Goal: Task Accomplishment & Management: Manage account settings

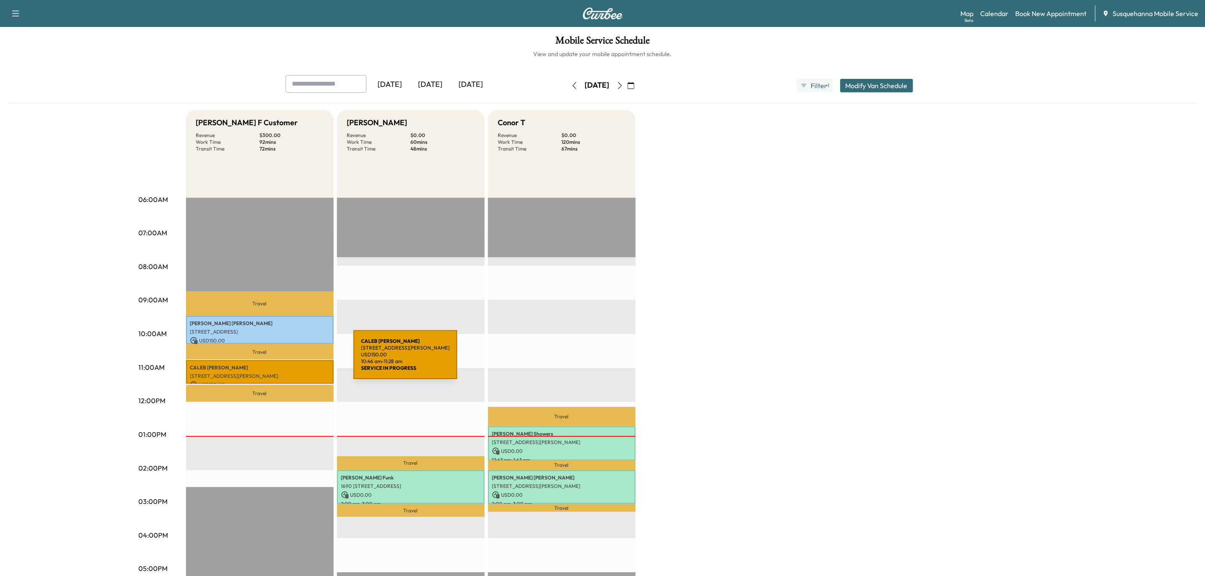
click at [290, 360] on div "[PERSON_NAME] [STREET_ADDRESS][PERSON_NAME] USD 150.00 10:46 am - 11:28 am" at bounding box center [260, 372] width 148 height 24
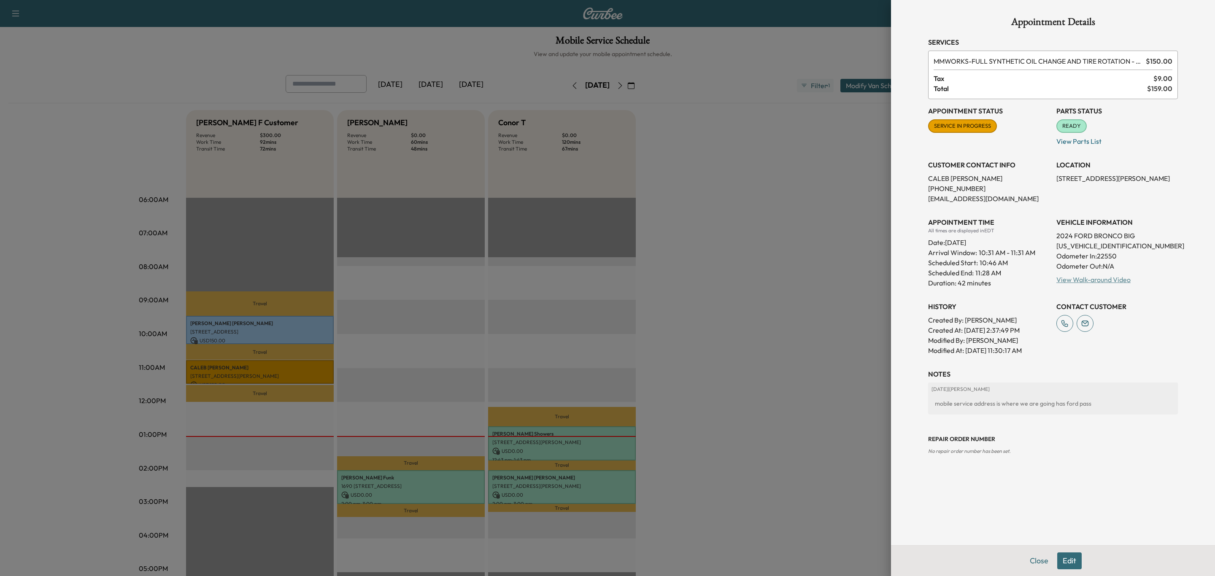
click at [1087, 280] on link "View Walk-around Video" at bounding box center [1093, 279] width 74 height 8
click at [1044, 563] on button "Close" at bounding box center [1039, 561] width 30 height 17
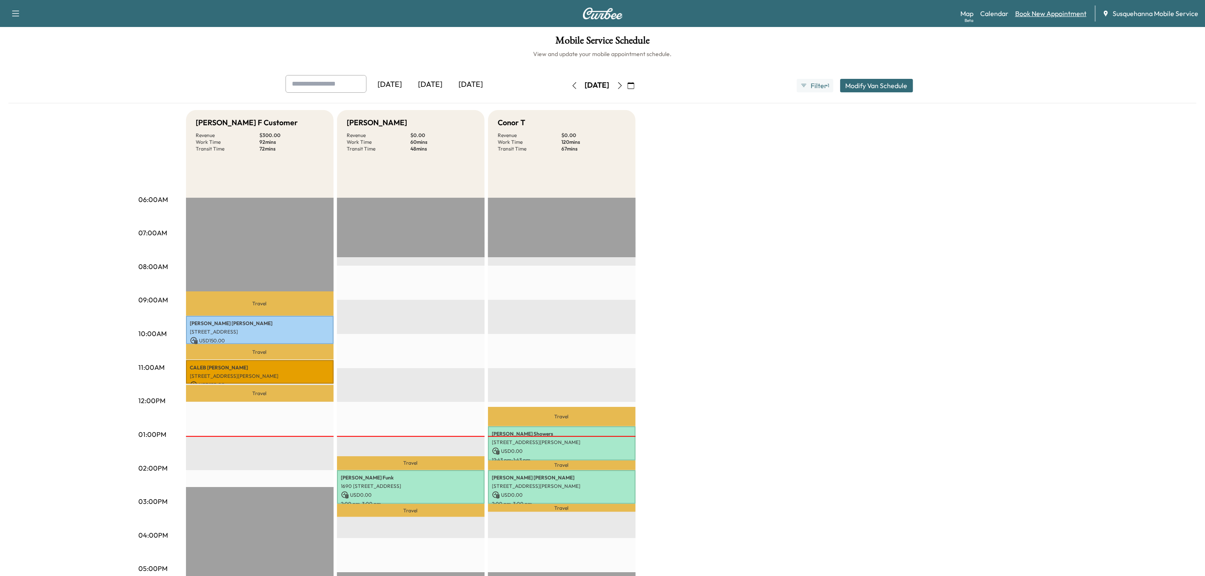
click at [1038, 13] on link "Book New Appointment" at bounding box center [1050, 13] width 71 height 10
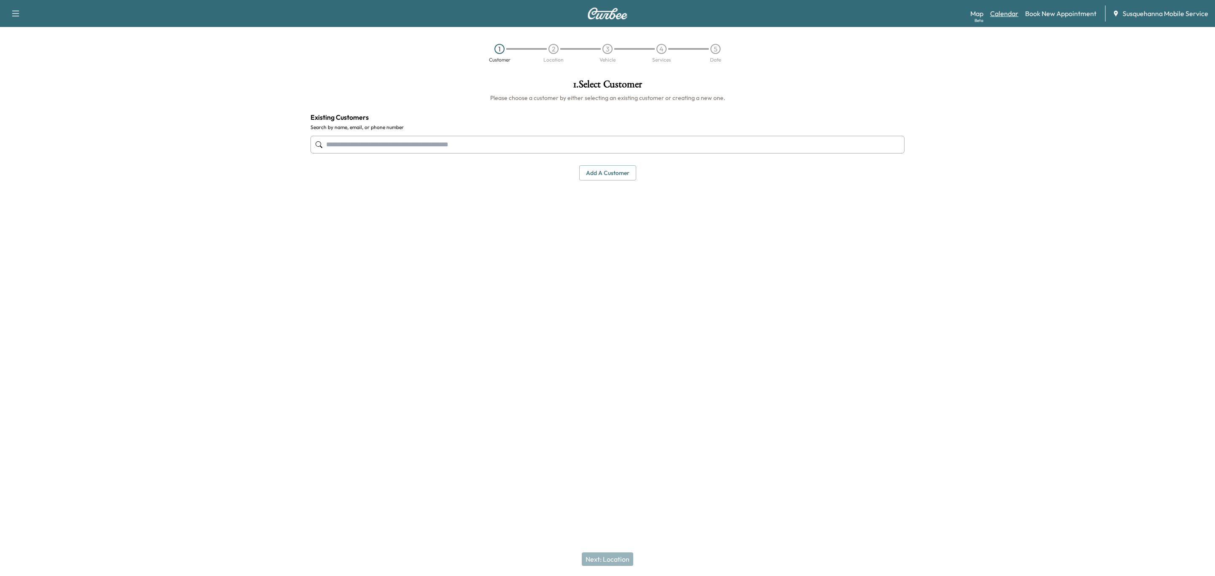
click at [1015, 16] on link "Calendar" at bounding box center [1004, 13] width 28 height 10
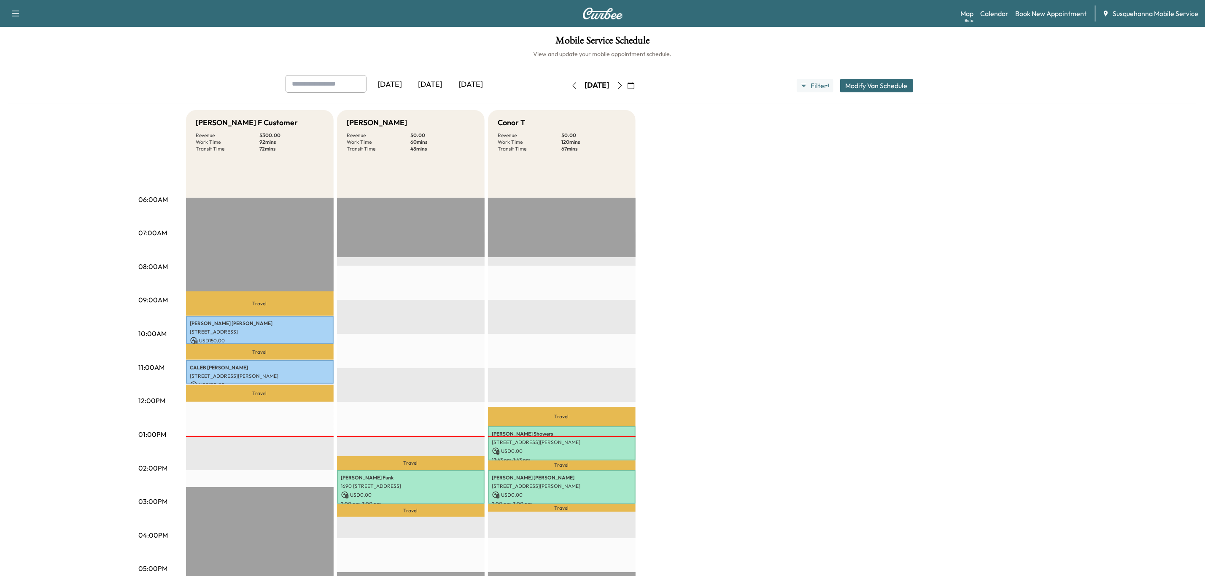
click at [627, 81] on button "button" at bounding box center [620, 85] width 14 height 13
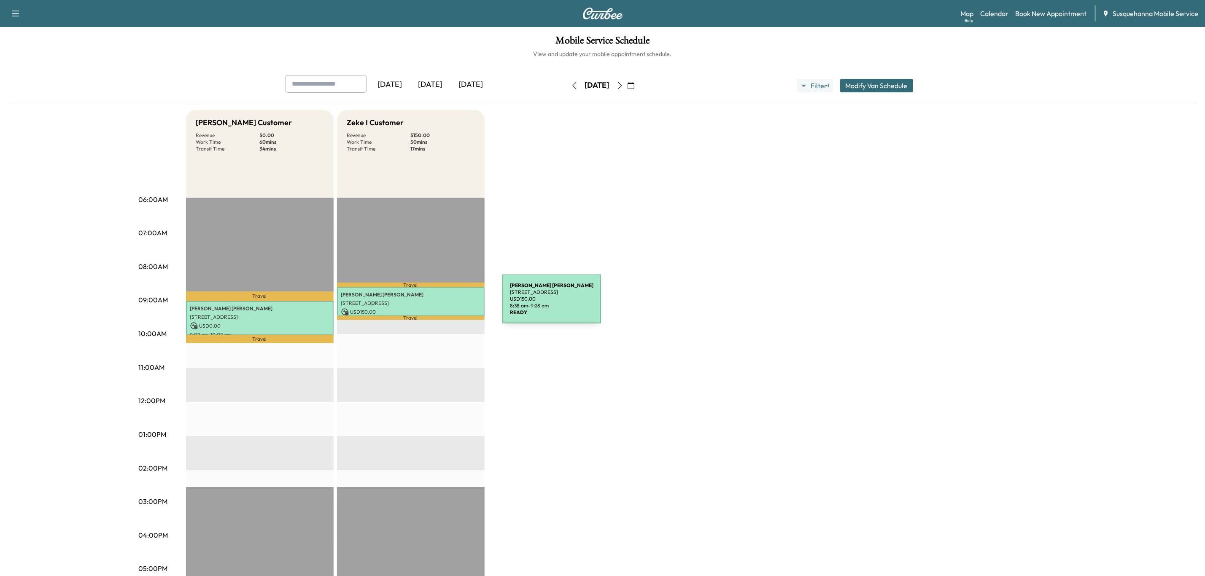
click at [439, 304] on p "[STREET_ADDRESS]" at bounding box center [410, 303] width 139 height 7
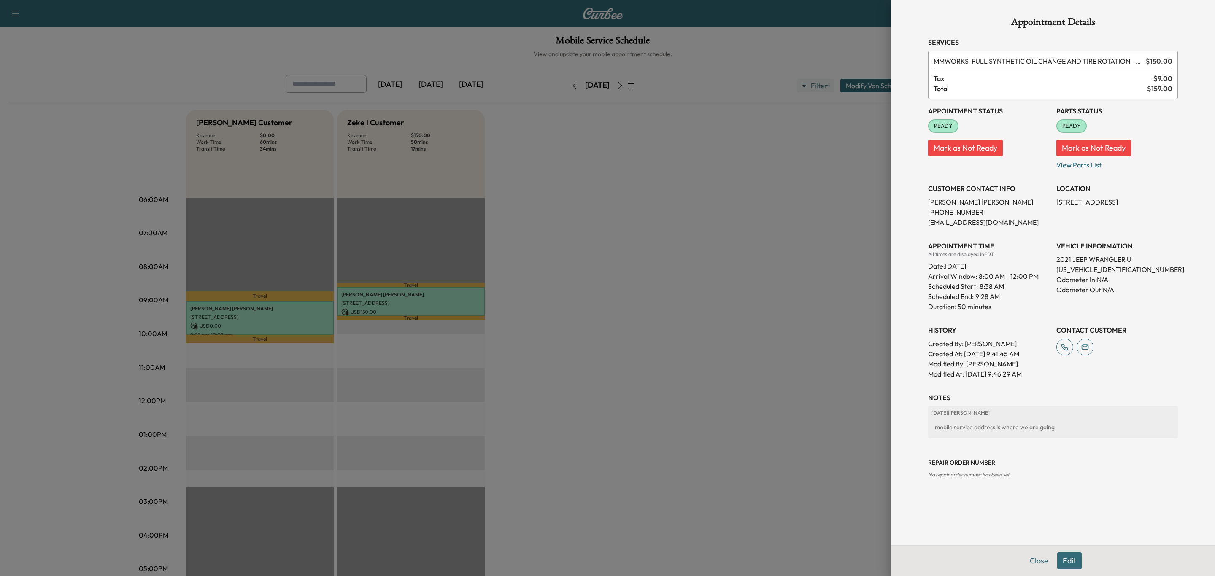
click at [1067, 556] on button "Edit" at bounding box center [1069, 561] width 24 height 17
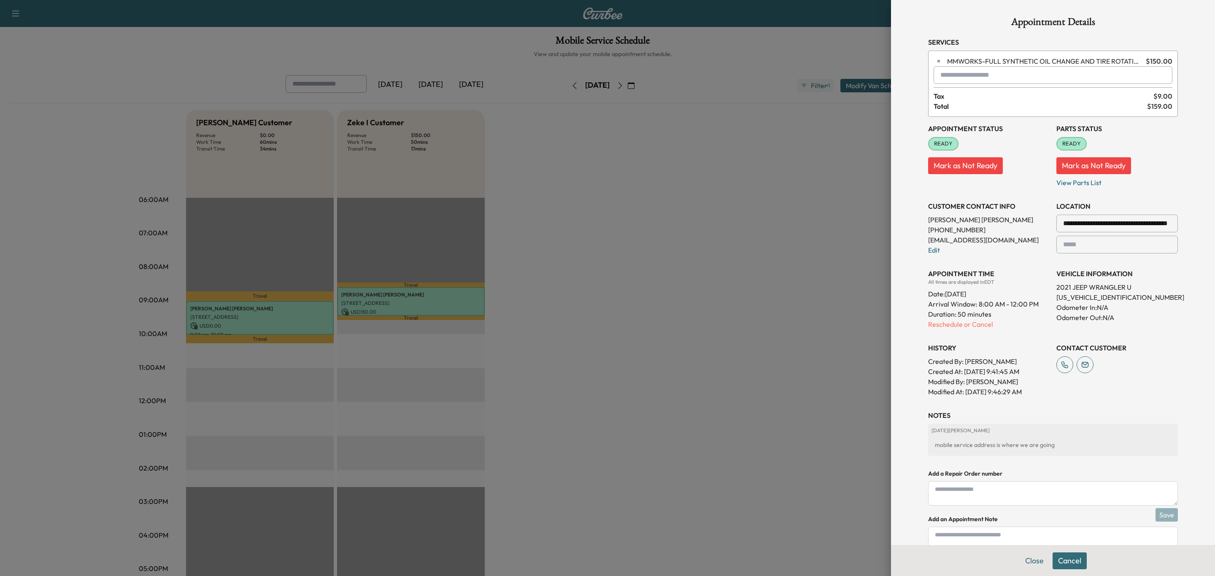
click at [973, 71] on input "text" at bounding box center [1052, 75] width 239 height 18
click at [964, 102] on p "TBF - Tech: [PERSON_NAME] F" at bounding box center [1019, 98] width 183 height 12
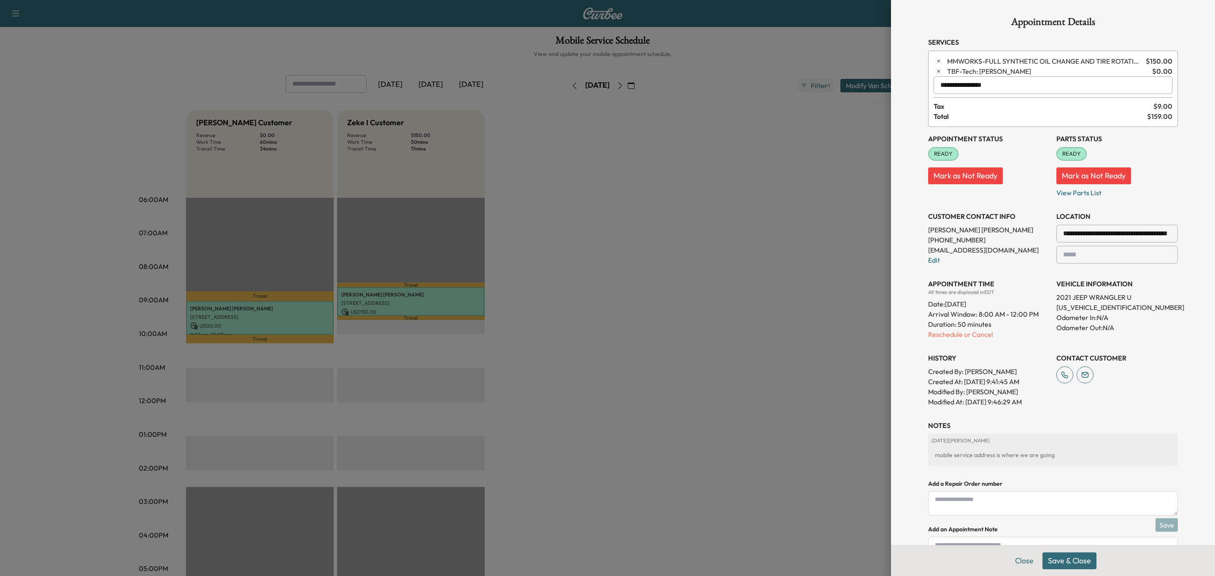
type input "**********"
click at [1042, 561] on button "Save & Close" at bounding box center [1069, 561] width 54 height 17
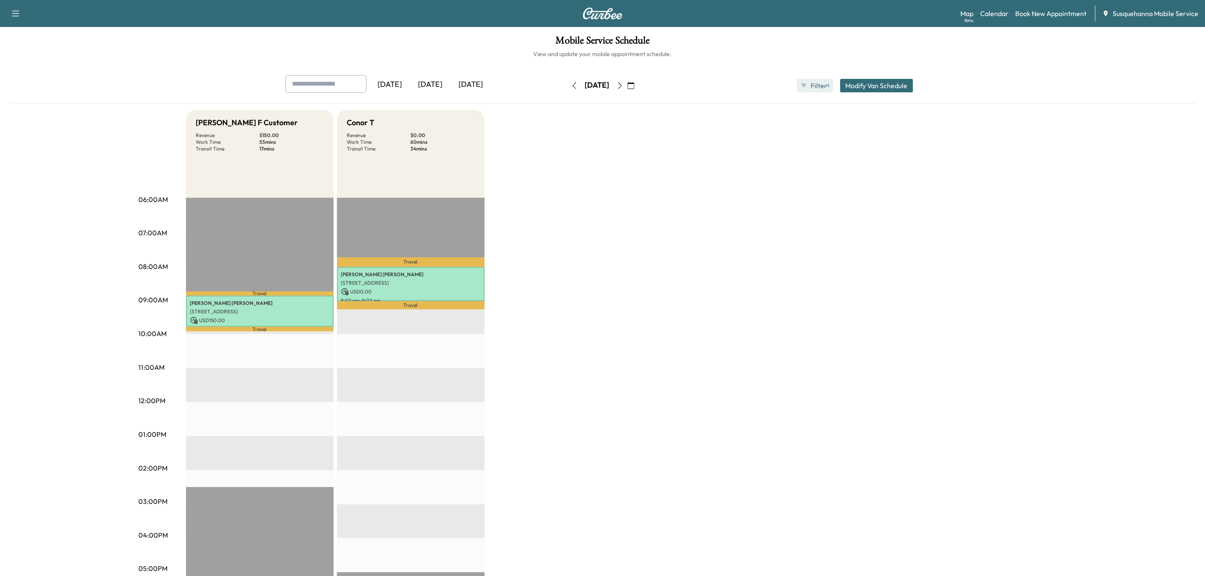
click at [815, 86] on span "Filter" at bounding box center [818, 86] width 15 height 10
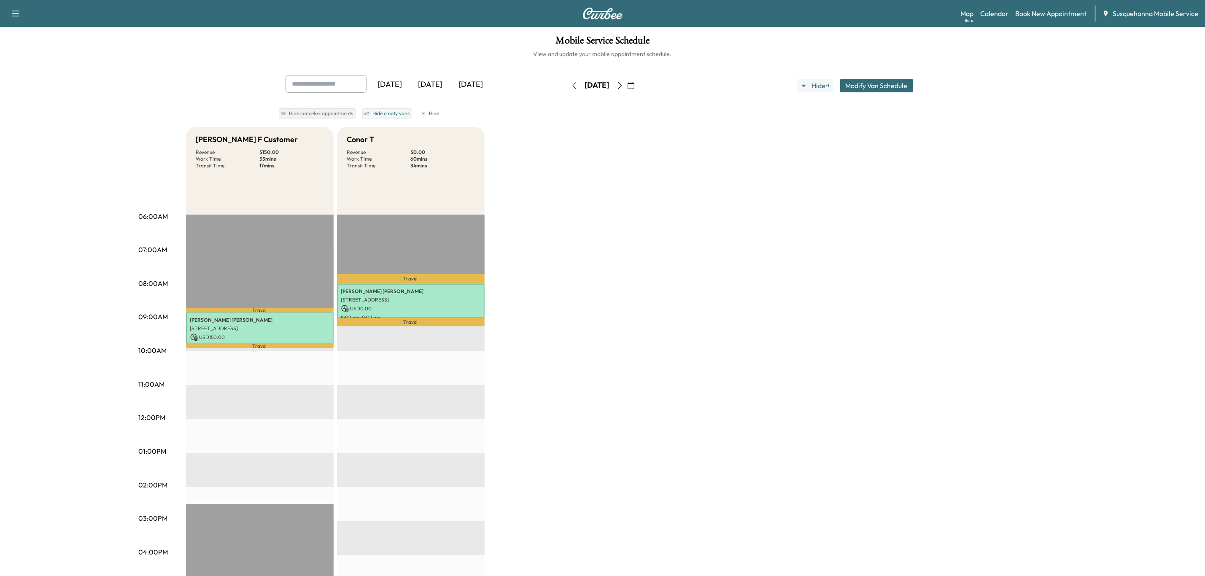
click at [880, 90] on button "Modify Van Schedule" at bounding box center [876, 85] width 73 height 13
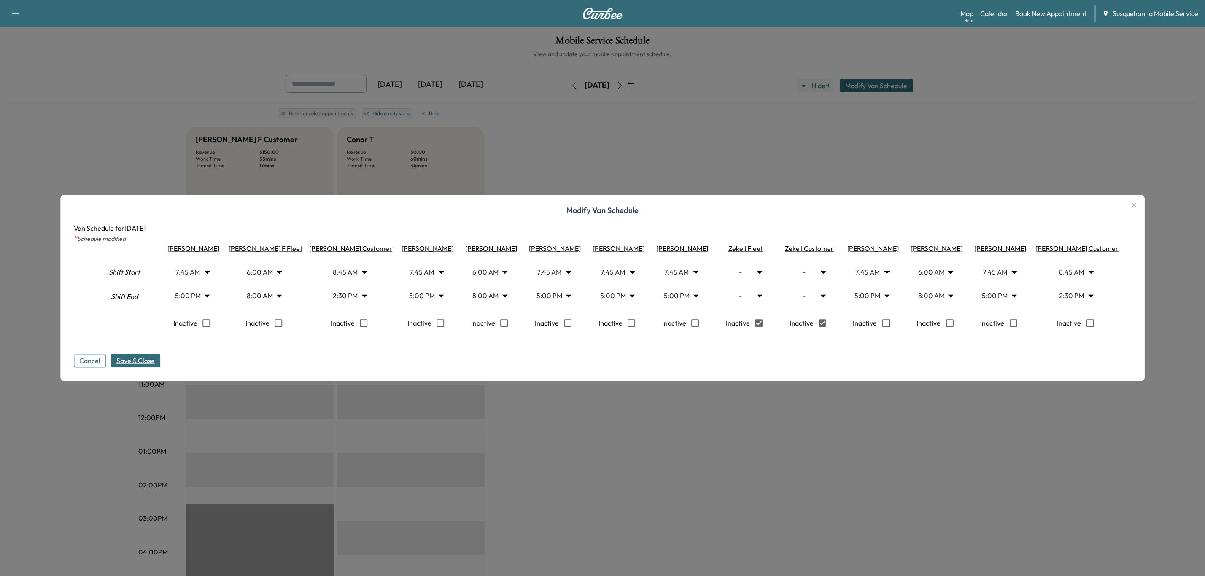
click at [134, 366] on span "Save & Close" at bounding box center [135, 361] width 38 height 10
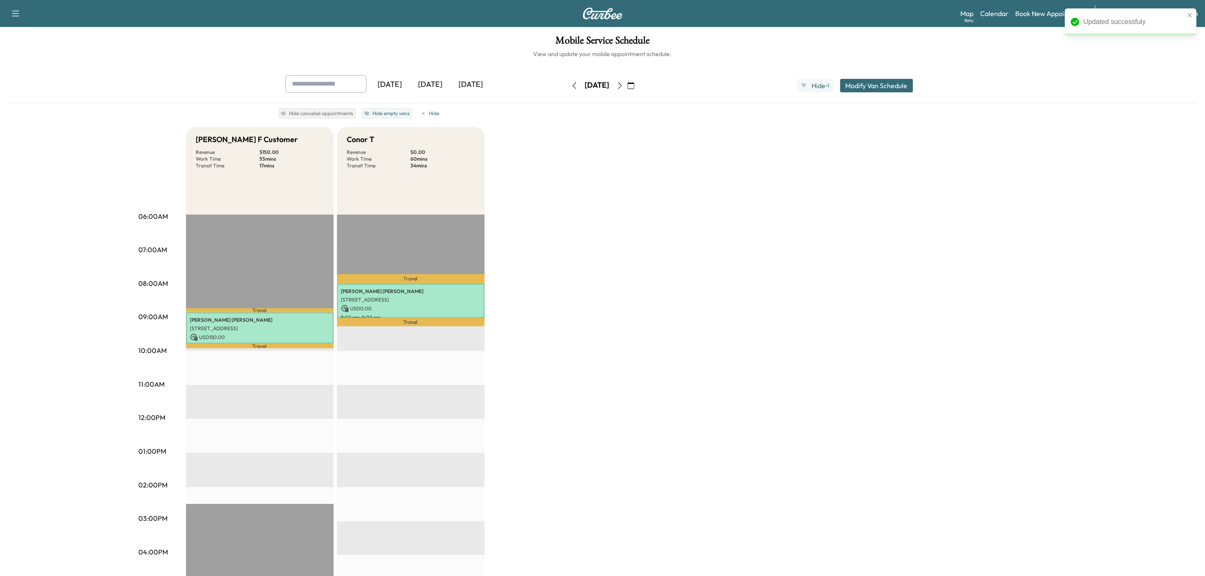
click at [622, 86] on icon "button" at bounding box center [620, 85] width 4 height 7
type input "*"
type input "***"
type input "****"
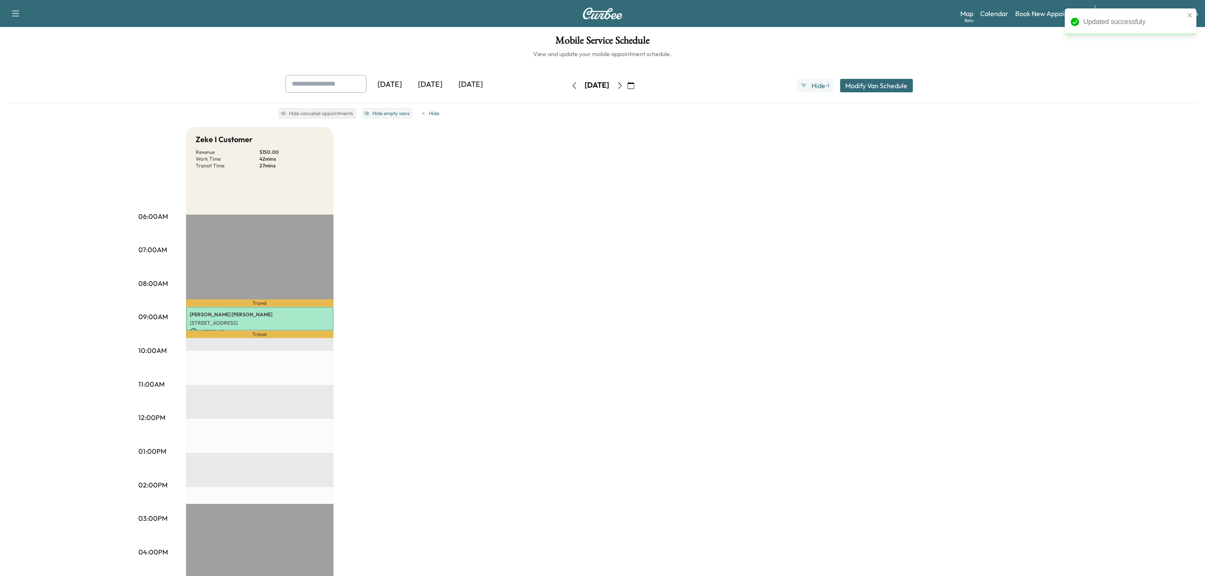
click at [878, 81] on button "Modify Van Schedule" at bounding box center [876, 85] width 73 height 13
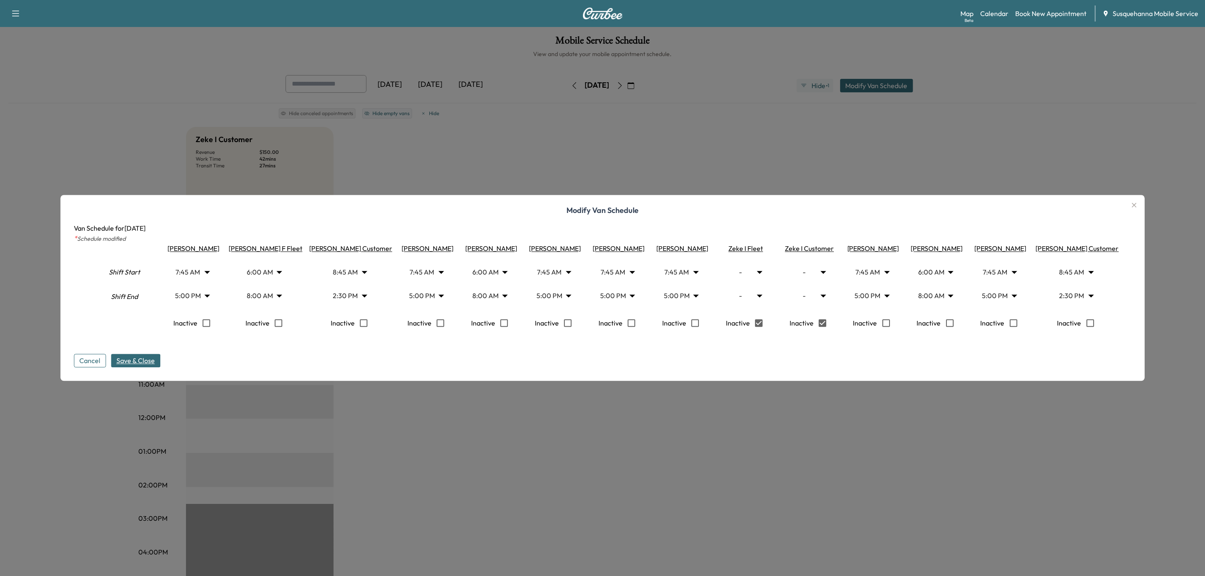
click at [152, 364] on span "Save & Close" at bounding box center [135, 361] width 38 height 10
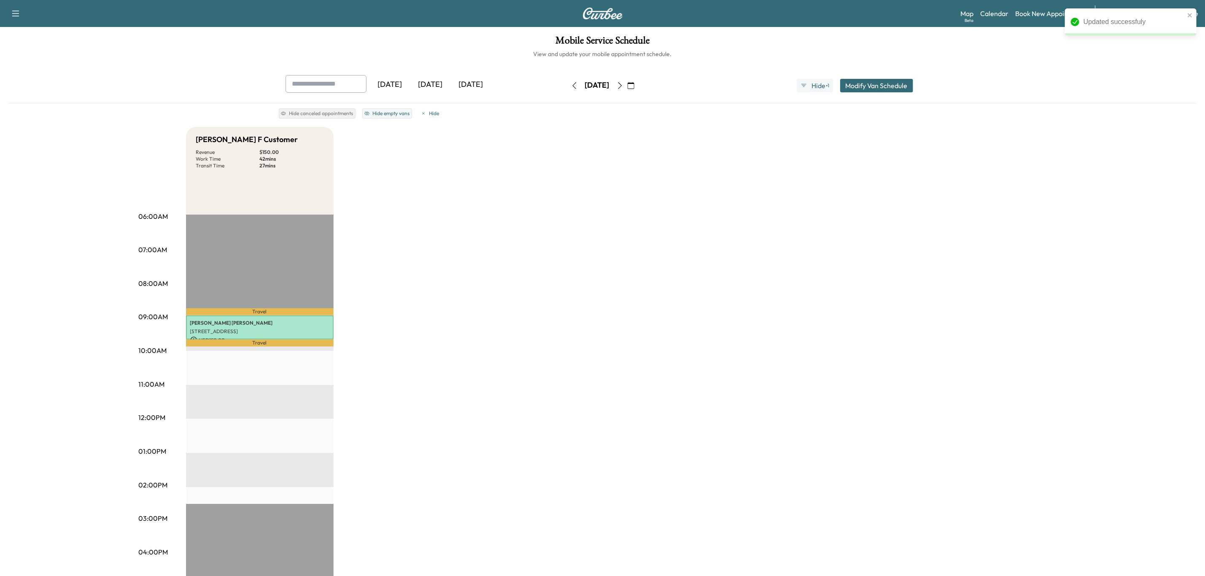
click at [623, 83] on icon "button" at bounding box center [620, 85] width 7 height 7
type input "*"
type input "***"
type input "****"
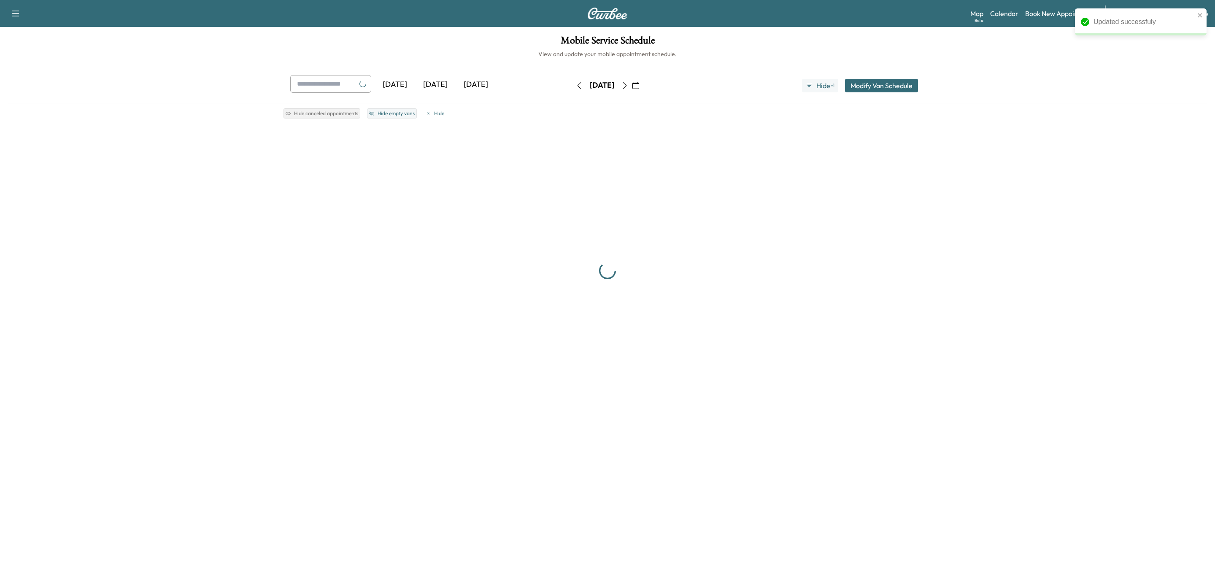
click at [865, 85] on button "Modify Van Schedule" at bounding box center [881, 85] width 73 height 13
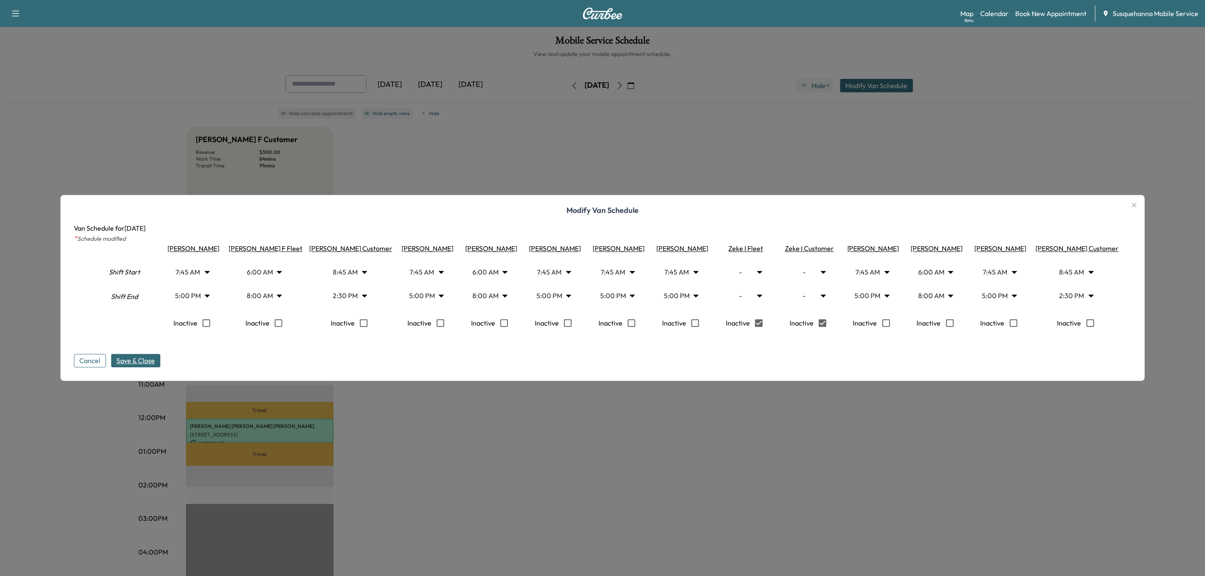
click at [143, 366] on span "Save & Close" at bounding box center [135, 361] width 38 height 10
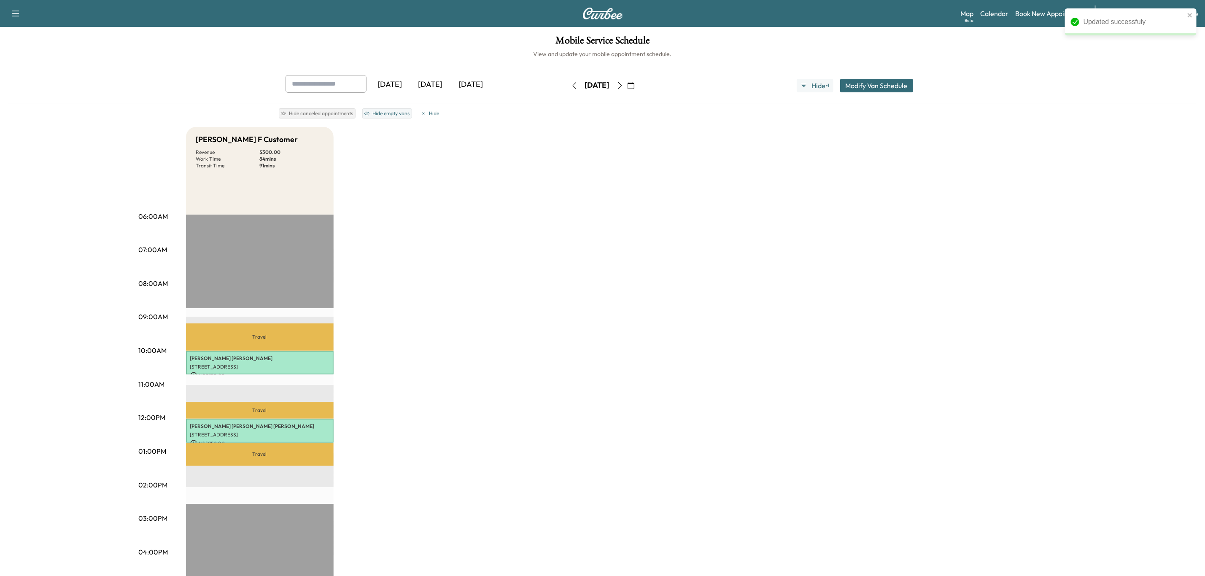
click at [623, 85] on icon "button" at bounding box center [620, 85] width 7 height 7
type input "*"
type input "***"
type input "****"
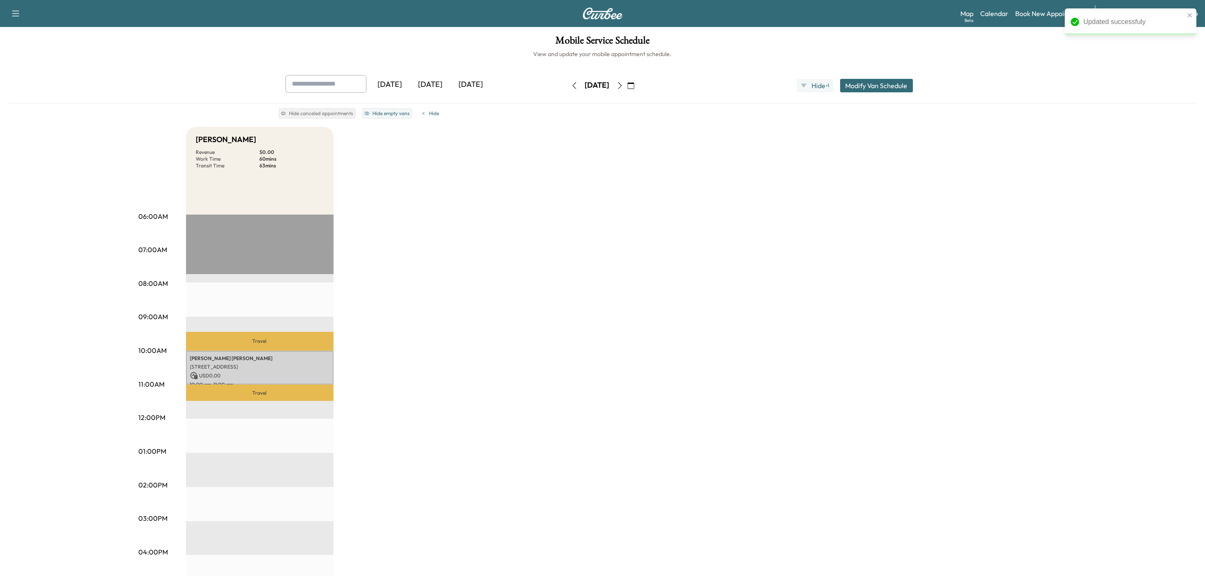
click at [868, 84] on button "Modify Van Schedule" at bounding box center [876, 85] width 73 height 13
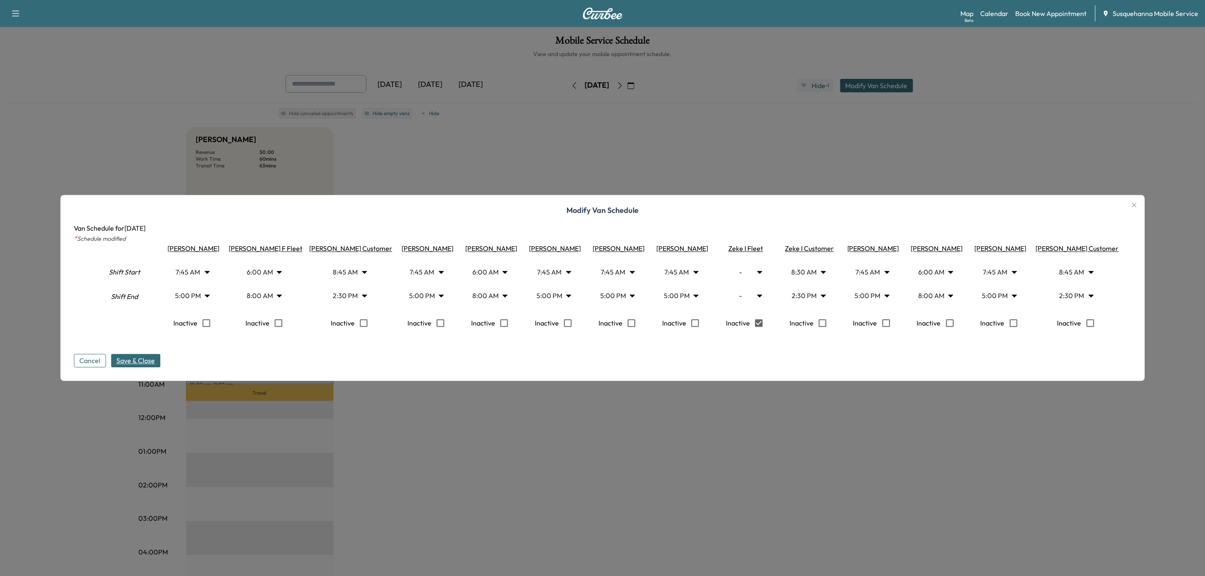
click at [790, 316] on p "Inactive" at bounding box center [802, 324] width 24 height 18
click at [147, 375] on div "Modify Van Schedule Van Schedule for [DATE] * Schedule modified Shift Start Shi…" at bounding box center [602, 288] width 1084 height 186
click at [153, 362] on span "Save & Close" at bounding box center [135, 361] width 38 height 10
click at [657, 453] on div at bounding box center [602, 288] width 1205 height 576
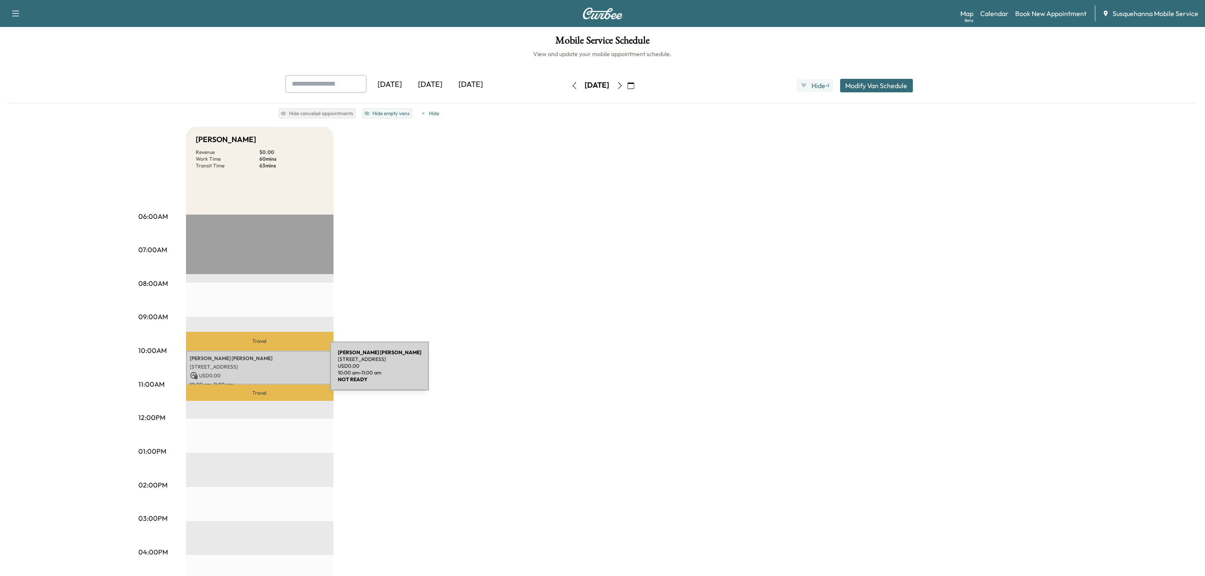
click at [267, 372] on p "USD 0.00" at bounding box center [259, 376] width 139 height 8
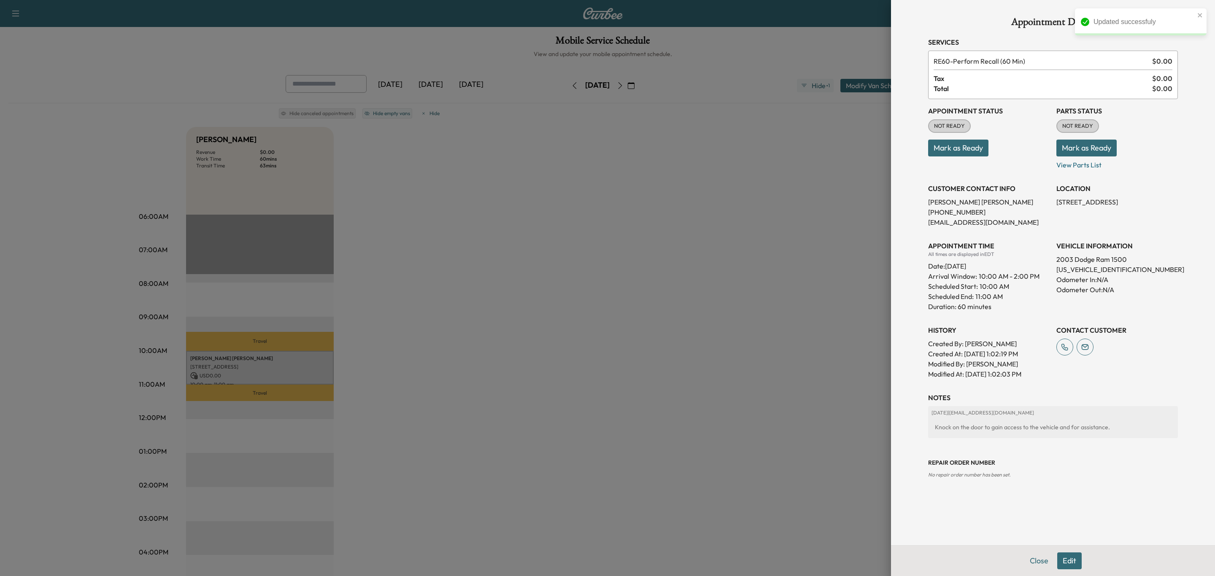
click at [1072, 271] on p "[US_VEHICLE_IDENTIFICATION_NUMBER]" at bounding box center [1116, 269] width 121 height 10
copy p "[US_VEHICLE_IDENTIFICATION_NUMBER]"
click at [1082, 147] on button "Mark as Ready" at bounding box center [1086, 148] width 60 height 17
click at [949, 147] on button "Mark as Ready" at bounding box center [958, 148] width 60 height 17
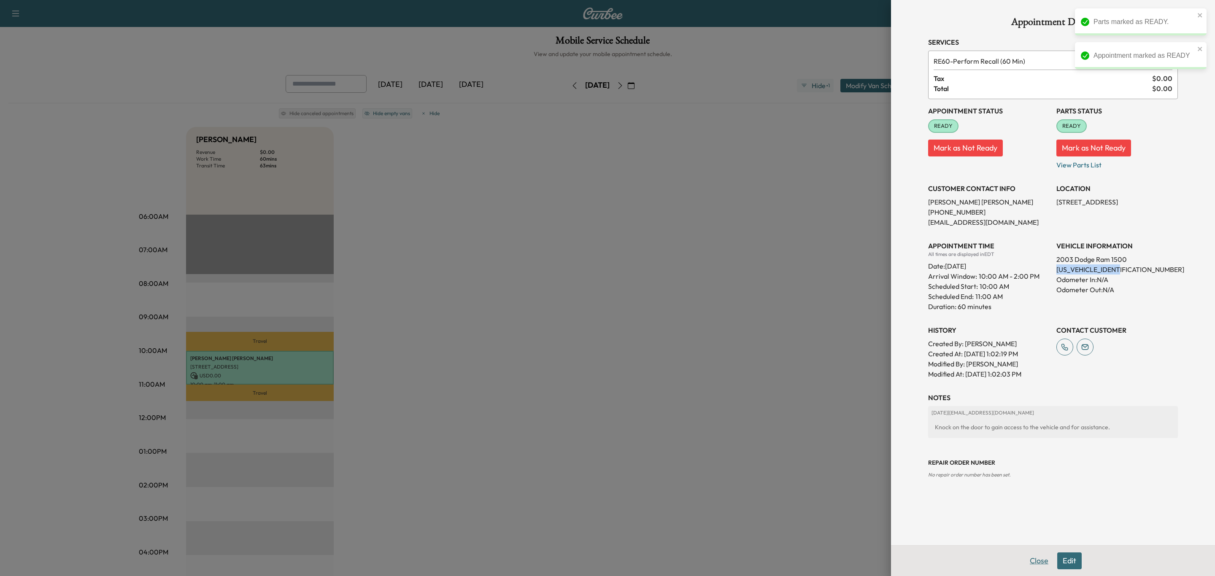
click at [1045, 563] on button "Close" at bounding box center [1039, 561] width 30 height 17
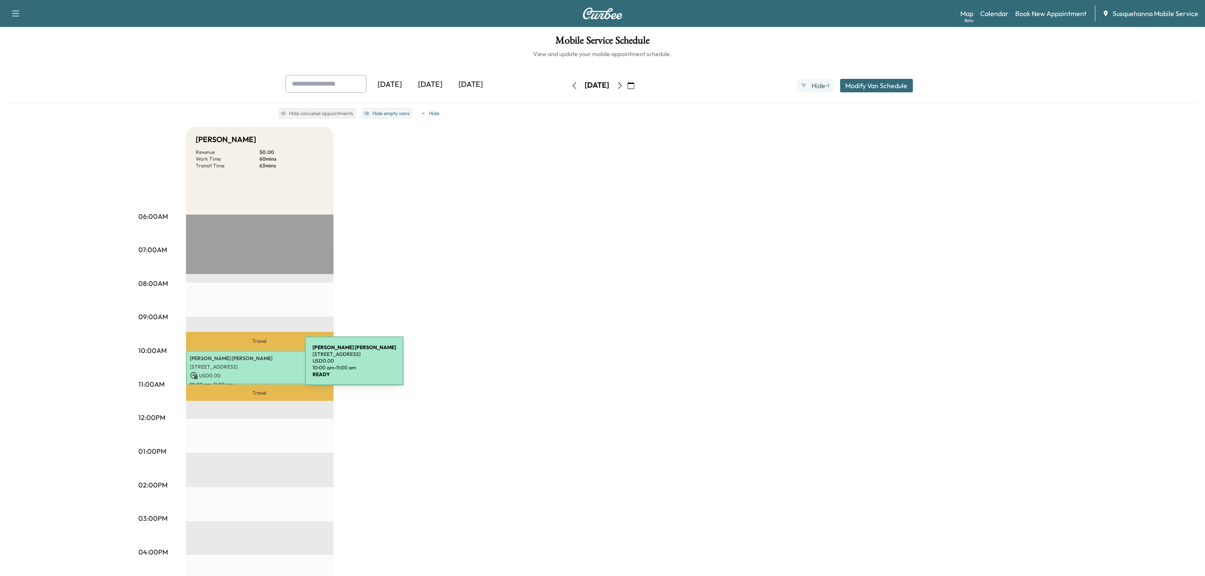
click at [242, 366] on p "[STREET_ADDRESS]" at bounding box center [259, 367] width 139 height 7
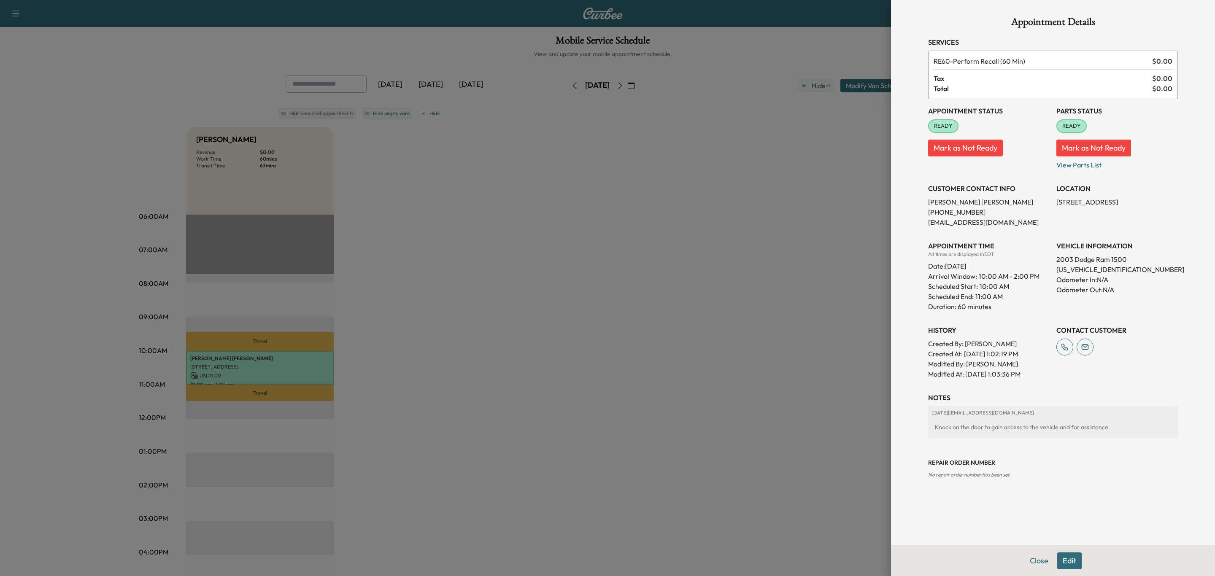
click at [970, 223] on p "[EMAIL_ADDRESS][DOMAIN_NAME]" at bounding box center [988, 222] width 121 height 10
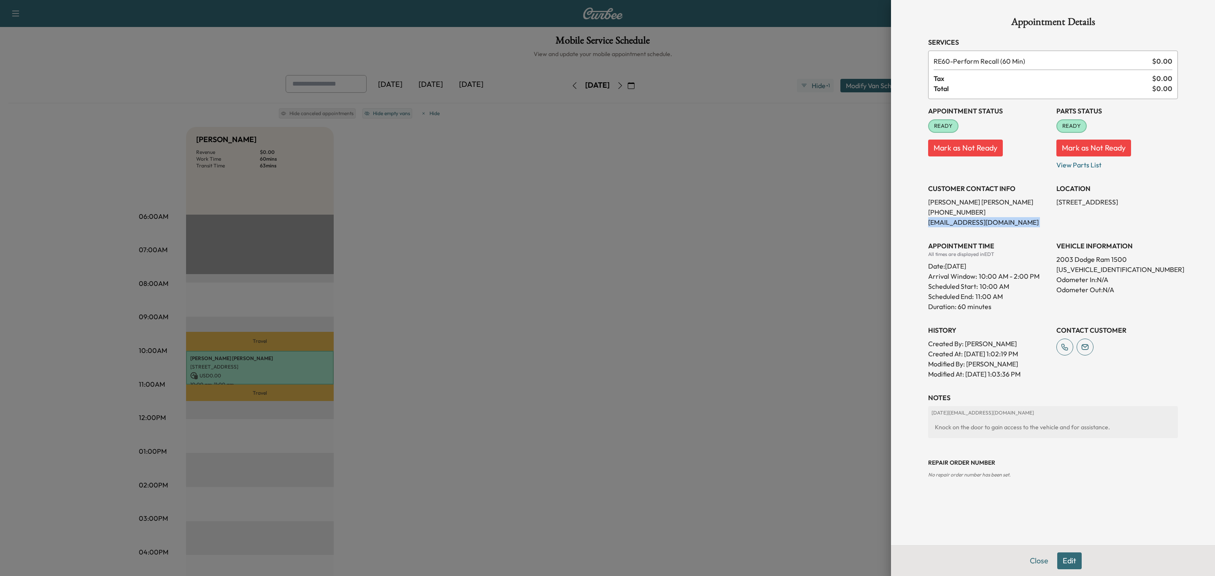
click at [1097, 273] on p "[US_VEHICLE_IDENTIFICATION_NUMBER]" at bounding box center [1116, 269] width 121 height 10
copy p "[US_VEHICLE_IDENTIFICATION_NUMBER]"
click at [1041, 562] on button "Close" at bounding box center [1039, 561] width 30 height 17
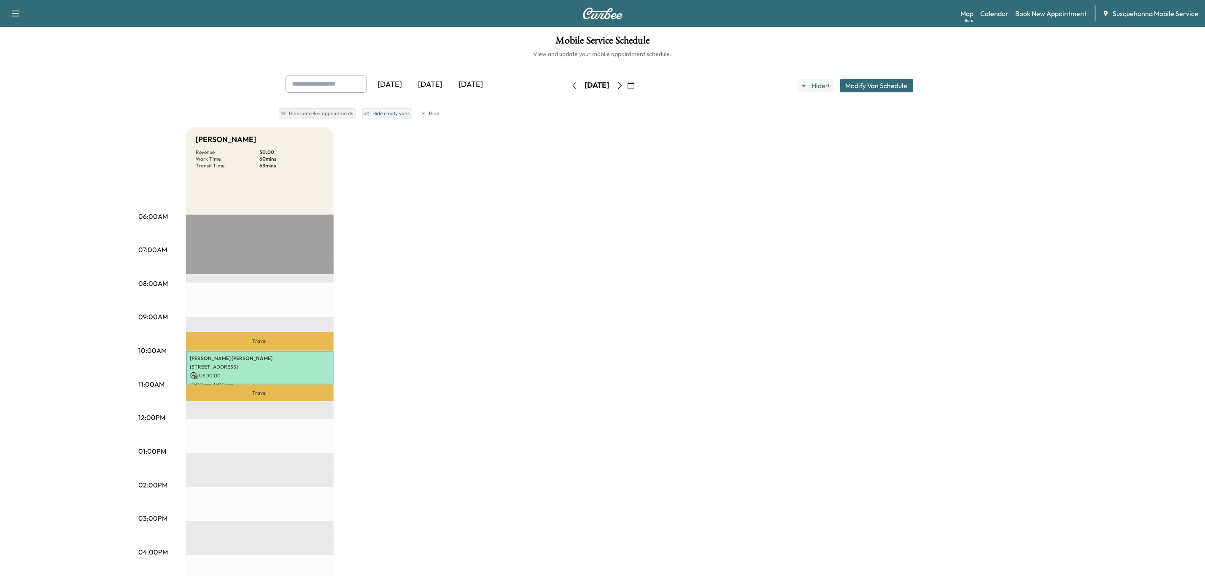
click at [571, 89] on icon "button" at bounding box center [574, 85] width 7 height 7
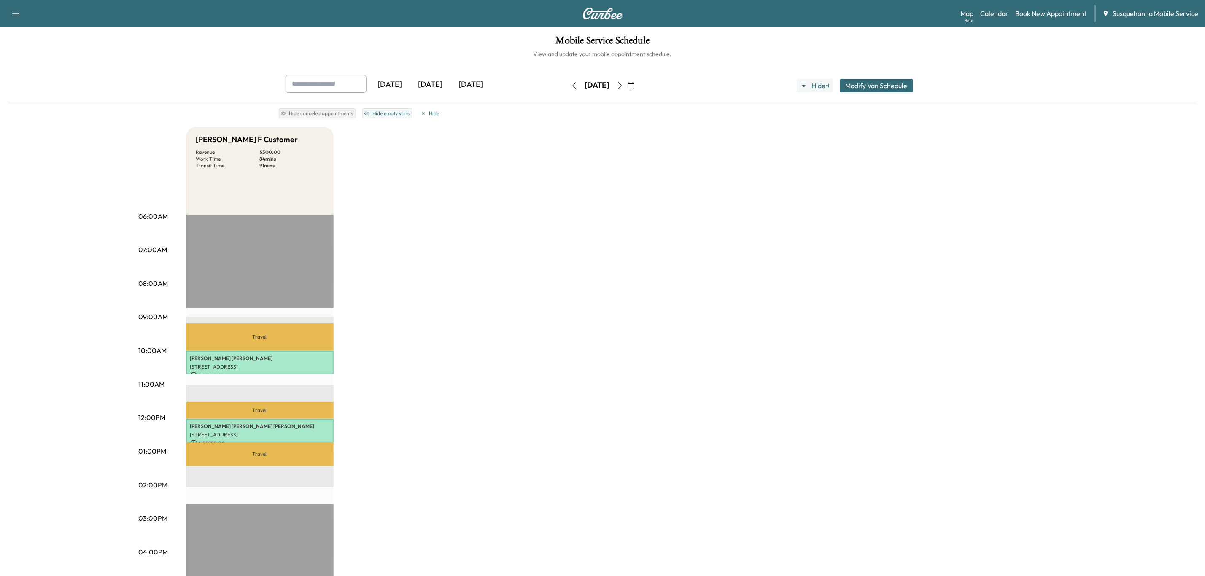
click at [567, 89] on button "button" at bounding box center [574, 85] width 14 height 13
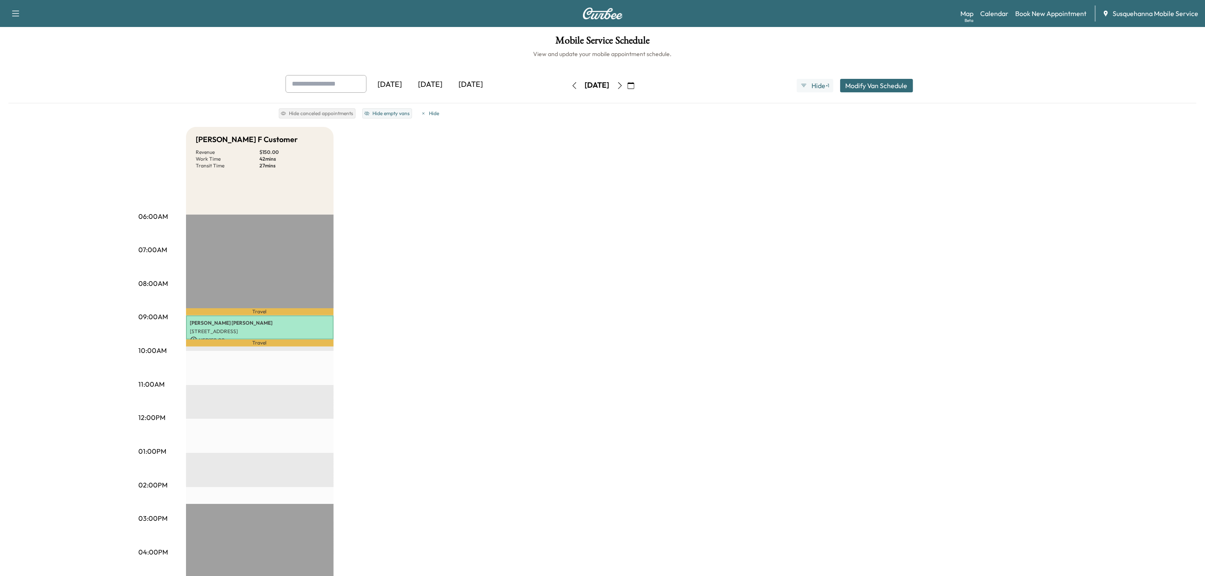
click at [567, 89] on div "[DATE]" at bounding box center [597, 85] width 60 height 13
click at [571, 86] on icon "button" at bounding box center [574, 85] width 7 height 7
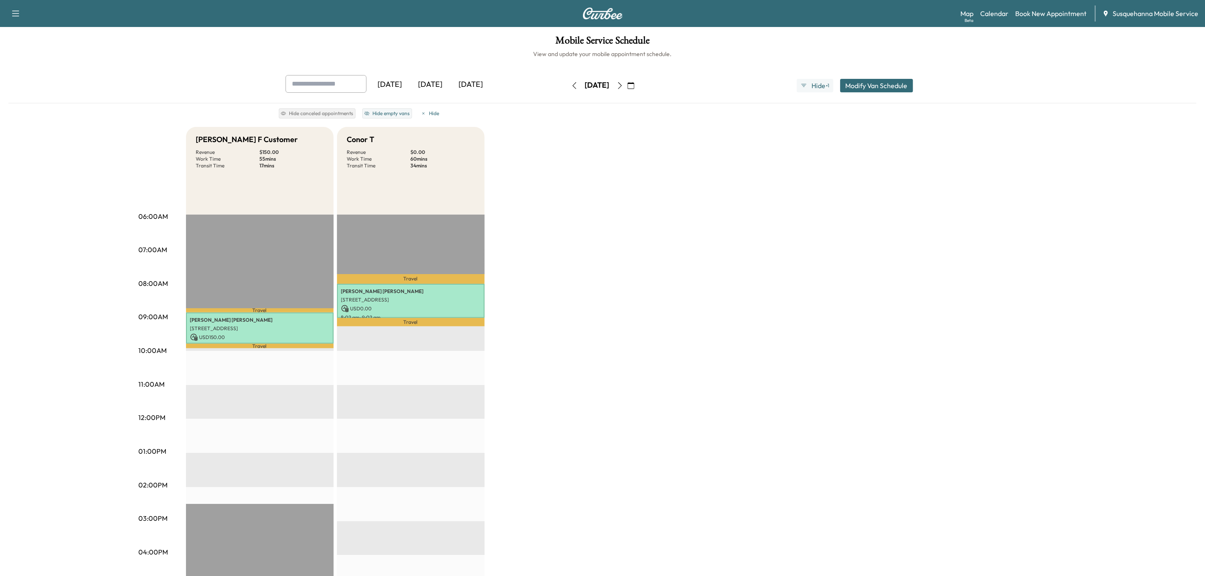
click at [627, 85] on button "button" at bounding box center [620, 85] width 14 height 13
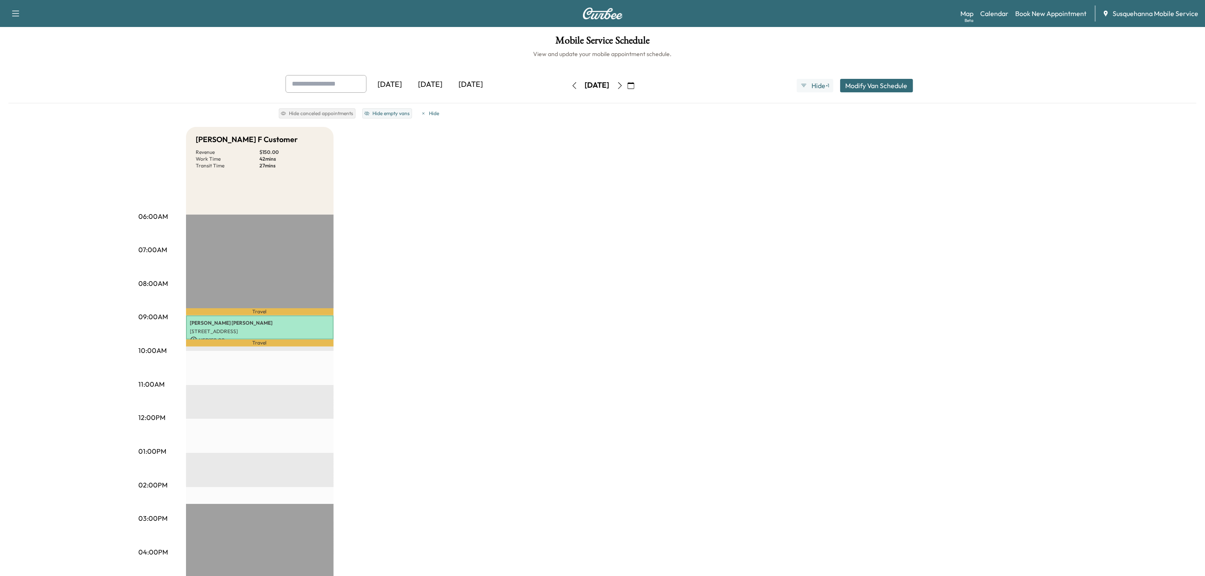
click at [623, 86] on icon "button" at bounding box center [620, 85] width 7 height 7
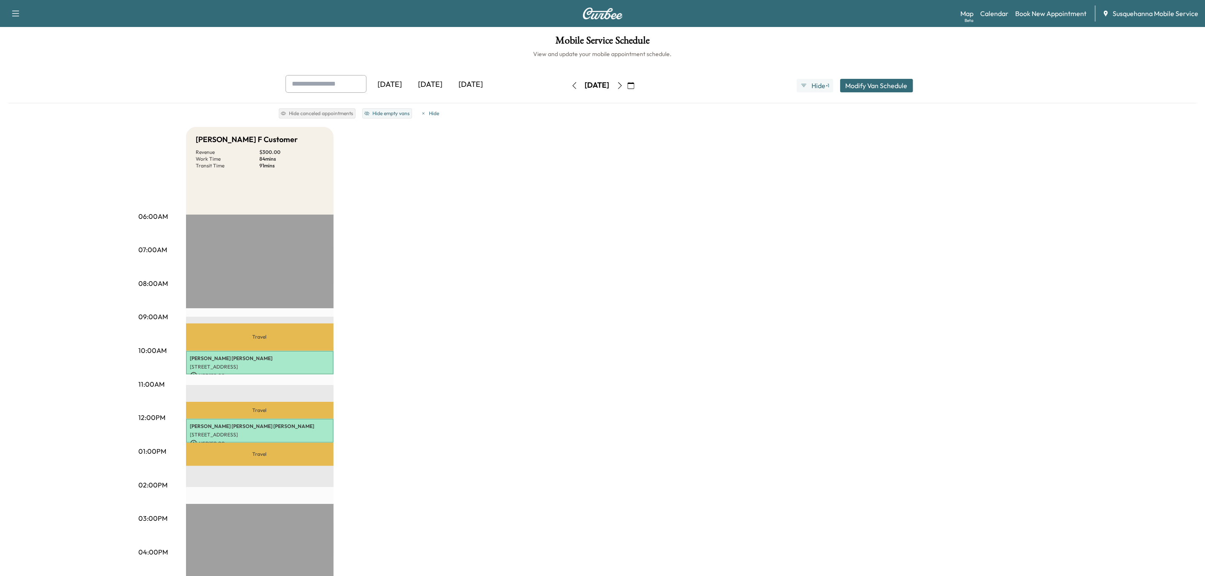
click at [623, 86] on icon "button" at bounding box center [620, 85] width 7 height 7
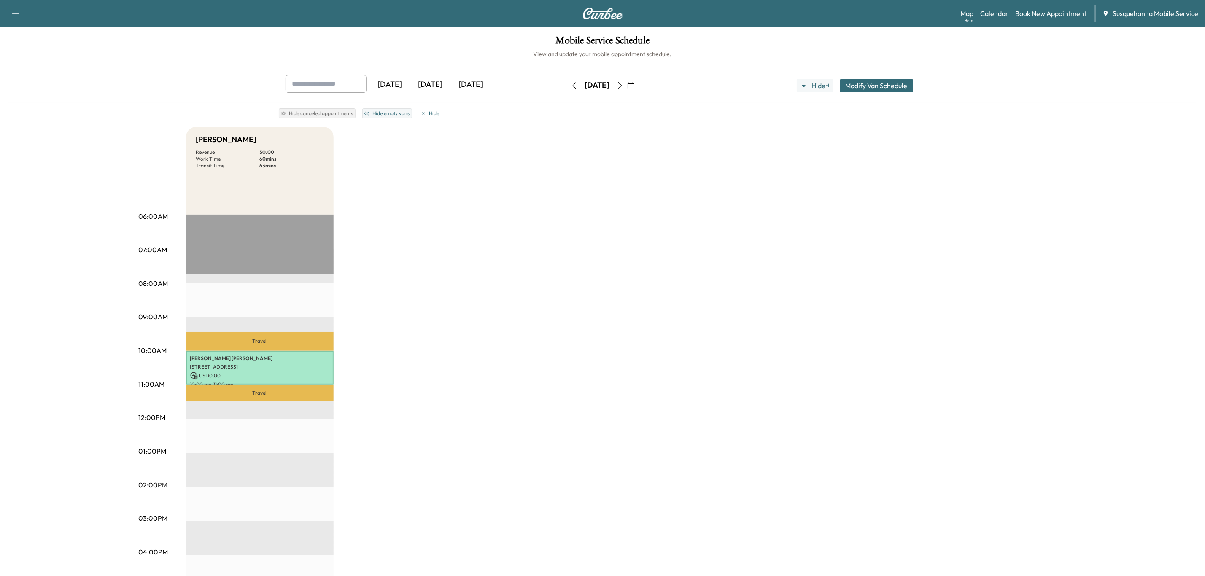
click at [623, 87] on icon "button" at bounding box center [620, 85] width 7 height 7
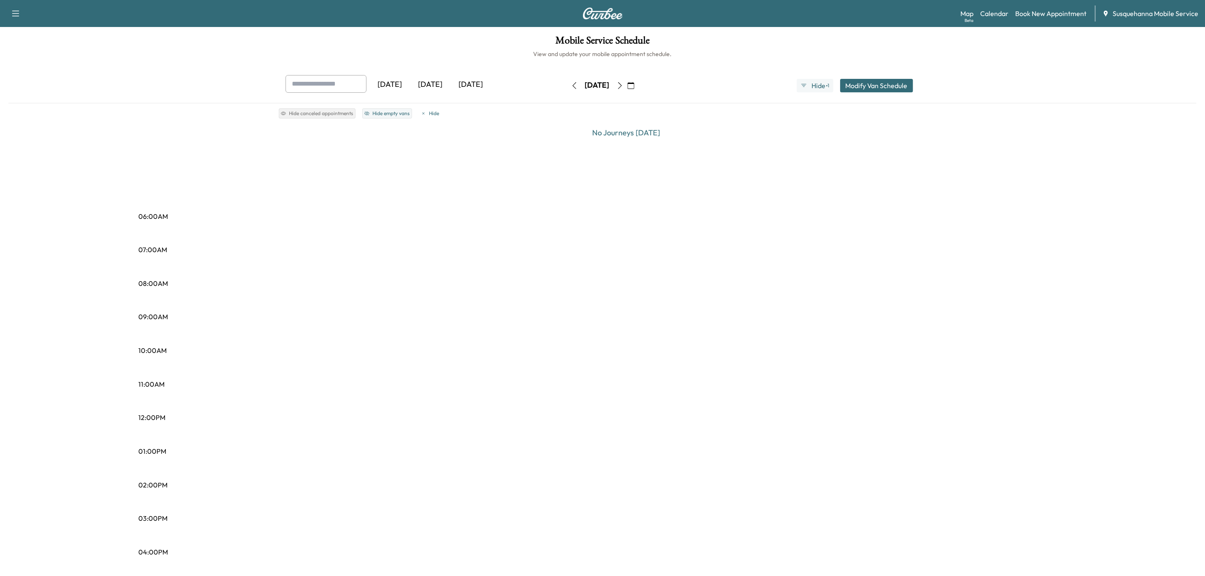
click at [627, 89] on button "button" at bounding box center [620, 85] width 14 height 13
click at [638, 89] on button "button" at bounding box center [631, 85] width 14 height 13
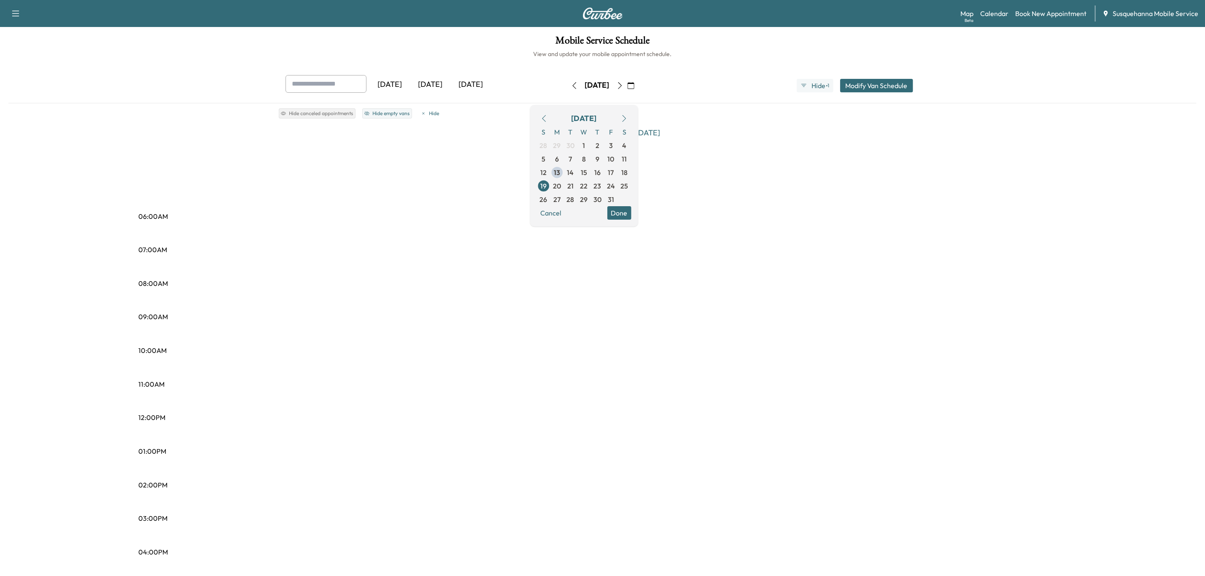
click at [623, 85] on icon "button" at bounding box center [620, 85] width 7 height 7
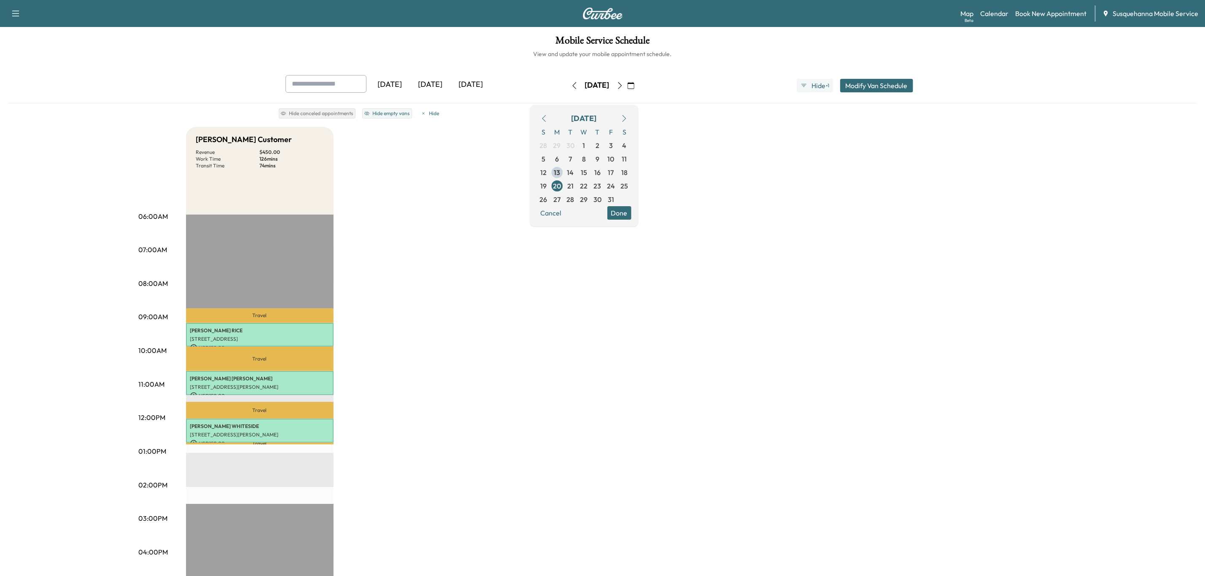
click at [623, 85] on icon "button" at bounding box center [620, 85] width 7 height 7
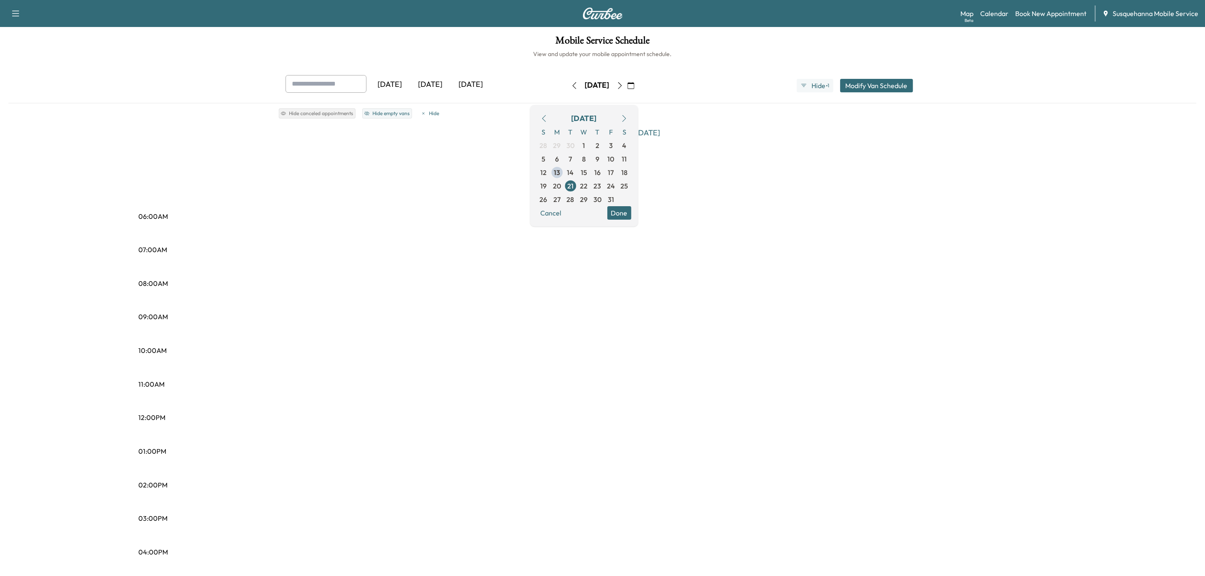
click at [623, 85] on icon "button" at bounding box center [620, 85] width 7 height 7
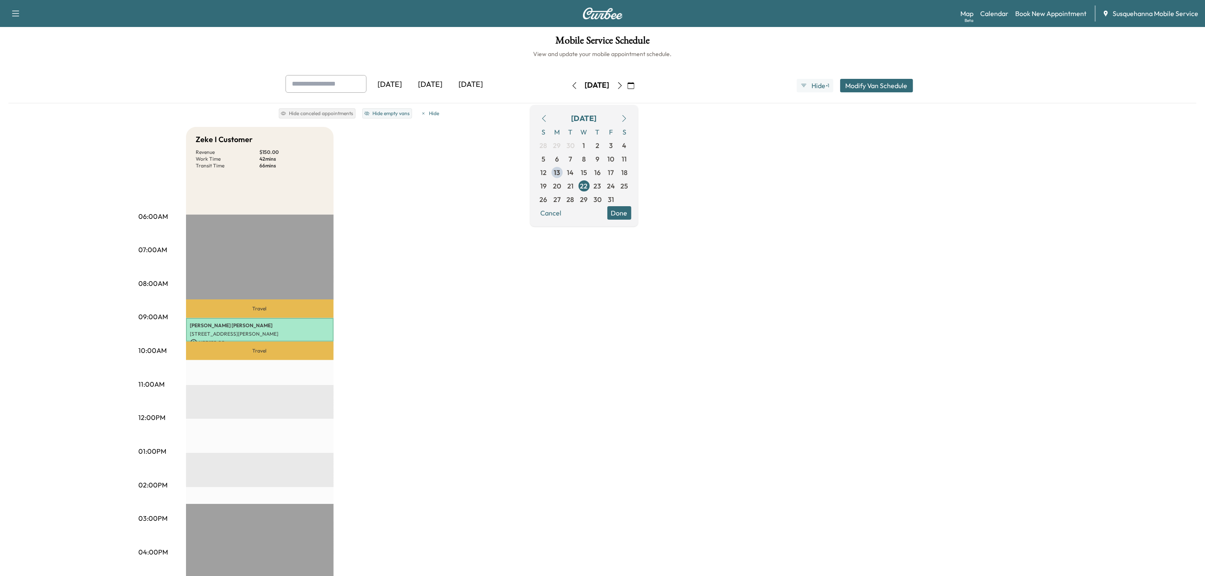
click at [623, 85] on icon "button" at bounding box center [620, 85] width 7 height 7
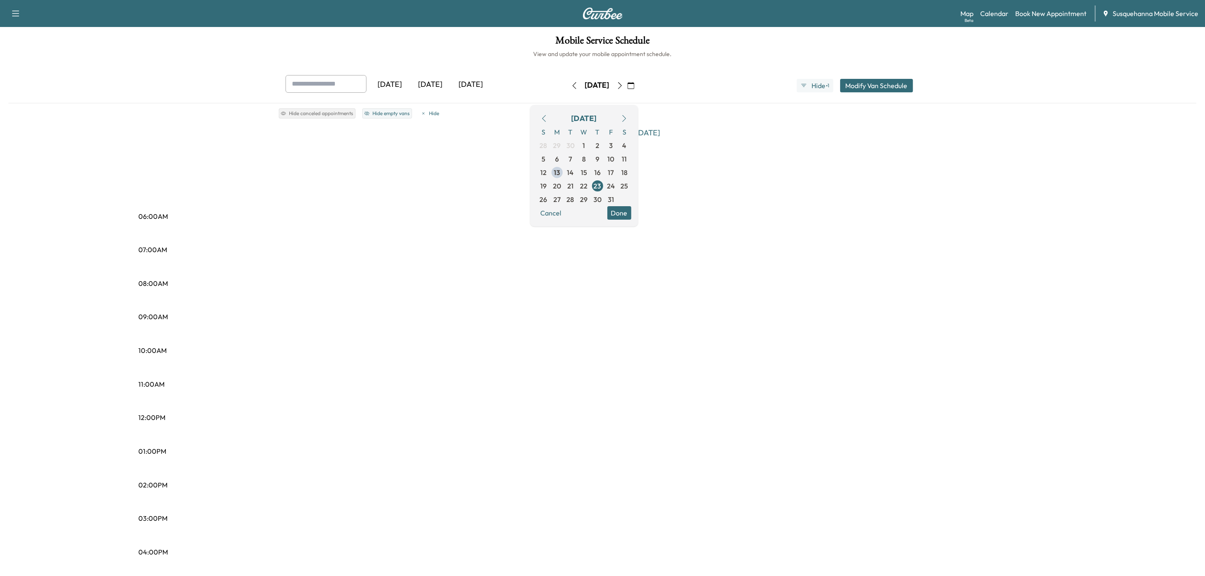
click at [623, 85] on icon "button" at bounding box center [620, 85] width 7 height 7
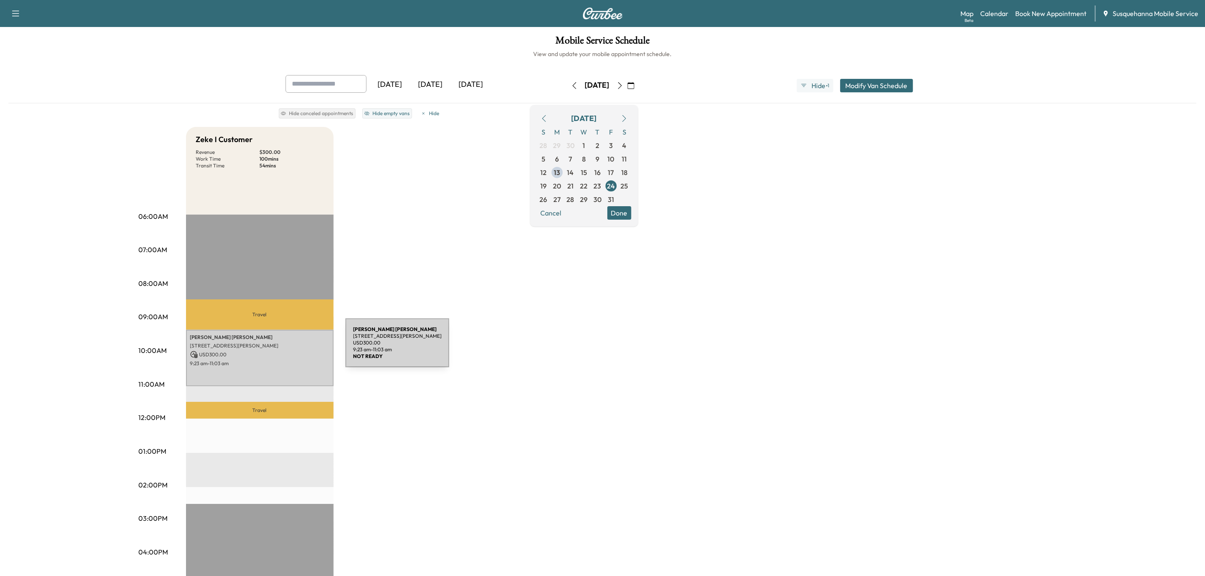
click at [282, 348] on div "[PERSON_NAME] [STREET_ADDRESS][PERSON_NAME] USD 300.00 9:23 am - 11:03 am" at bounding box center [260, 358] width 148 height 57
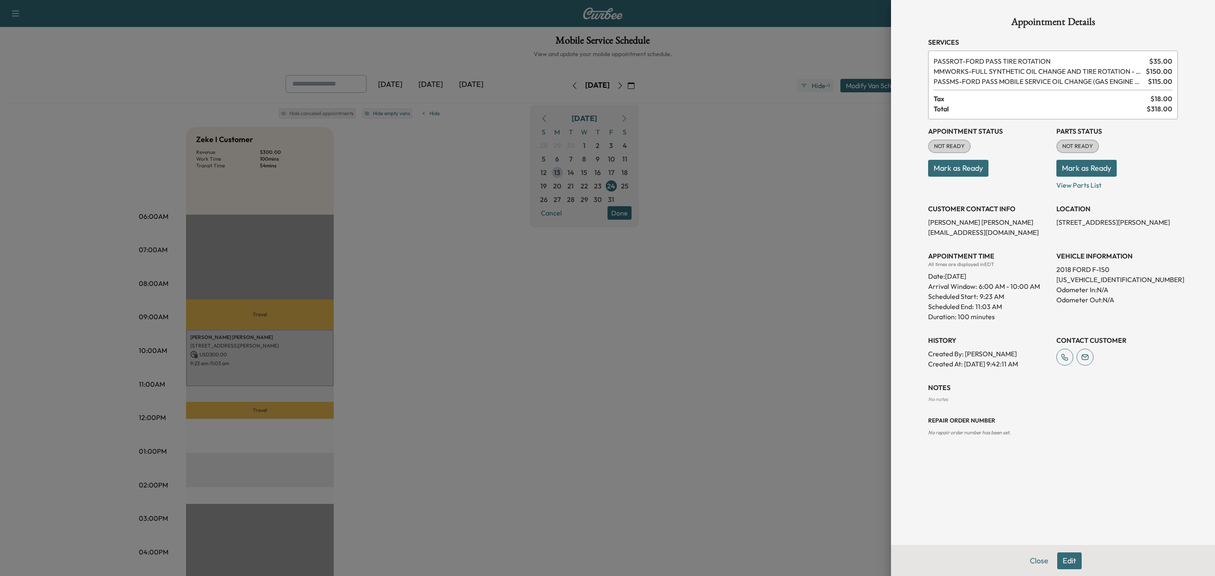
click at [576, 199] on div at bounding box center [607, 288] width 1215 height 576
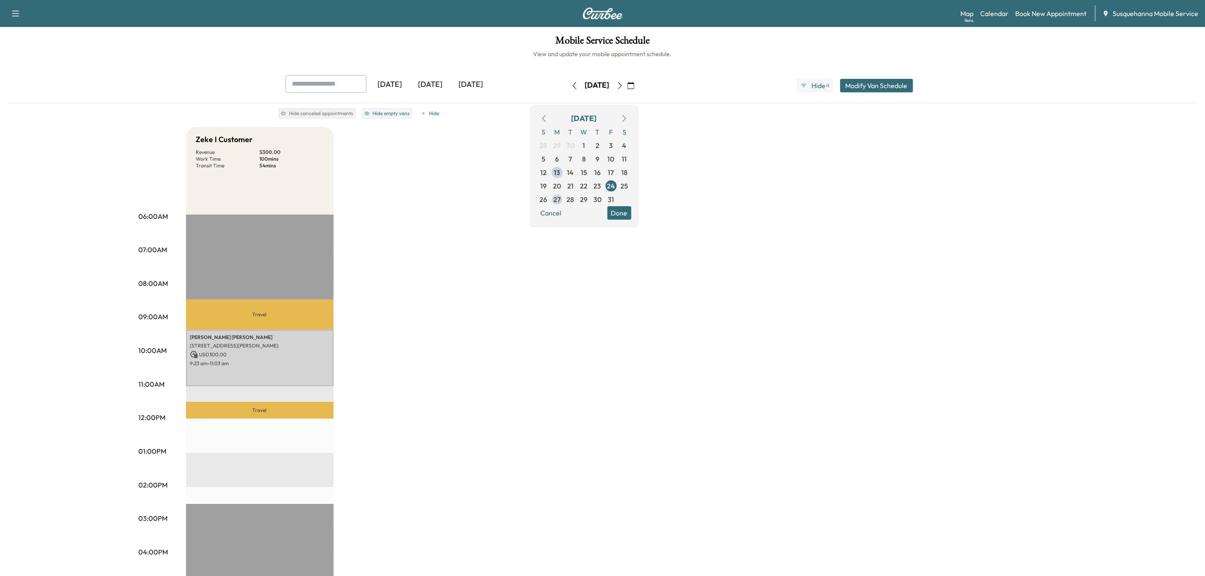
click at [564, 200] on span "27" at bounding box center [556, 199] width 13 height 13
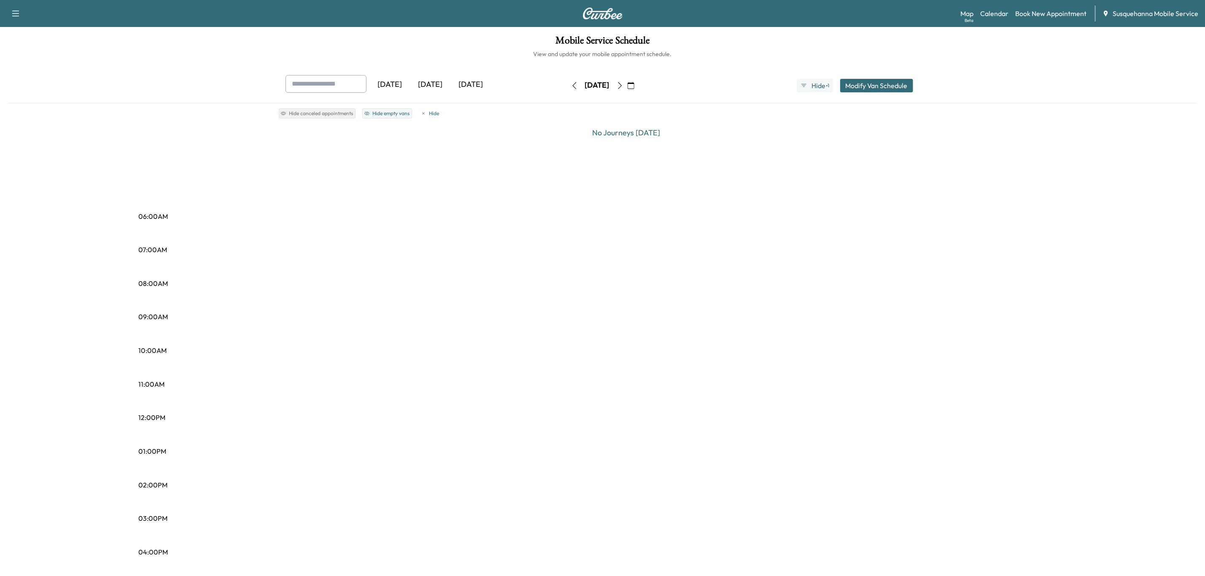
click at [638, 86] on button "button" at bounding box center [631, 85] width 14 height 13
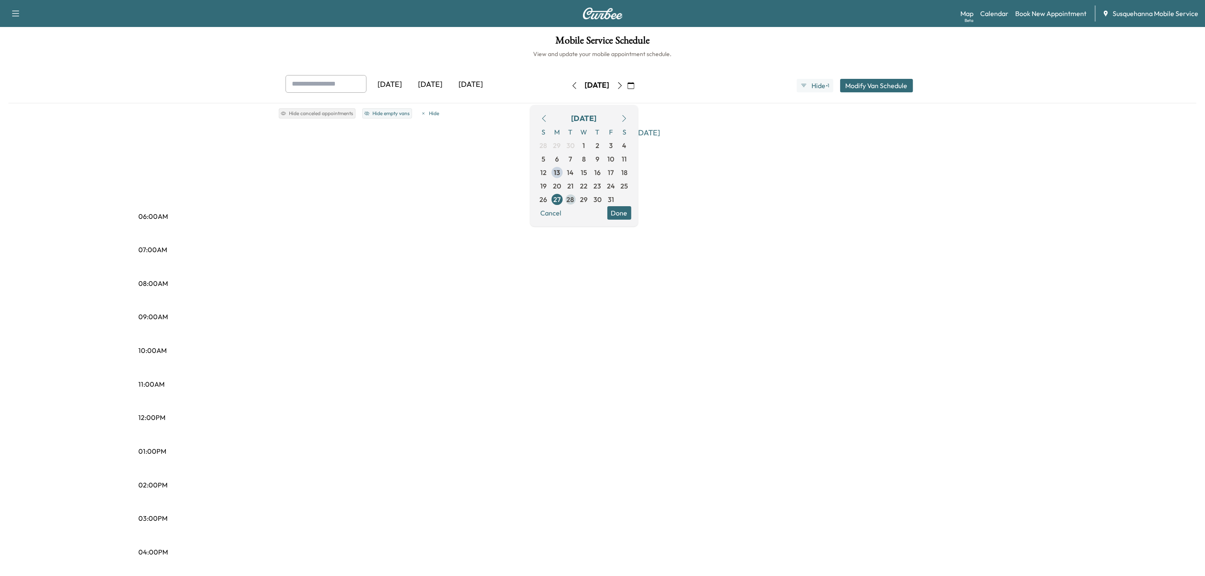
click at [574, 200] on span "28" at bounding box center [571, 199] width 8 height 10
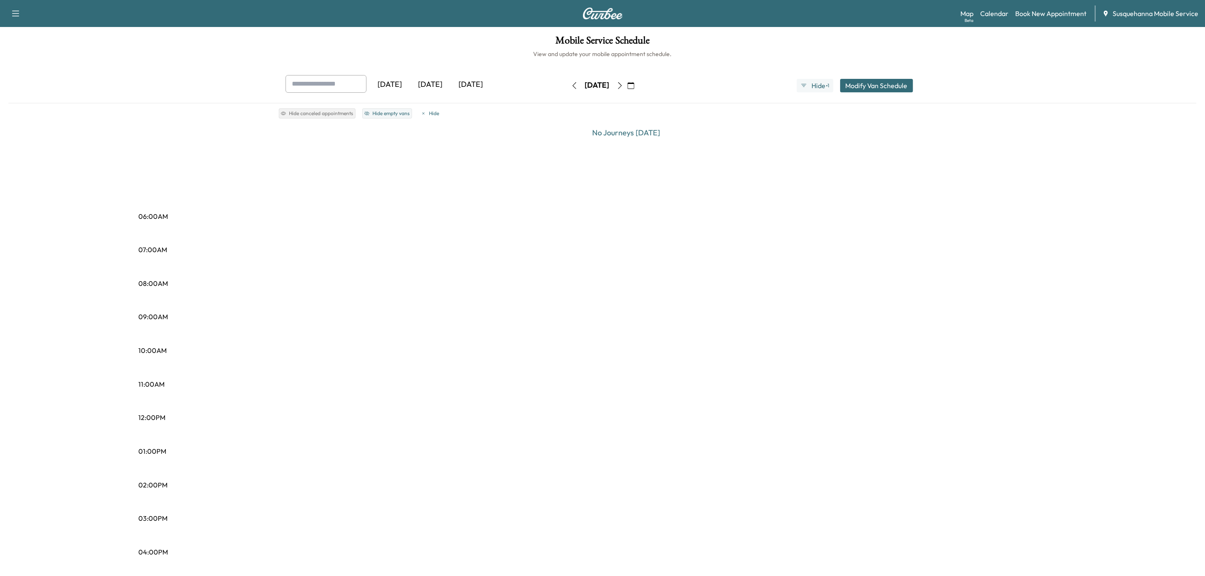
click at [638, 89] on button "button" at bounding box center [631, 85] width 14 height 13
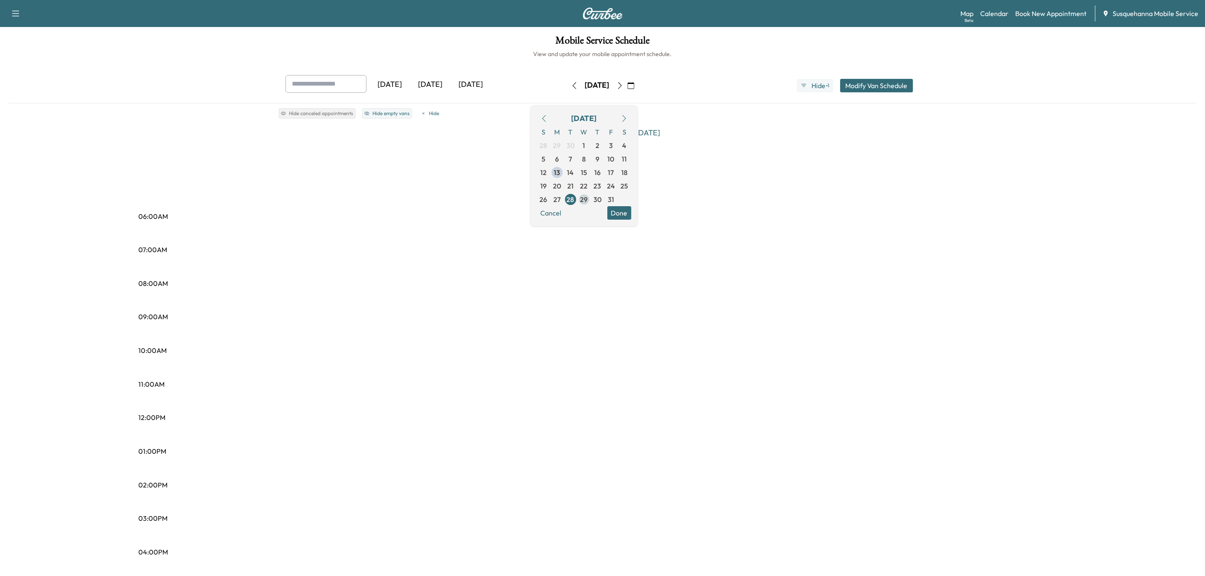
click at [588, 197] on span "29" at bounding box center [584, 199] width 8 height 10
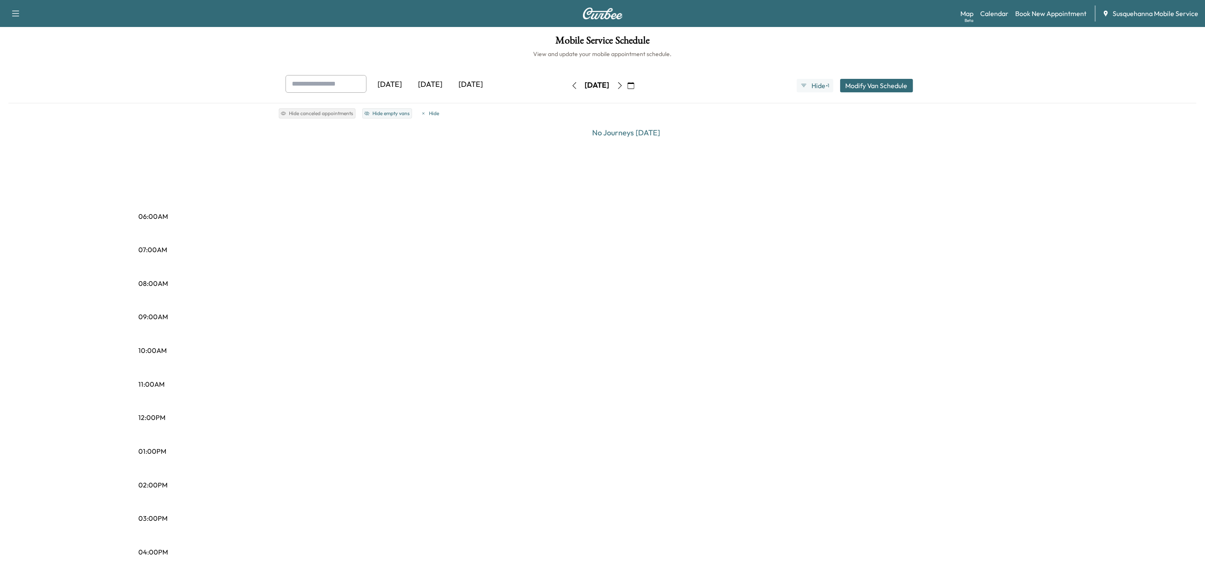
click at [638, 84] on button "button" at bounding box center [631, 85] width 14 height 13
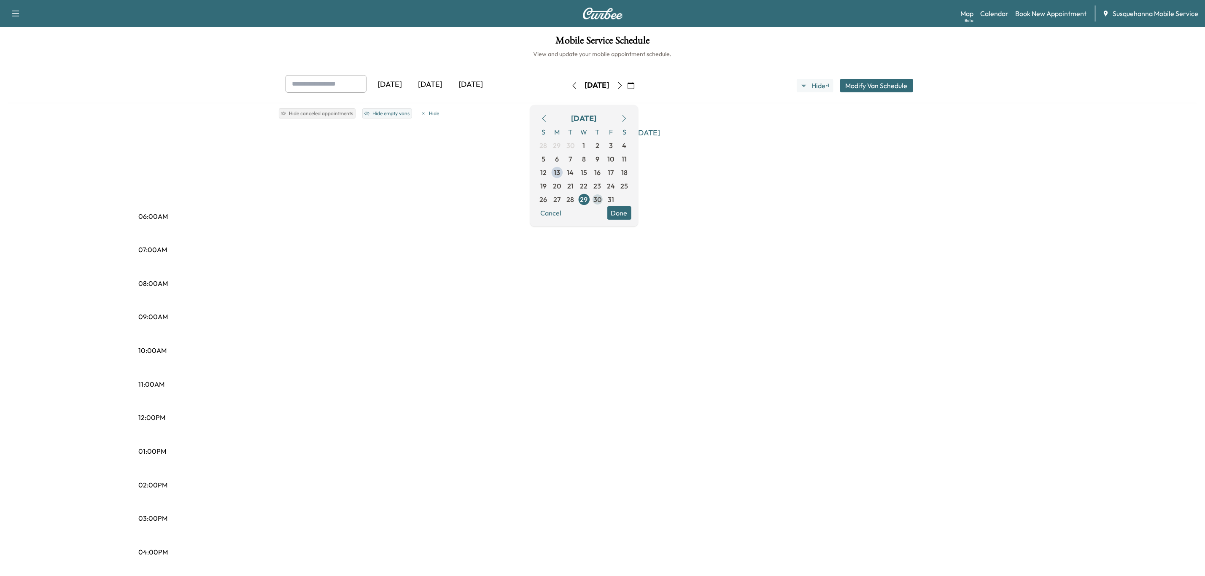
click at [601, 197] on span "30" at bounding box center [597, 199] width 8 height 10
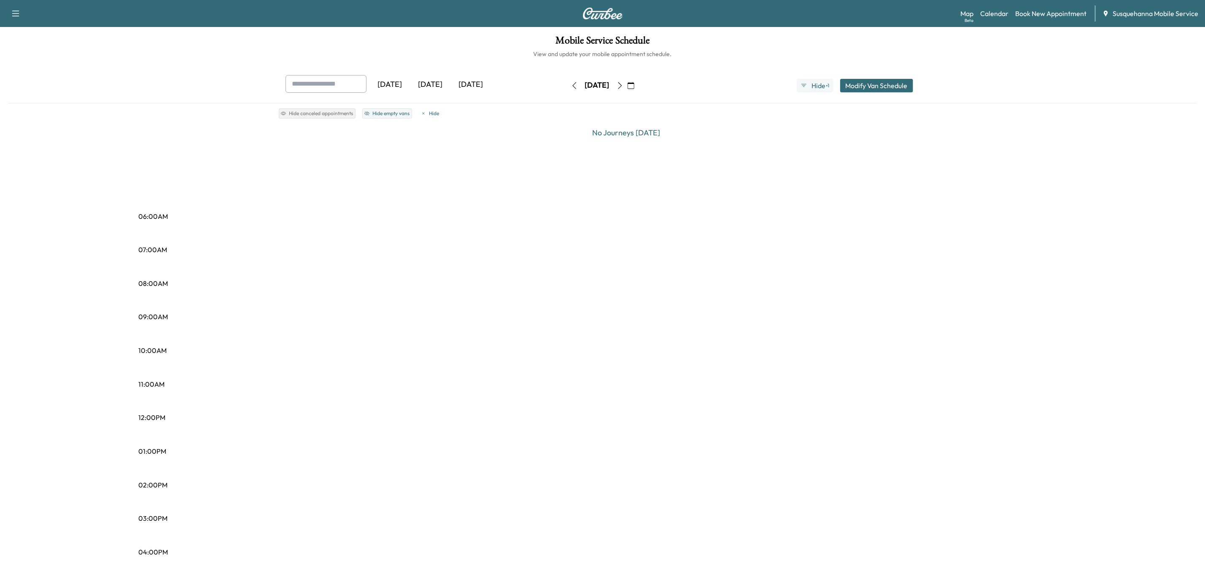
click at [634, 85] on icon "button" at bounding box center [631, 85] width 7 height 7
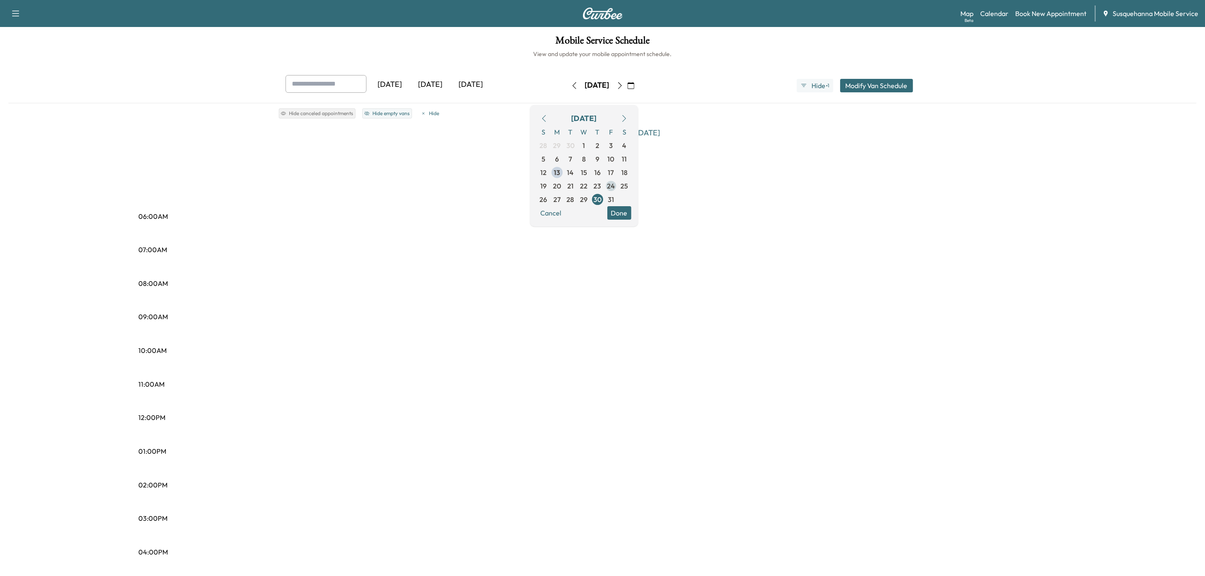
click at [615, 186] on span "24" at bounding box center [611, 186] width 8 height 10
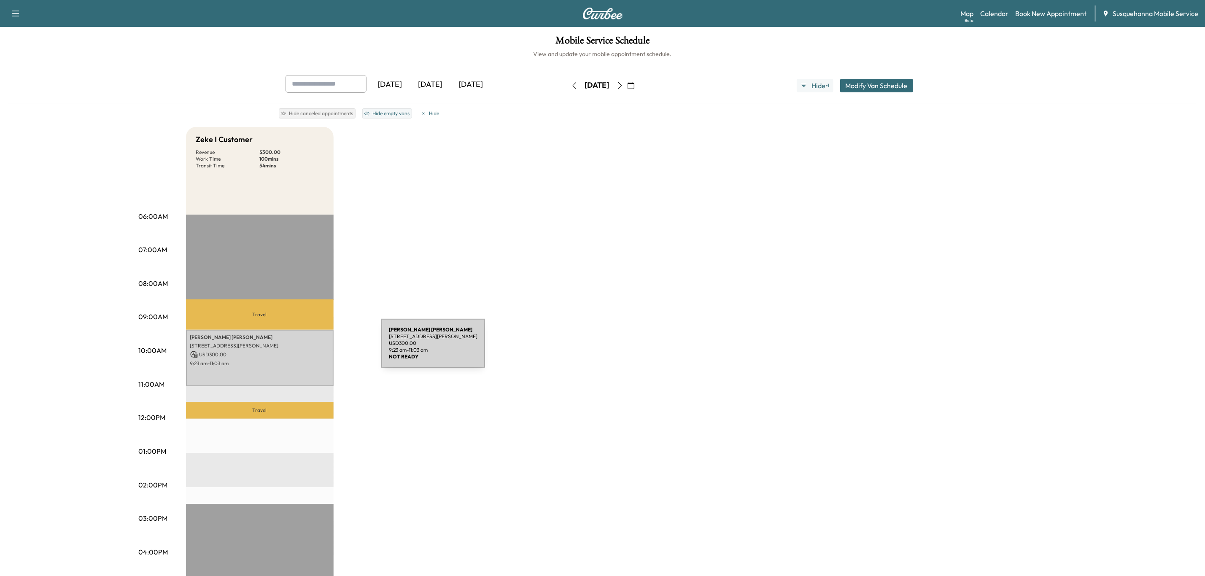
click at [318, 351] on p "USD 300.00" at bounding box center [259, 355] width 139 height 8
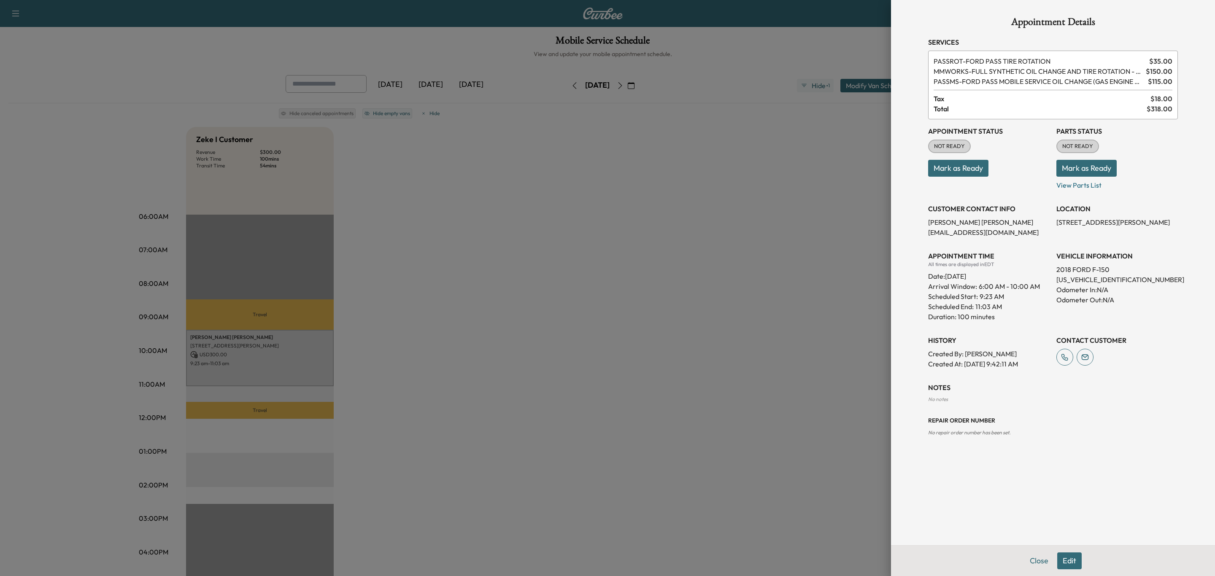
click at [1095, 280] on p "[US_VEHICLE_IDENTIFICATION_NUMBER]" at bounding box center [1116, 280] width 121 height 10
copy p "[US_VEHICLE_IDENTIFICATION_NUMBER]"
click at [1065, 560] on button "Edit" at bounding box center [1069, 561] width 24 height 17
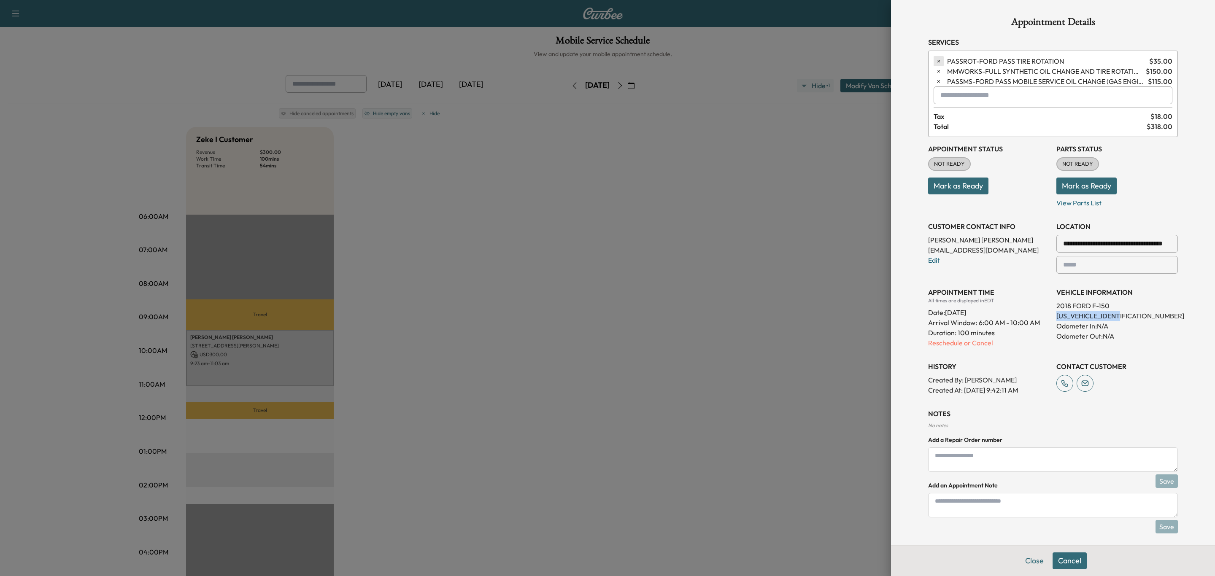
click at [935, 60] on icon "button" at bounding box center [938, 61] width 6 height 6
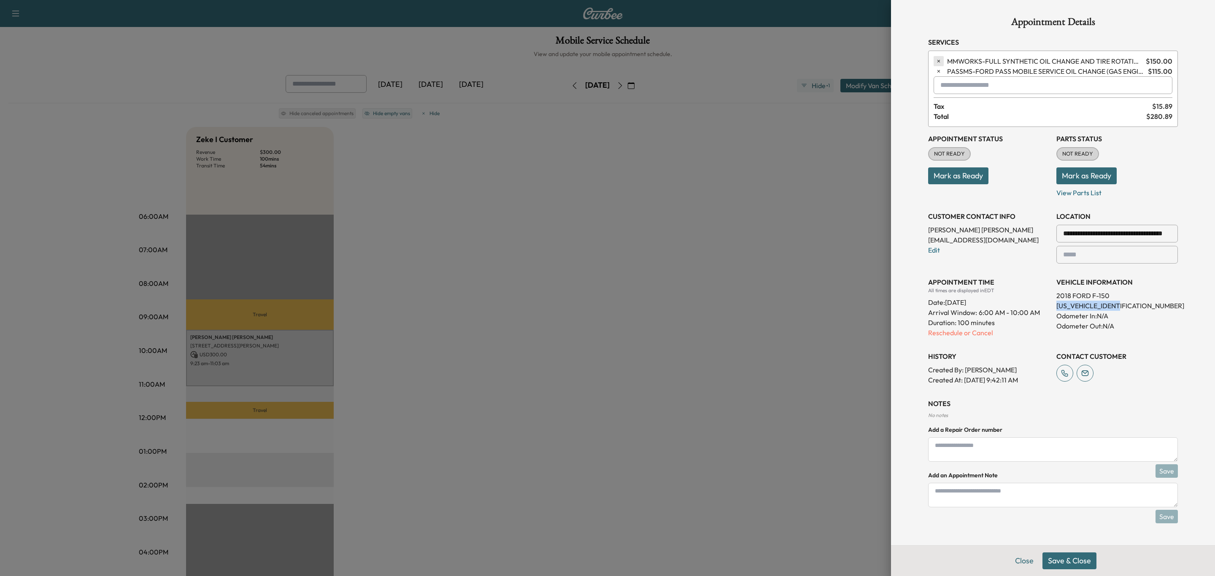
click at [934, 62] on button "button" at bounding box center [938, 61] width 10 height 10
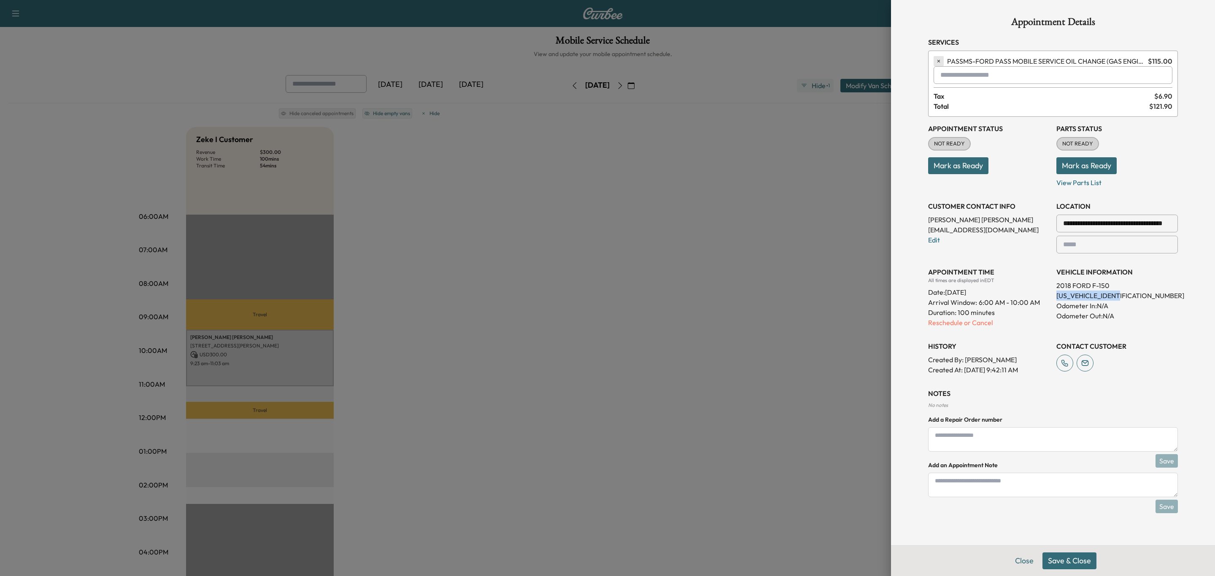
click at [939, 61] on icon "button" at bounding box center [938, 61] width 3 height 3
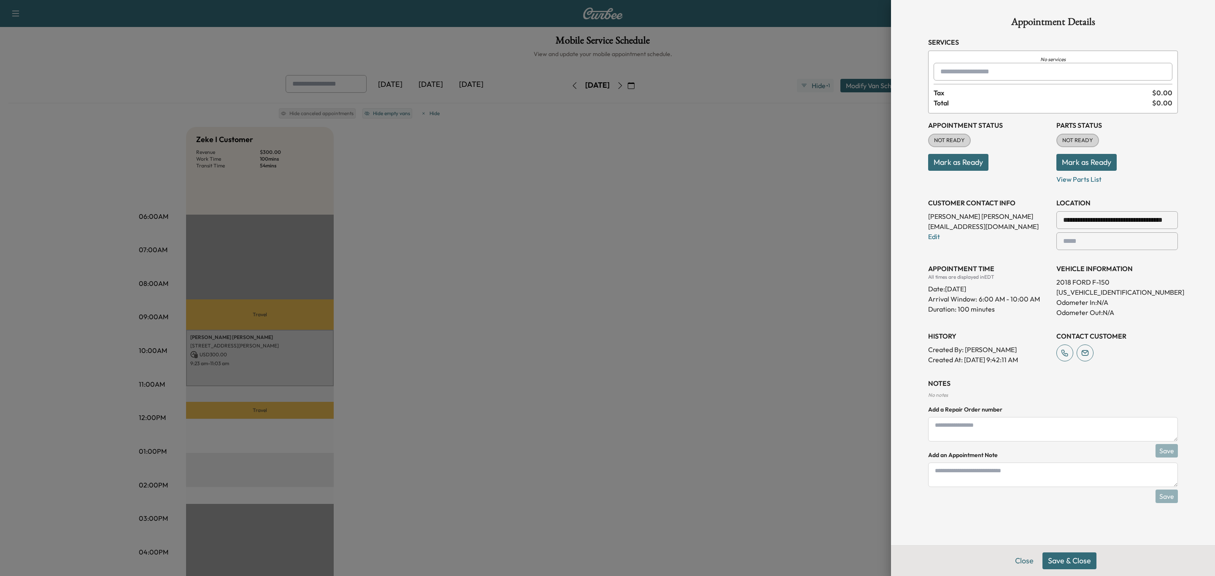
click at [948, 73] on input "text" at bounding box center [1052, 72] width 239 height 18
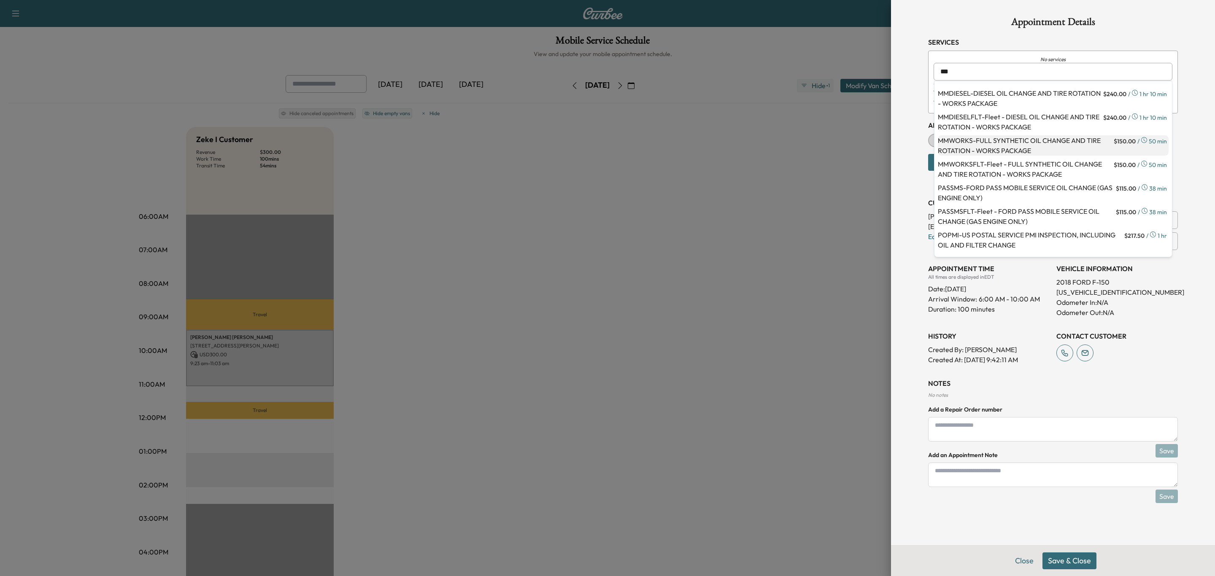
click at [980, 151] on p "MMWORKS - FULL SYNTHETIC OIL CHANGE AND TIRE ROTATION - WORKS PACKAGE" at bounding box center [1025, 145] width 174 height 20
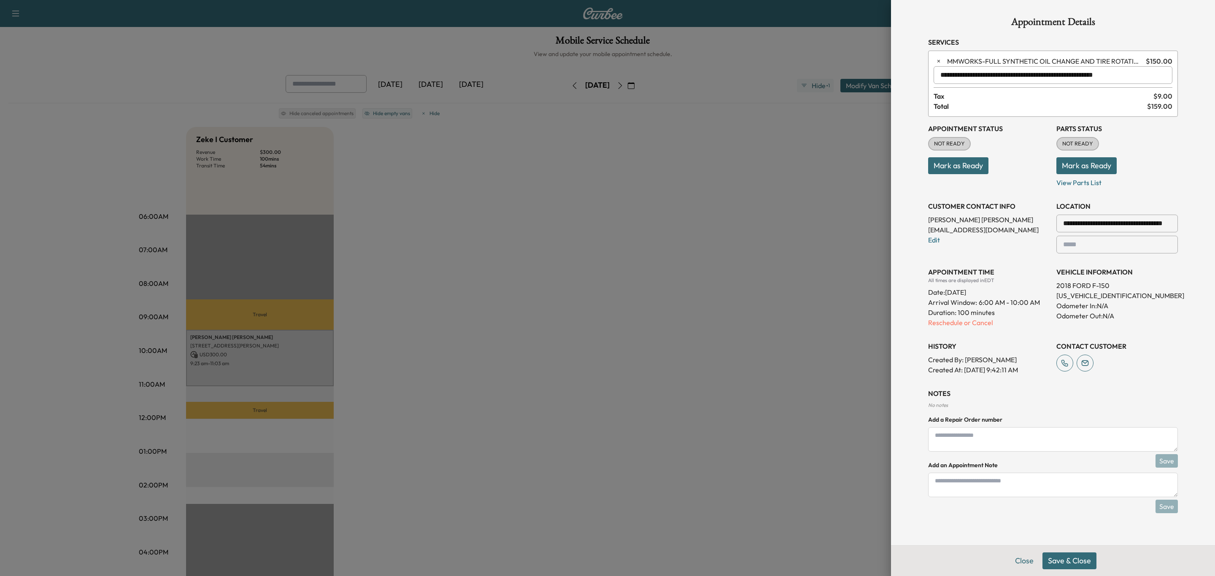
type input "**********"
click at [1076, 561] on button "Save & Close" at bounding box center [1069, 561] width 54 height 17
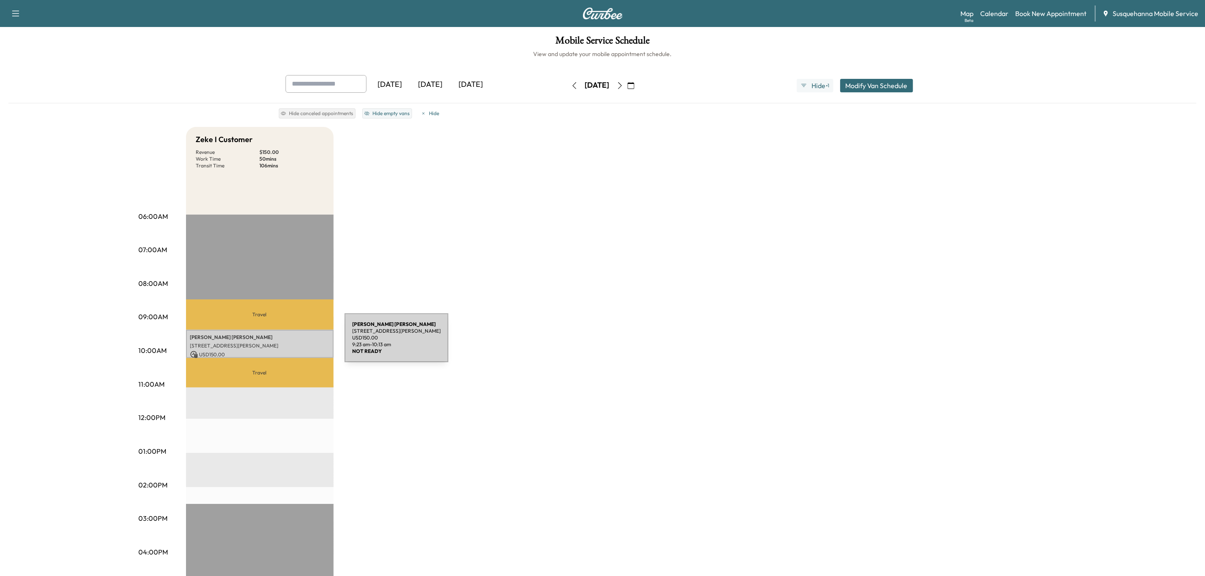
click at [280, 351] on p "USD 150.00" at bounding box center [259, 355] width 139 height 8
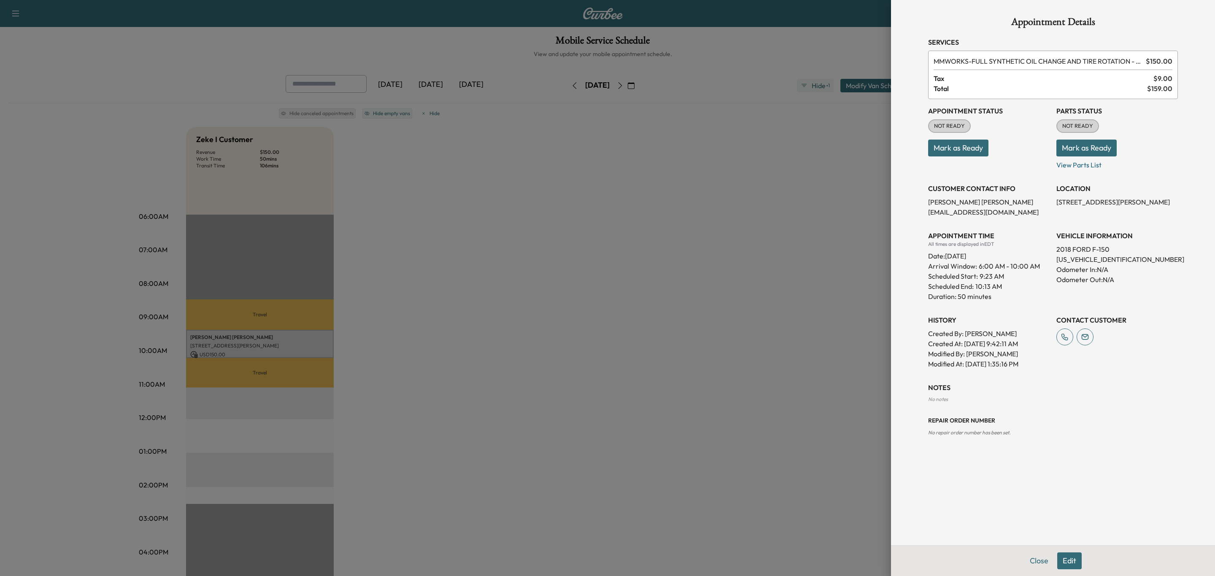
click at [1083, 147] on button "Mark as Ready" at bounding box center [1086, 148] width 60 height 17
click at [963, 155] on button "Mark as Ready" at bounding box center [958, 148] width 60 height 17
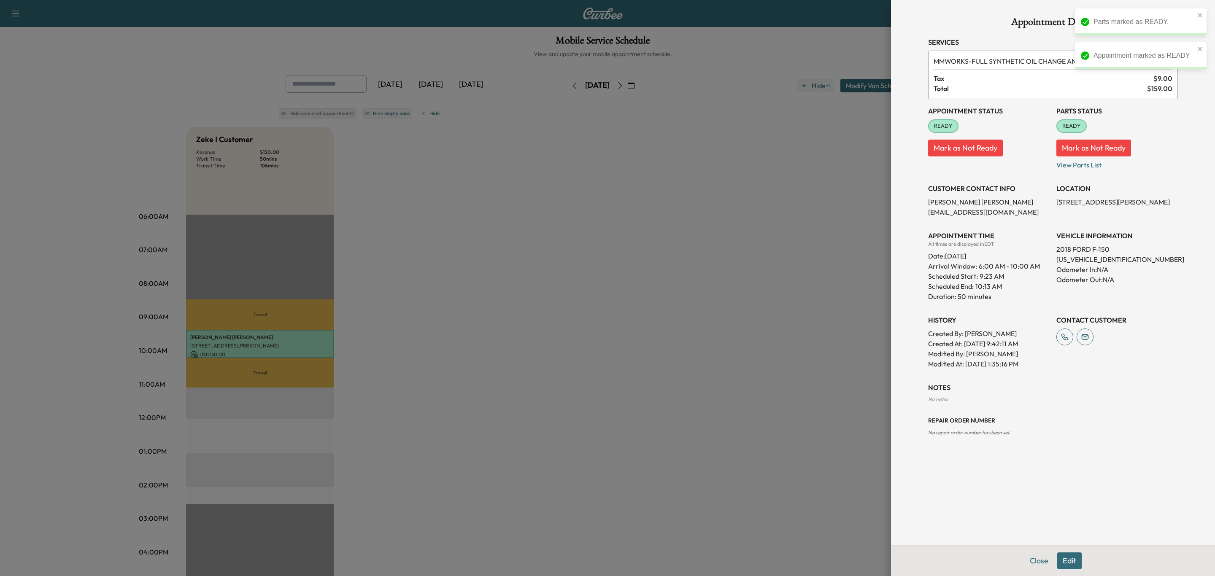
click at [1037, 563] on button "Close" at bounding box center [1039, 561] width 30 height 17
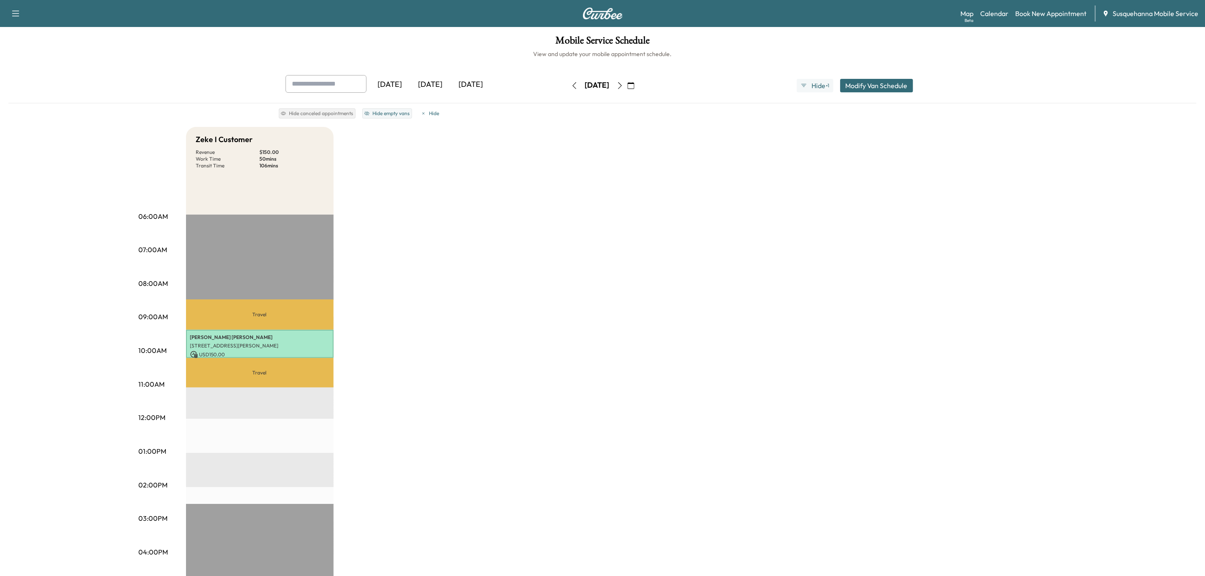
drag, startPoint x: 996, startPoint y: 13, endPoint x: 986, endPoint y: 16, distance: 10.4
click at [996, 13] on link "Calendar" at bounding box center [994, 13] width 28 height 10
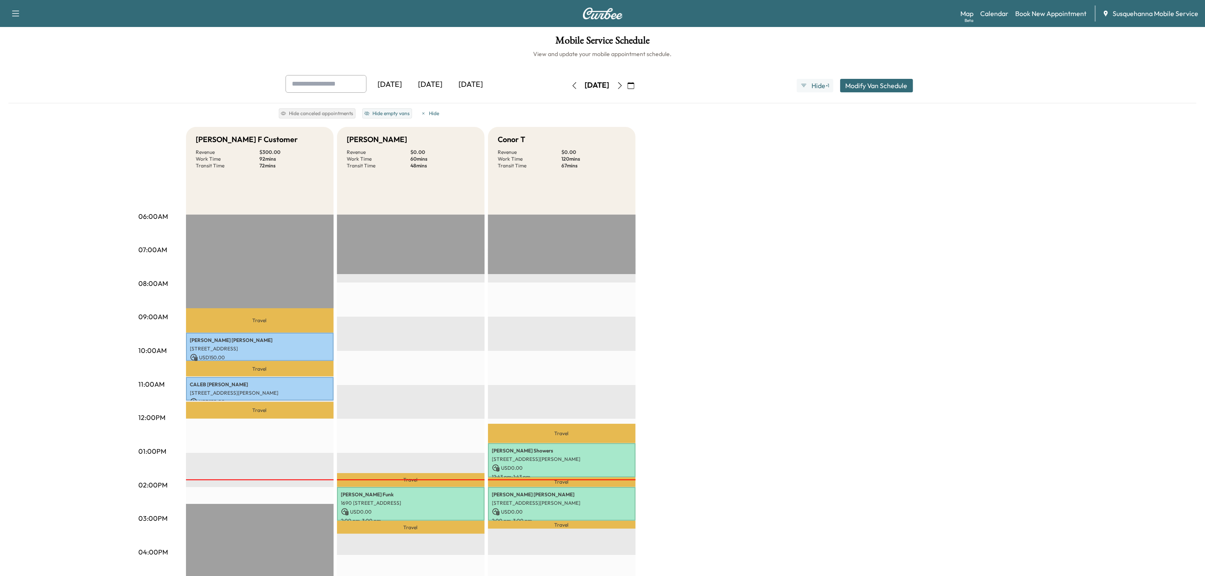
scroll to position [192, 0]
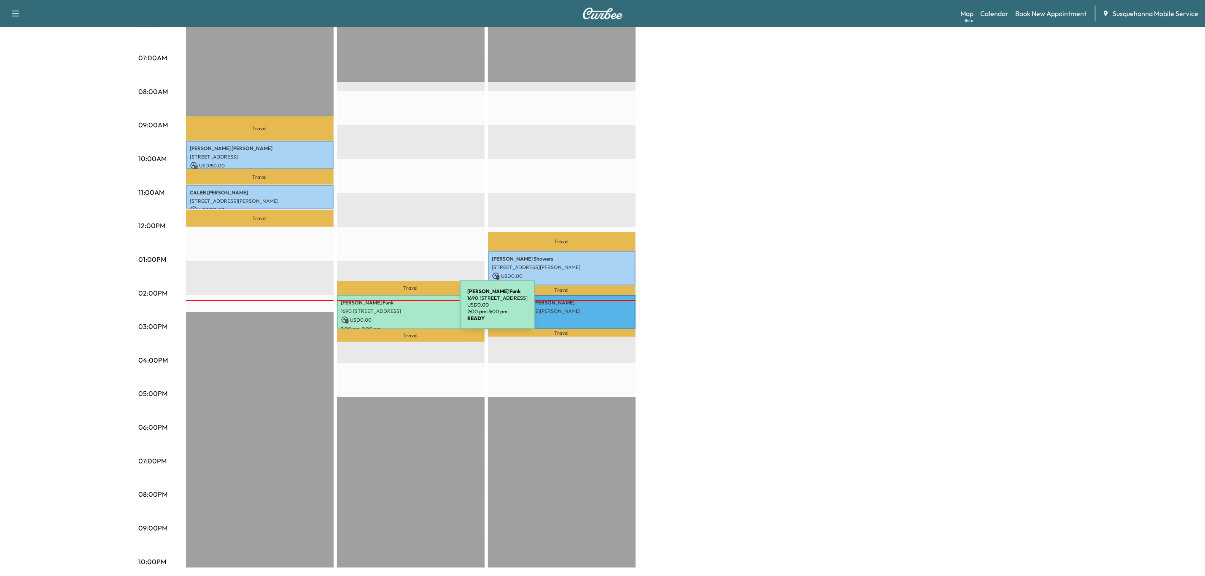
click at [396, 310] on div "[PERSON_NAME] [GEOGRAPHIC_DATA], [GEOGRAPHIC_DATA] USD 0.00 2:00 pm - 3:00 pm" at bounding box center [411, 312] width 148 height 34
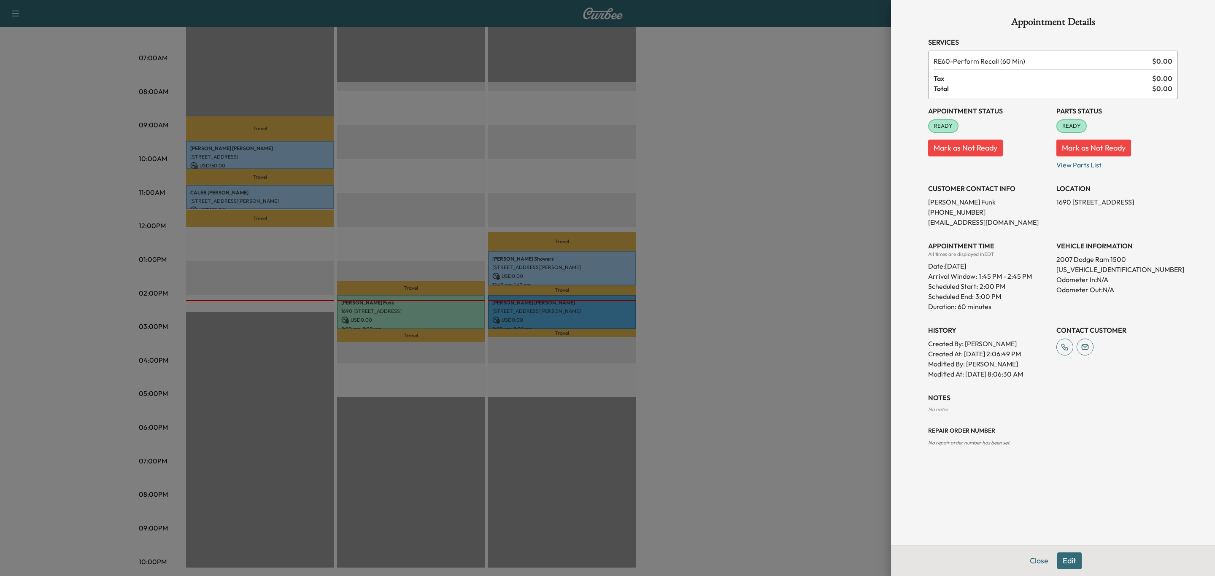
click at [1070, 559] on button "Edit" at bounding box center [1069, 561] width 24 height 17
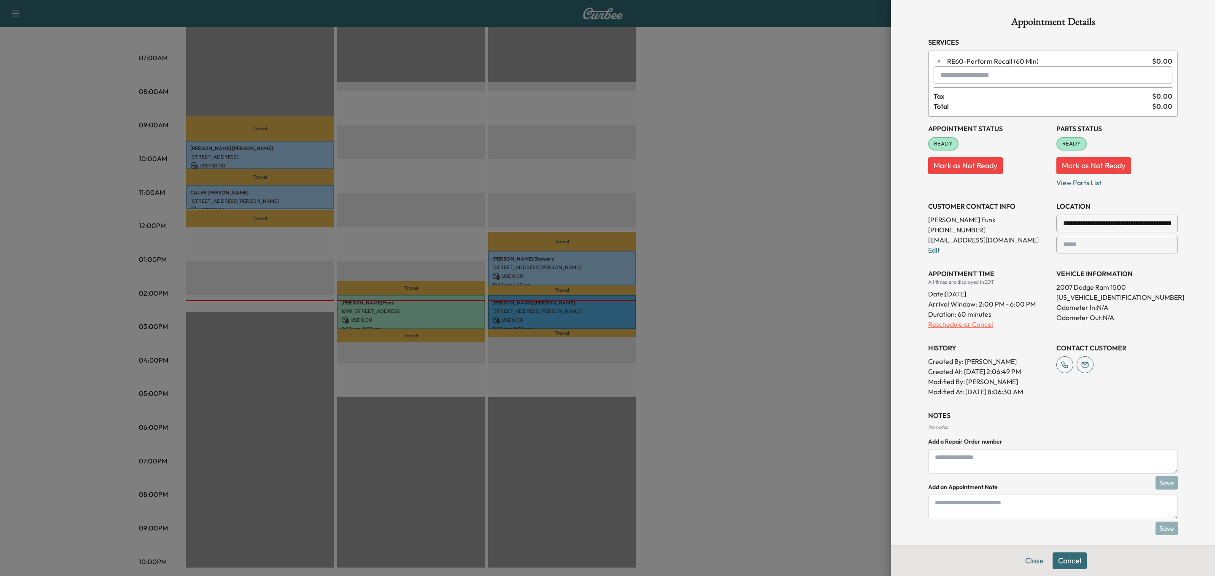
click at [971, 325] on p "Reschedule or Cancel" at bounding box center [988, 324] width 121 height 10
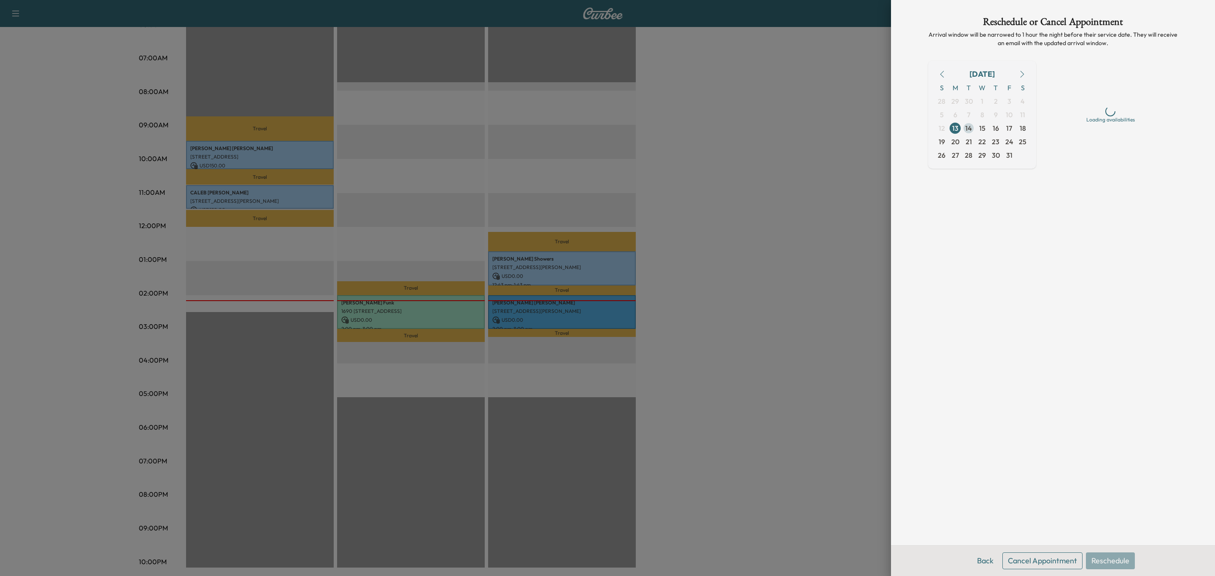
click at [971, 130] on span "14" at bounding box center [968, 128] width 7 height 10
click at [1094, 133] on div "10 AM - 2 PM (EDT)" at bounding box center [1110, 133] width 42 height 7
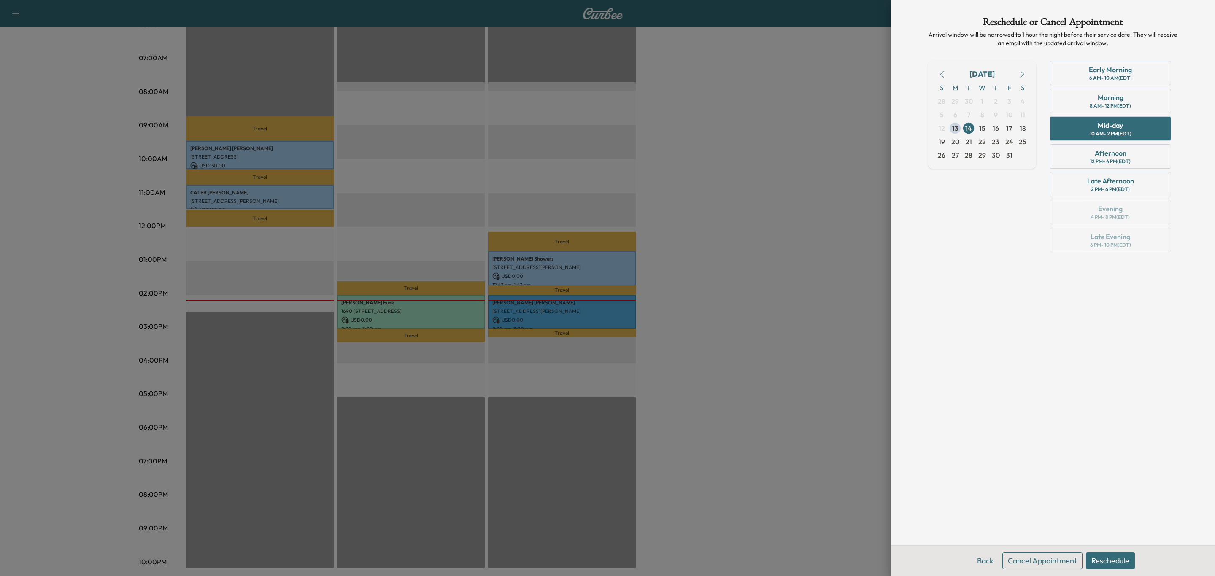
click at [1122, 562] on button "Reschedule" at bounding box center [1110, 561] width 49 height 17
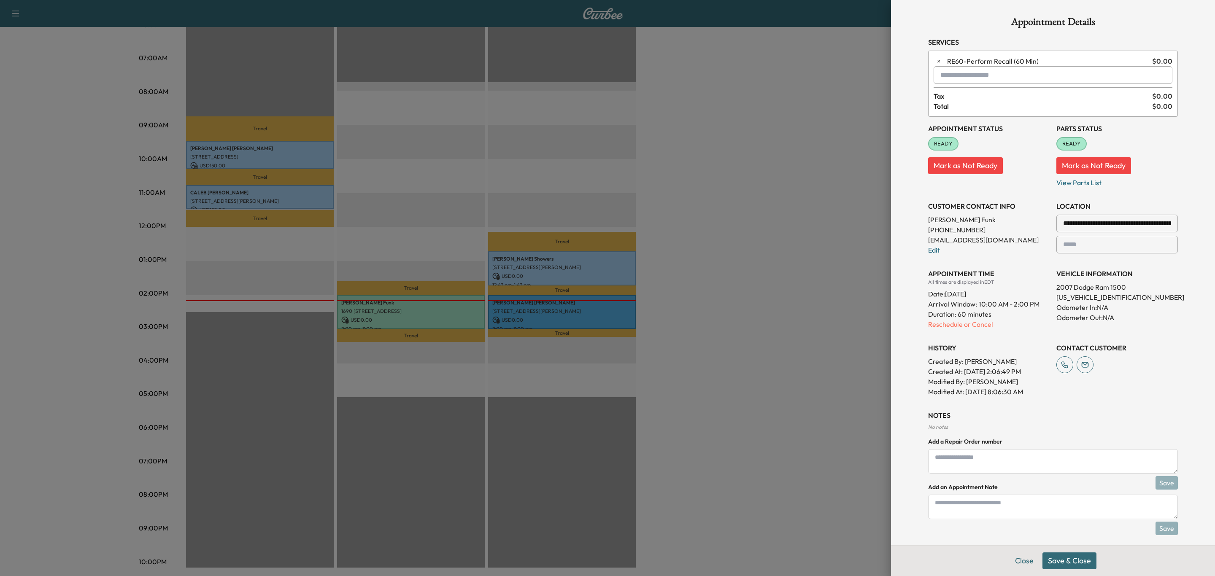
click at [1042, 557] on button "Save & Close" at bounding box center [1069, 561] width 54 height 17
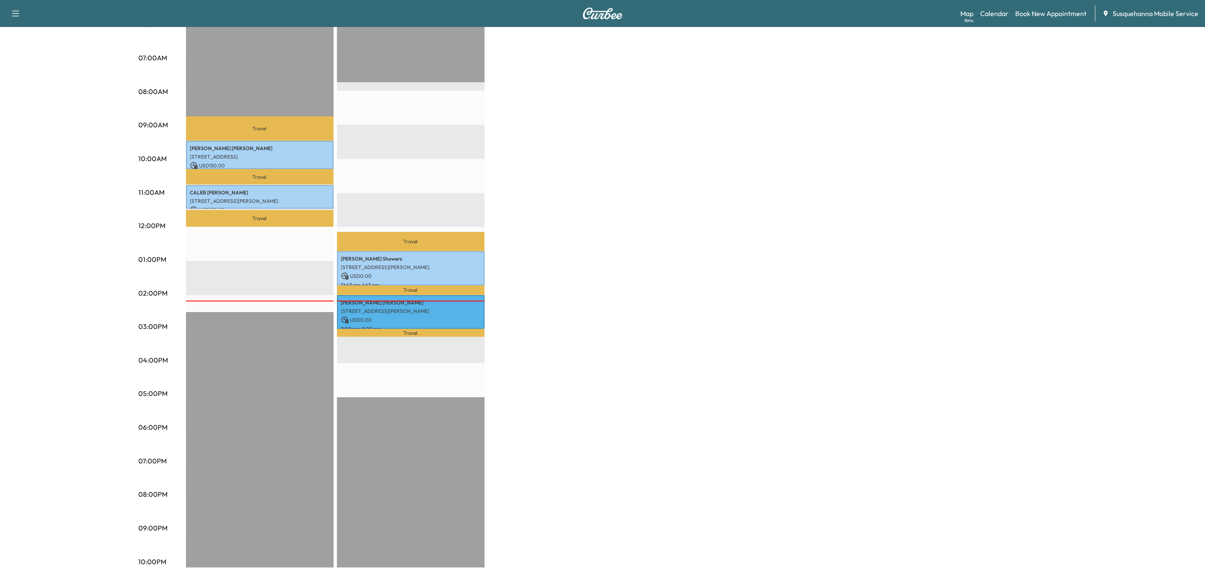
scroll to position [0, 0]
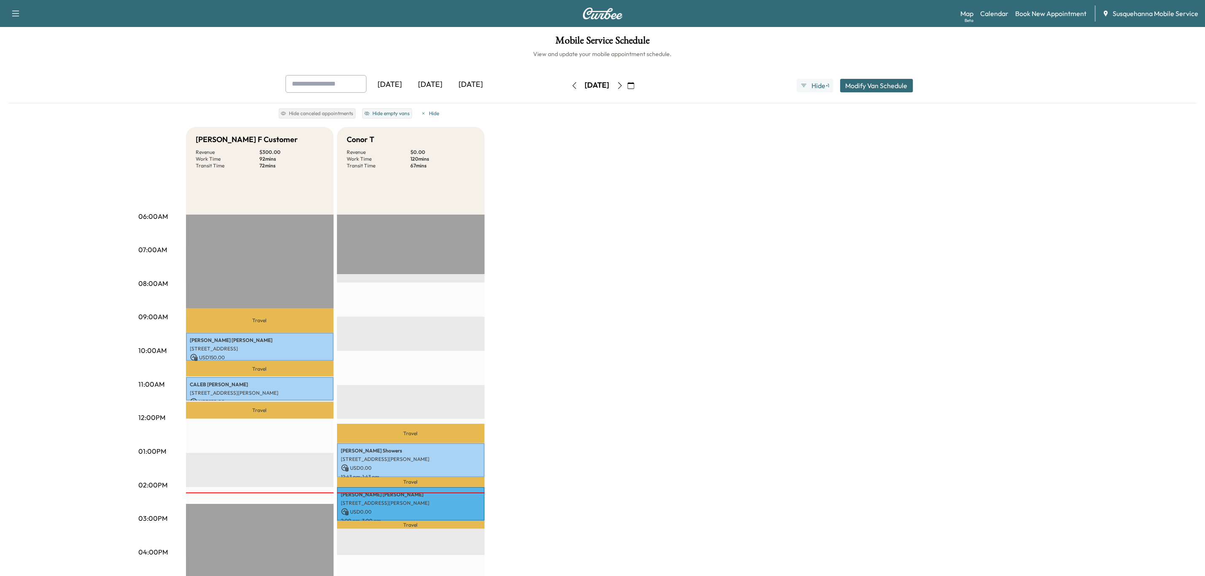
click at [627, 90] on button "button" at bounding box center [620, 85] width 14 height 13
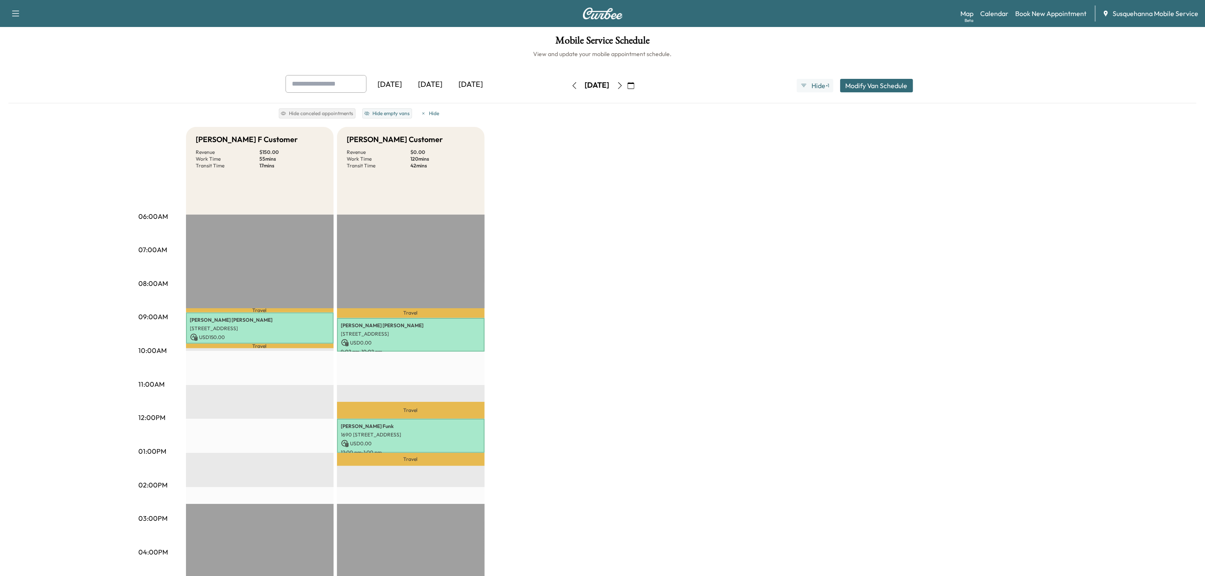
click at [634, 85] on icon "button" at bounding box center [631, 85] width 7 height 7
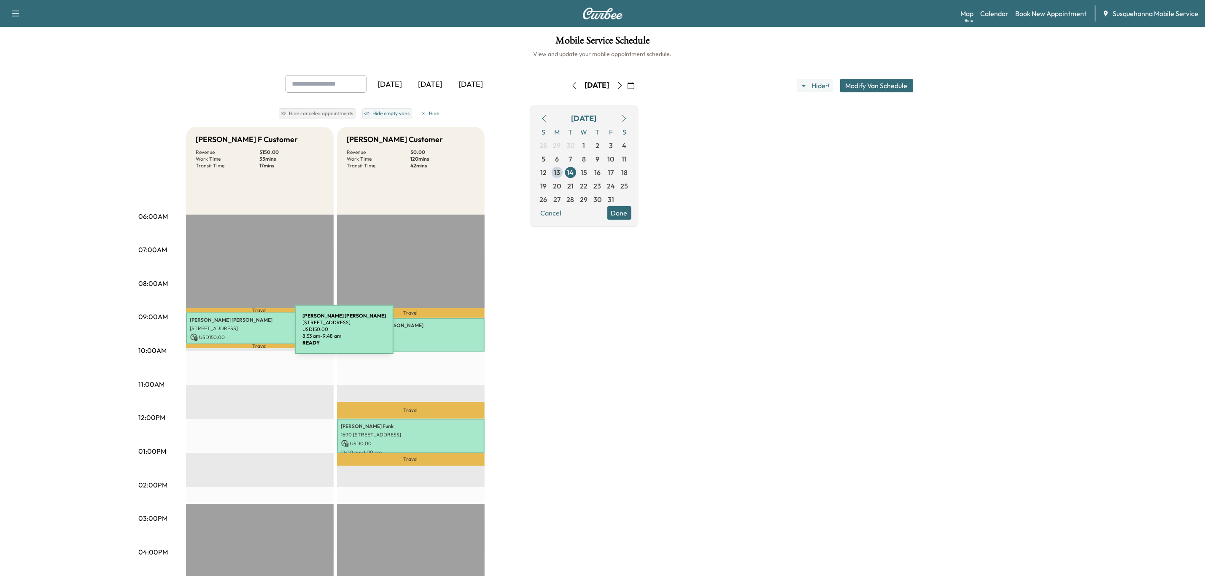
click at [232, 334] on p "USD 150.00" at bounding box center [259, 338] width 139 height 8
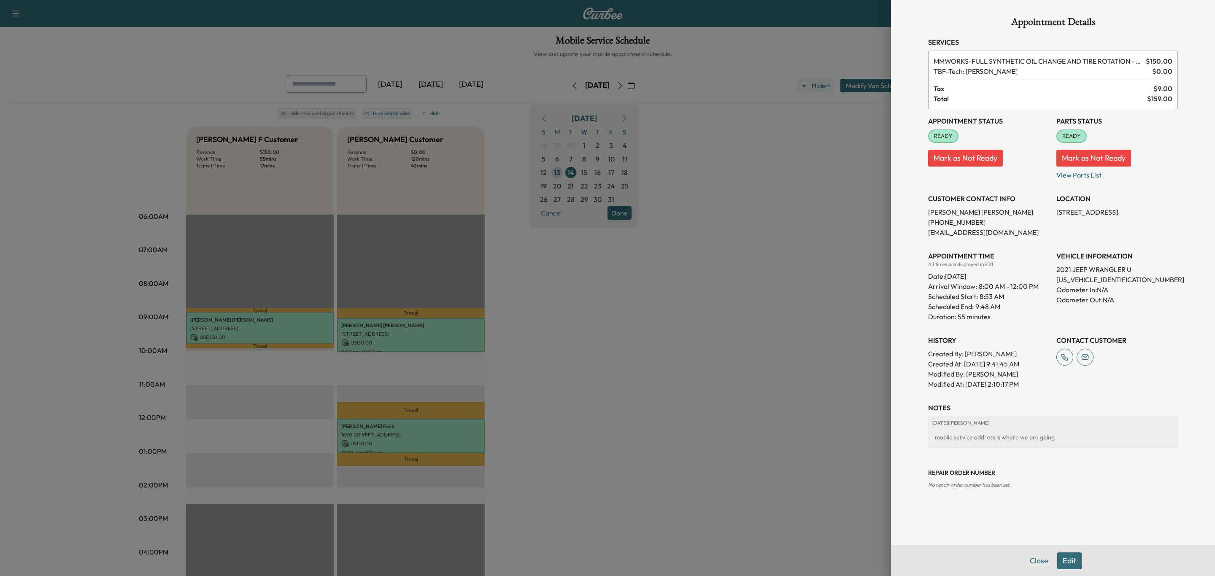
click at [1039, 558] on button "Close" at bounding box center [1039, 561] width 30 height 17
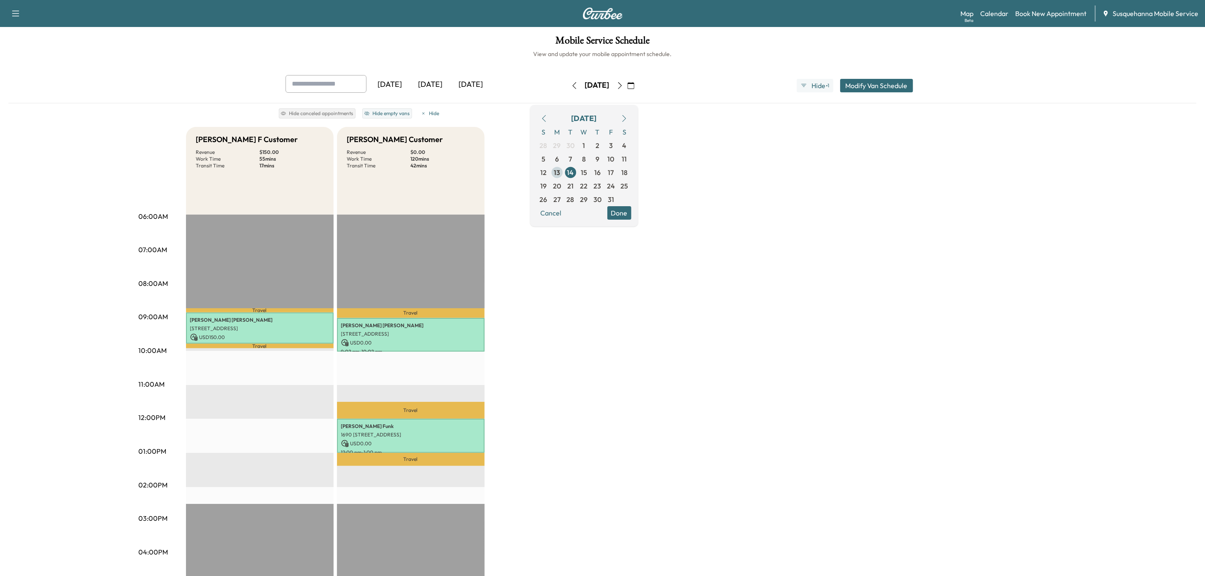
click at [560, 175] on span "13" at bounding box center [557, 172] width 6 height 10
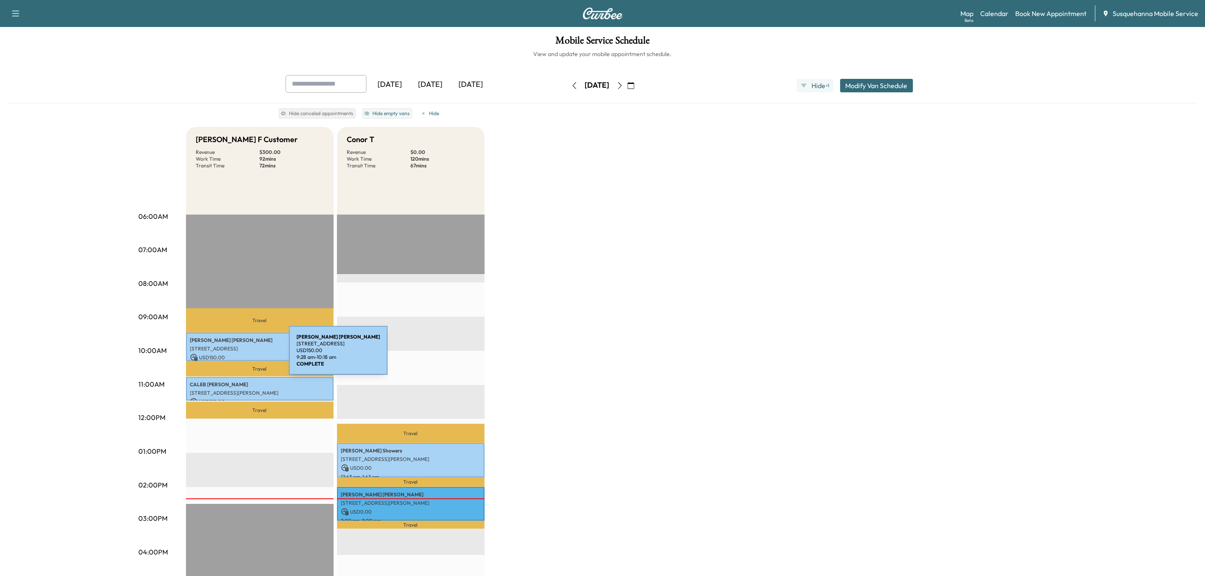
click at [226, 355] on p "USD 150.00" at bounding box center [259, 358] width 139 height 8
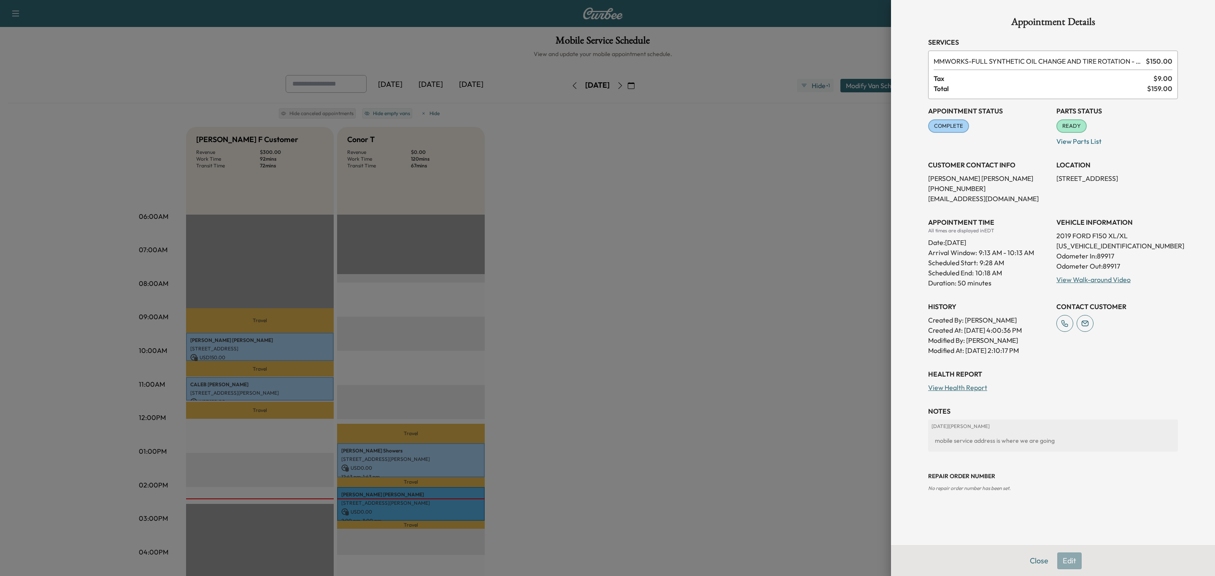
click at [209, 386] on div at bounding box center [607, 288] width 1215 height 576
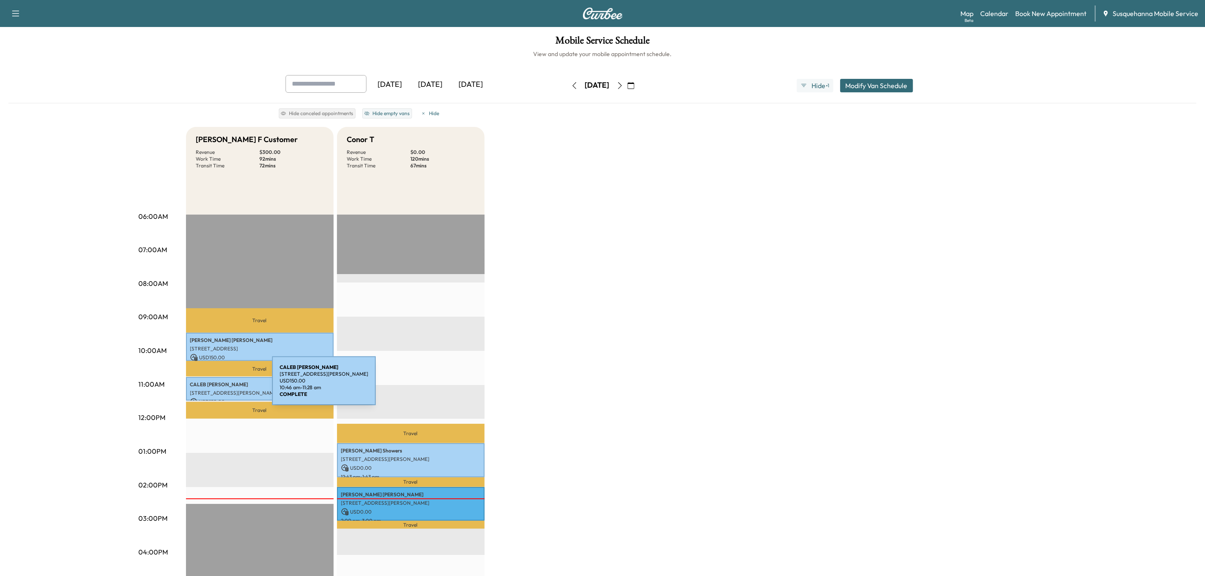
click at [209, 386] on div "[PERSON_NAME] [STREET_ADDRESS][PERSON_NAME] USD 150.00 10:46 am - 11:28 am" at bounding box center [260, 389] width 148 height 24
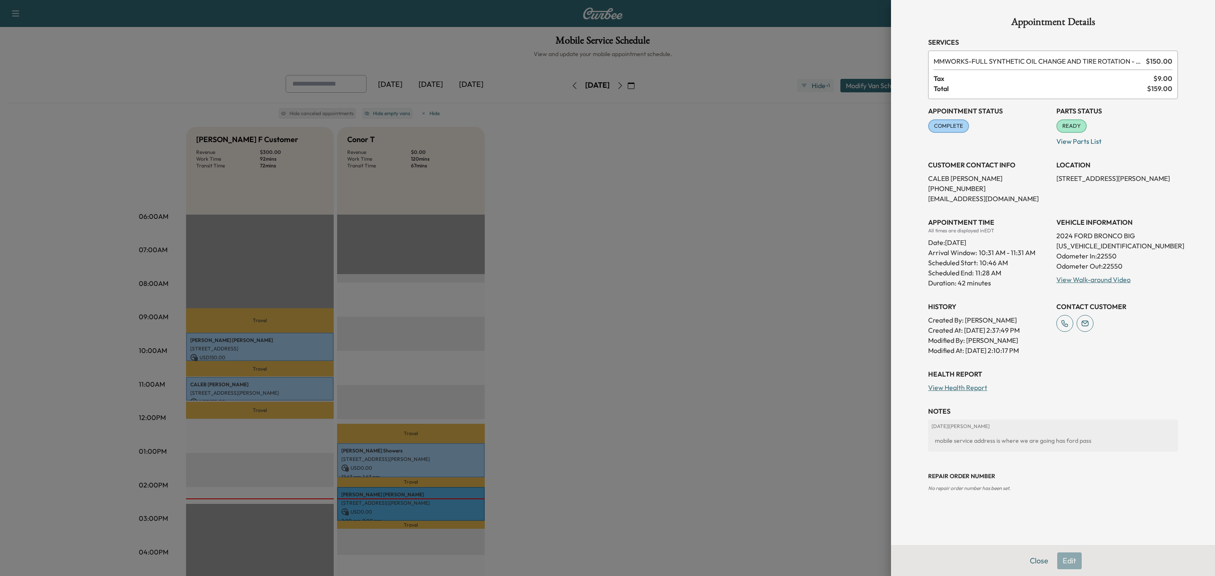
click at [1033, 559] on button "Close" at bounding box center [1039, 561] width 30 height 17
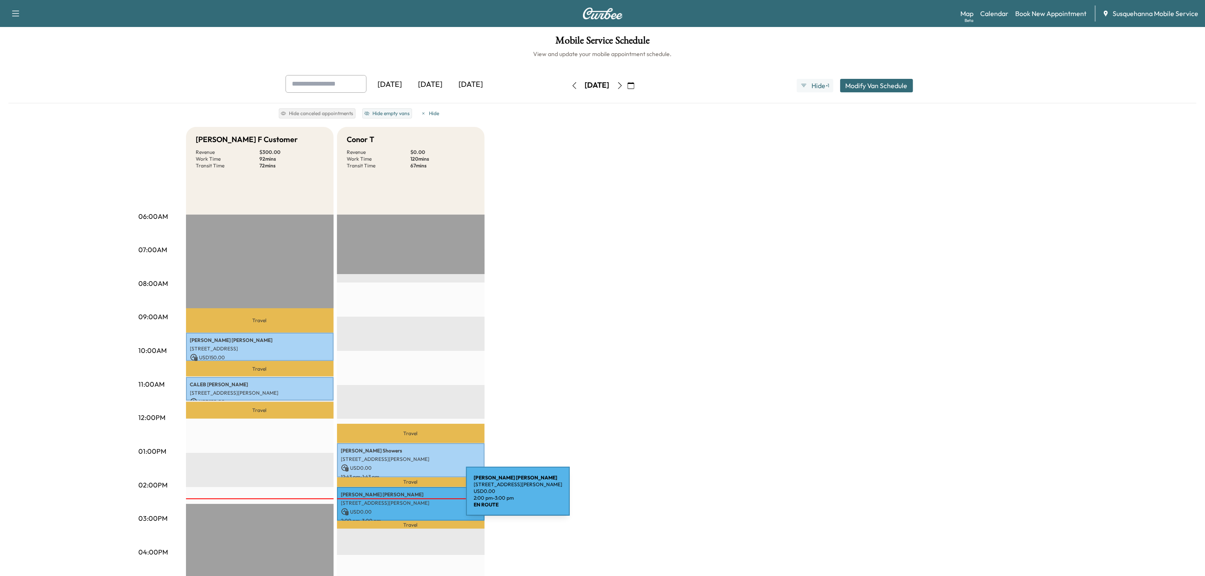
click at [403, 500] on p "[STREET_ADDRESS][PERSON_NAME]" at bounding box center [410, 503] width 139 height 7
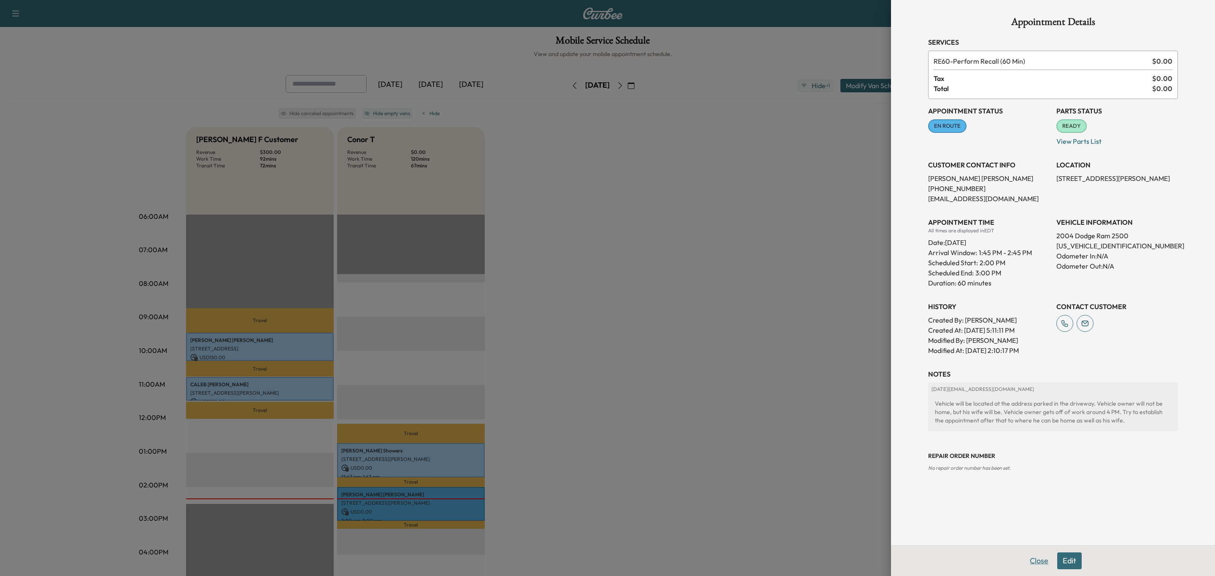
click at [1045, 565] on button "Close" at bounding box center [1039, 561] width 30 height 17
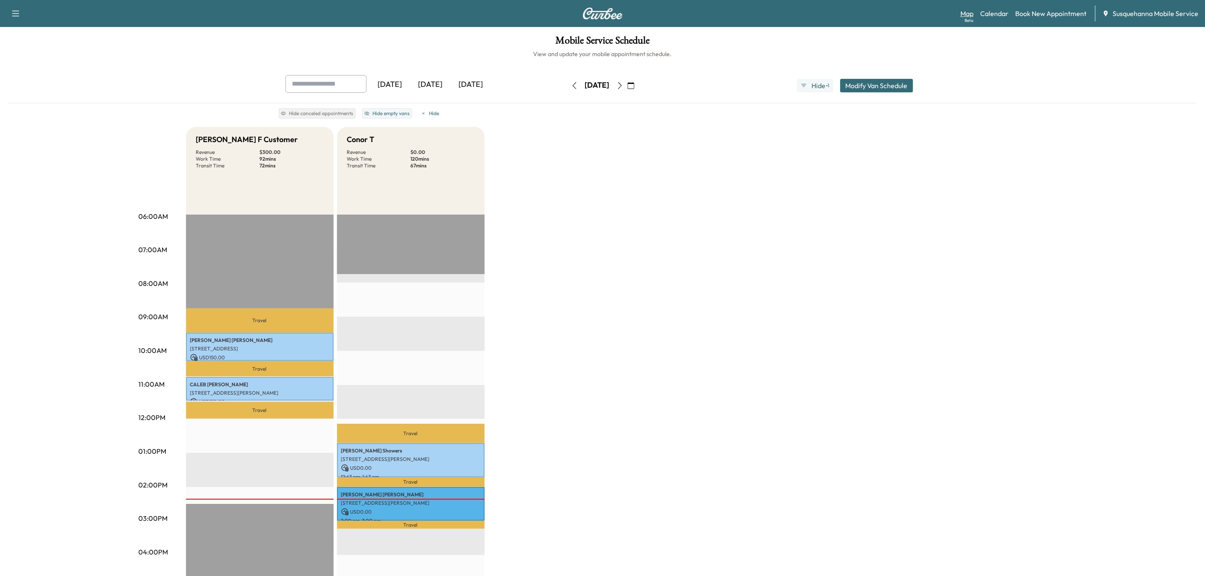
click at [971, 12] on link "Map Beta" at bounding box center [966, 13] width 13 height 10
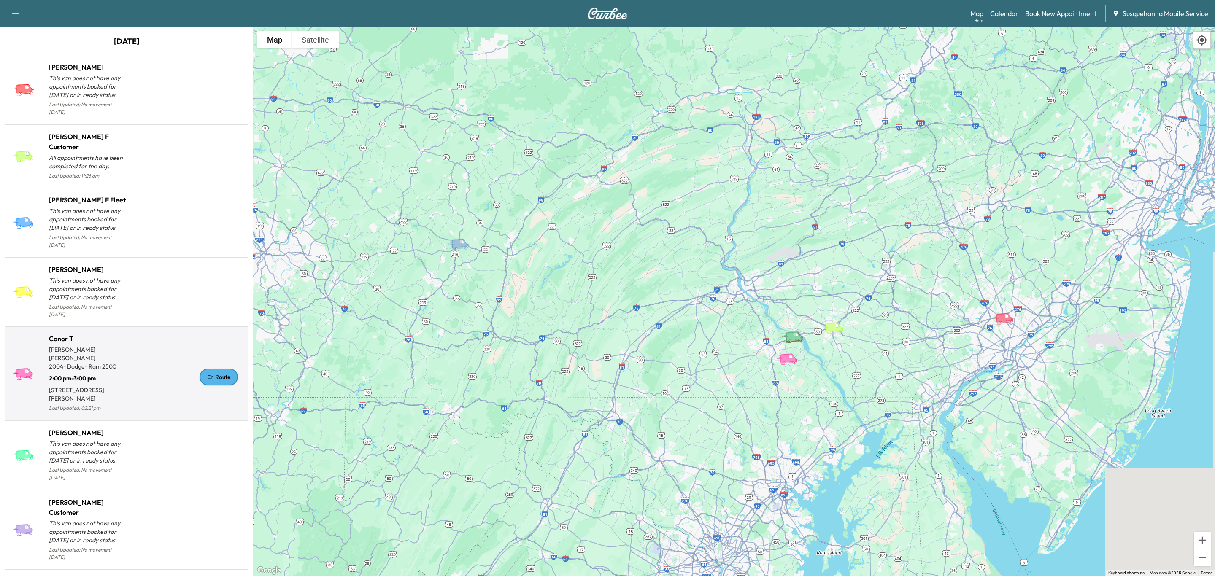
click at [199, 369] on div "En Route" at bounding box center [218, 377] width 38 height 17
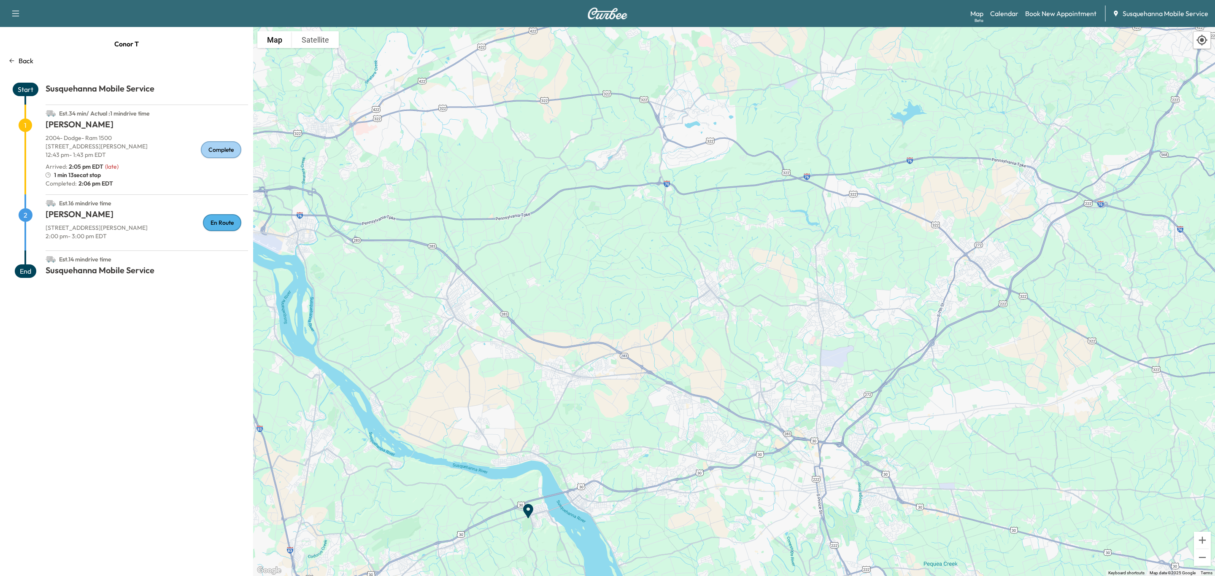
drag, startPoint x: 1055, startPoint y: 175, endPoint x: 643, endPoint y: 439, distance: 489.6
click at [643, 439] on div "To activate drag with keyboard, press Alt + Enter. Once in keyboard drag state,…" at bounding box center [734, 301] width 962 height 549
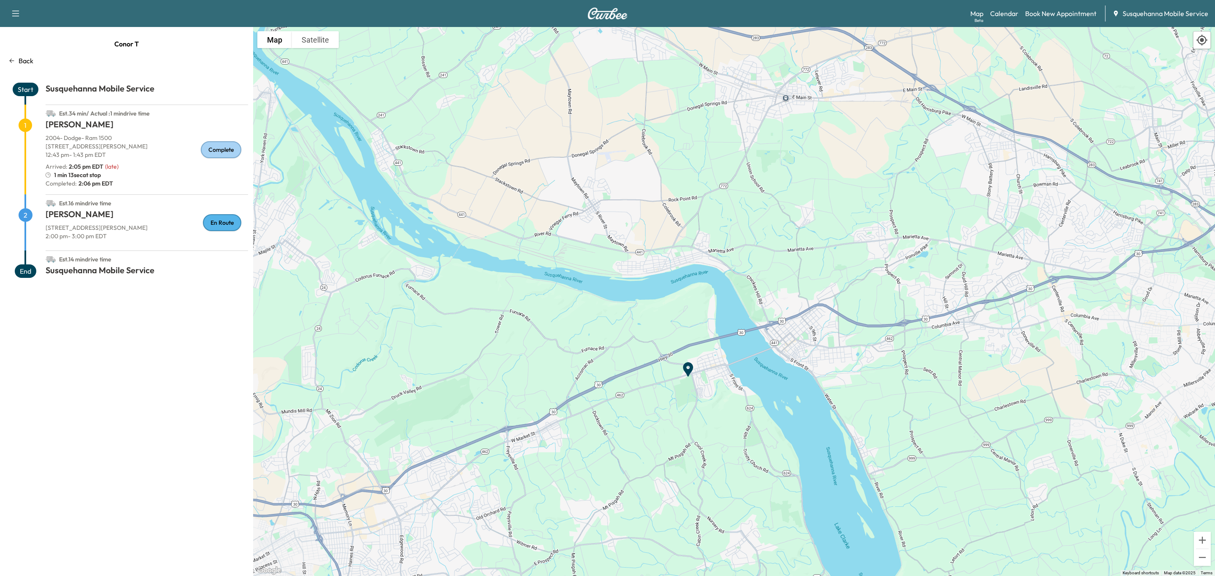
drag, startPoint x: 926, startPoint y: 213, endPoint x: 821, endPoint y: 463, distance: 271.3
click at [821, 463] on div "To activate drag with keyboard, press Alt + Enter. Once in keyboard drag state,…" at bounding box center [734, 301] width 962 height 549
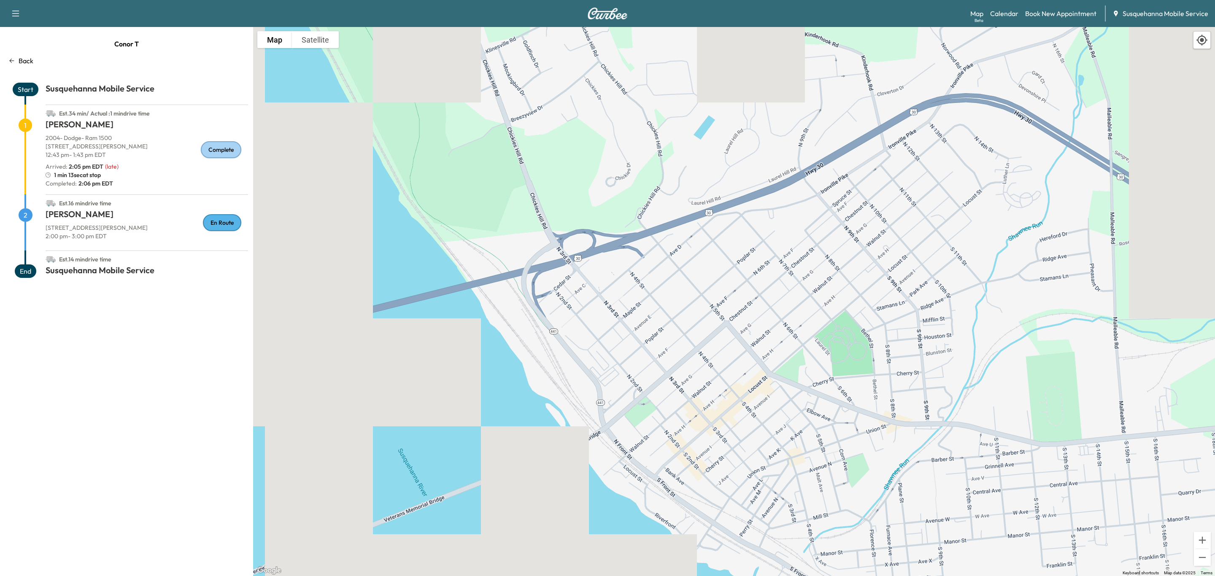
drag, startPoint x: 748, startPoint y: 159, endPoint x: 731, endPoint y: 365, distance: 206.1
click at [731, 365] on div "To activate drag with keyboard, press Alt + Enter. Once in keyboard drag state,…" at bounding box center [734, 301] width 962 height 549
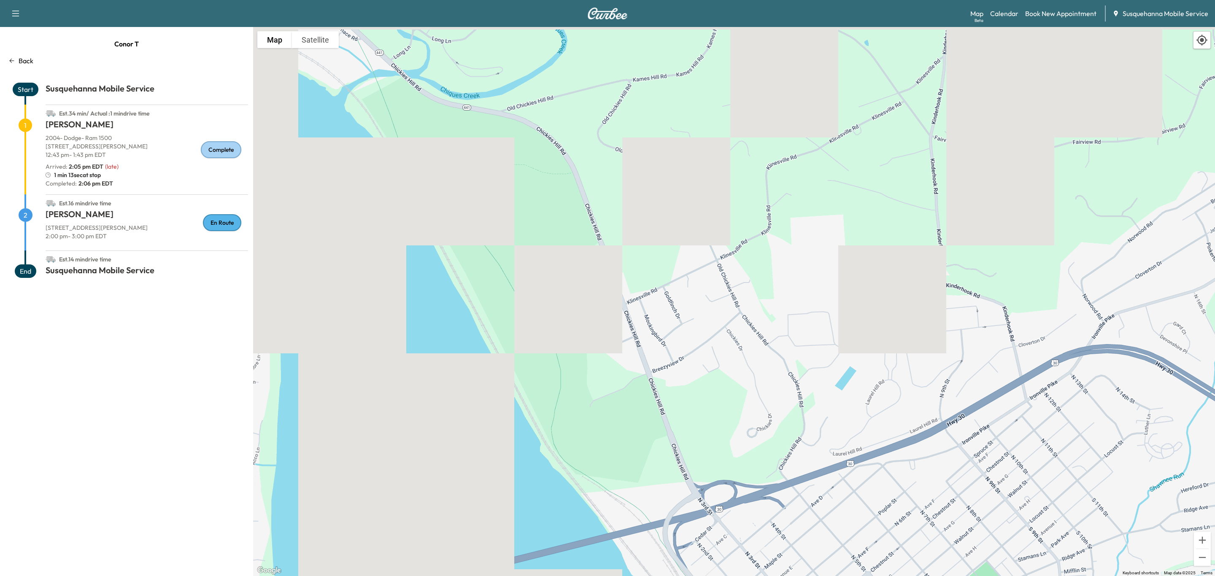
drag, startPoint x: 569, startPoint y: 161, endPoint x: 710, endPoint y: 441, distance: 313.3
click at [710, 441] on div "To activate drag with keyboard, press Alt + Enter. Once in keyboard drag state,…" at bounding box center [734, 301] width 962 height 549
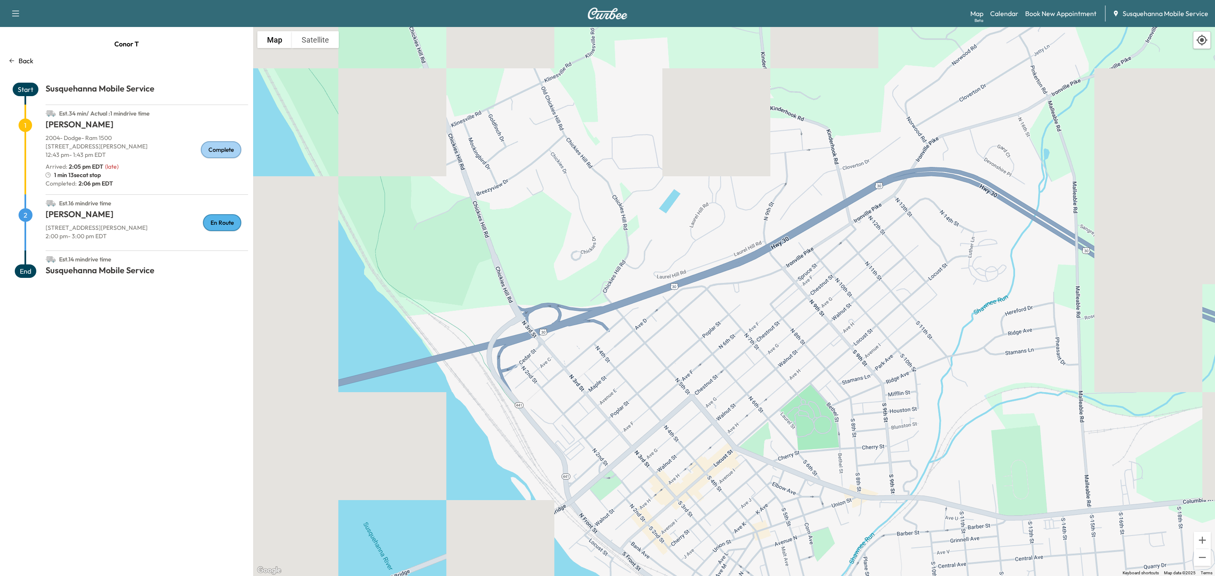
drag, startPoint x: 797, startPoint y: 488, endPoint x: 623, endPoint y: 310, distance: 249.3
click at [623, 310] on div "To activate drag with keyboard, press Alt + Enter. Once in keyboard drag state,…" at bounding box center [734, 301] width 962 height 549
click at [1010, 19] on div "Map Beta Calendar Book New Appointment Susquehanna Mobile Service" at bounding box center [1089, 13] width 238 height 16
click at [1010, 14] on link "Calendar" at bounding box center [1004, 13] width 28 height 10
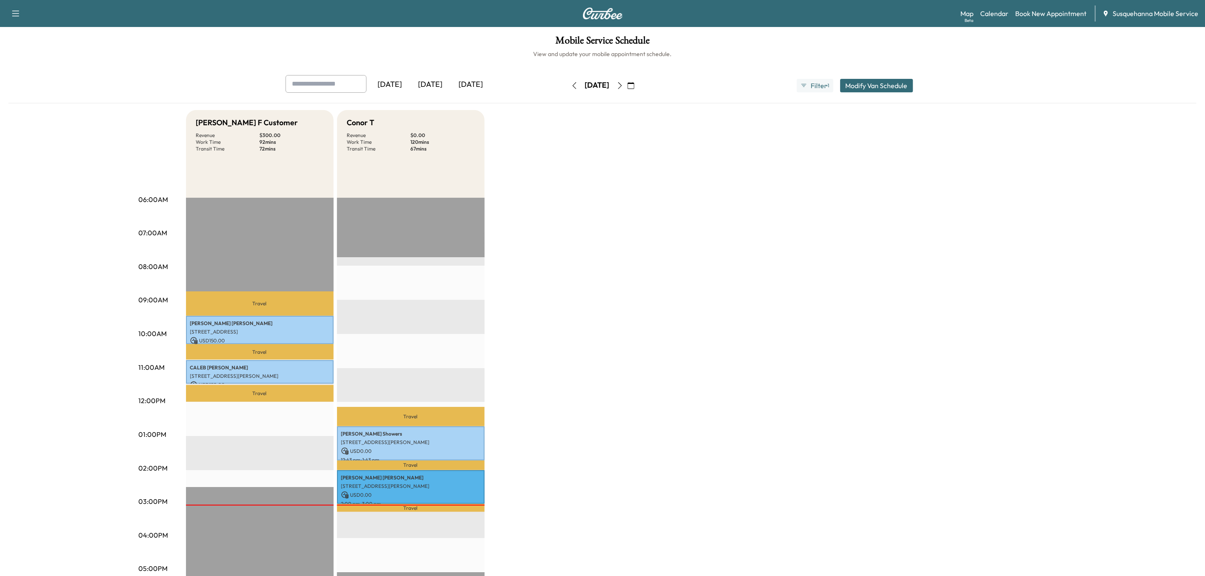
click at [623, 87] on icon "button" at bounding box center [620, 85] width 7 height 7
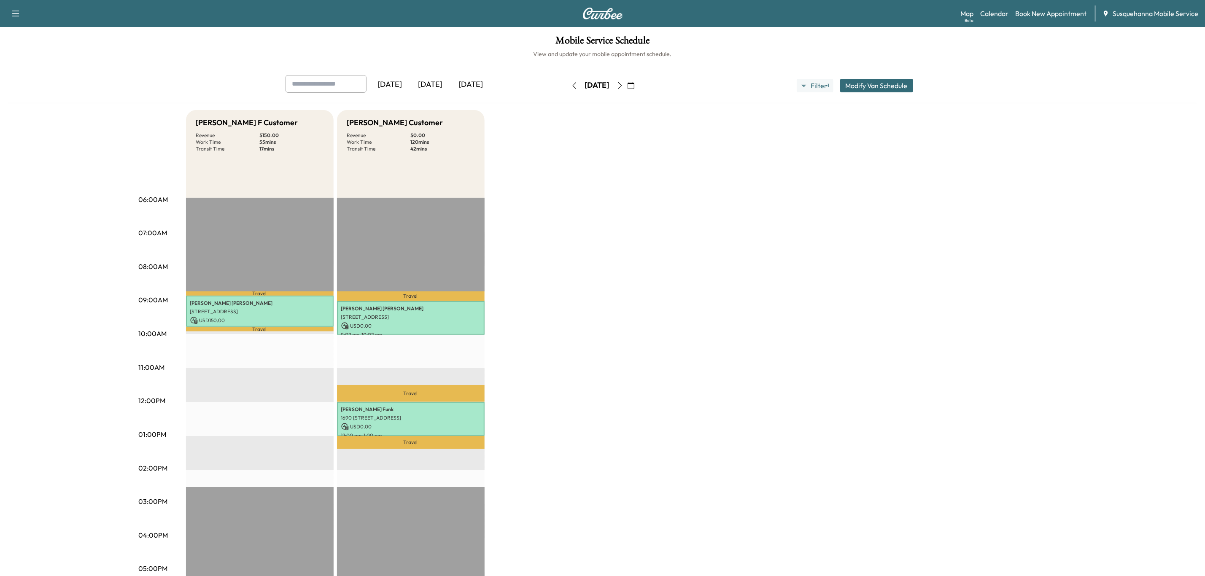
click at [623, 86] on icon "button" at bounding box center [620, 85] width 7 height 7
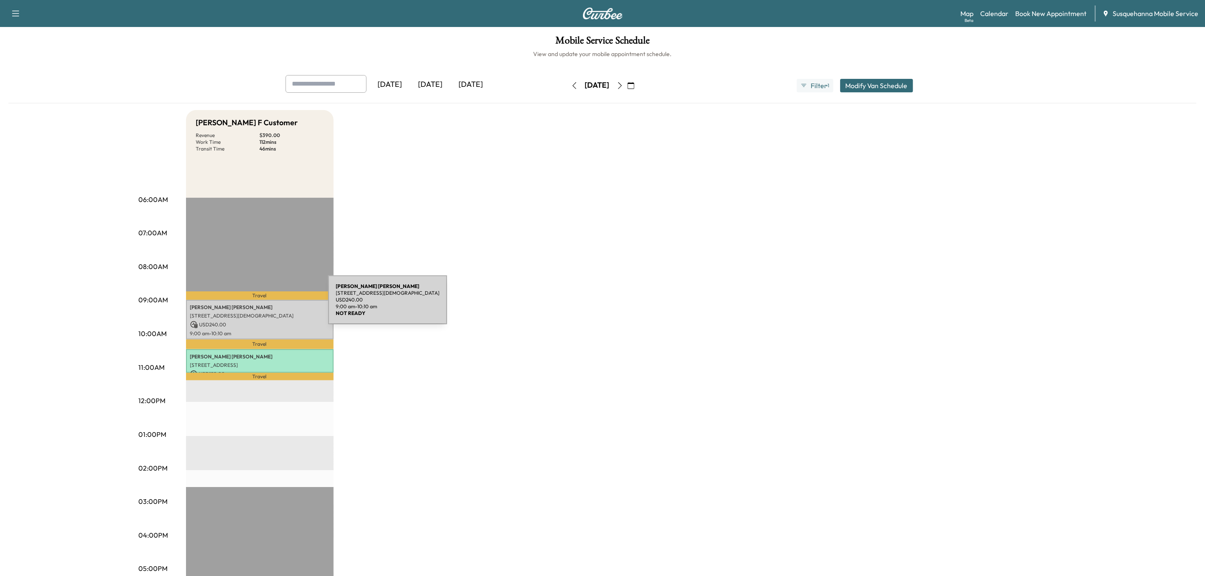
click at [262, 308] on p "[PERSON_NAME]" at bounding box center [259, 307] width 139 height 7
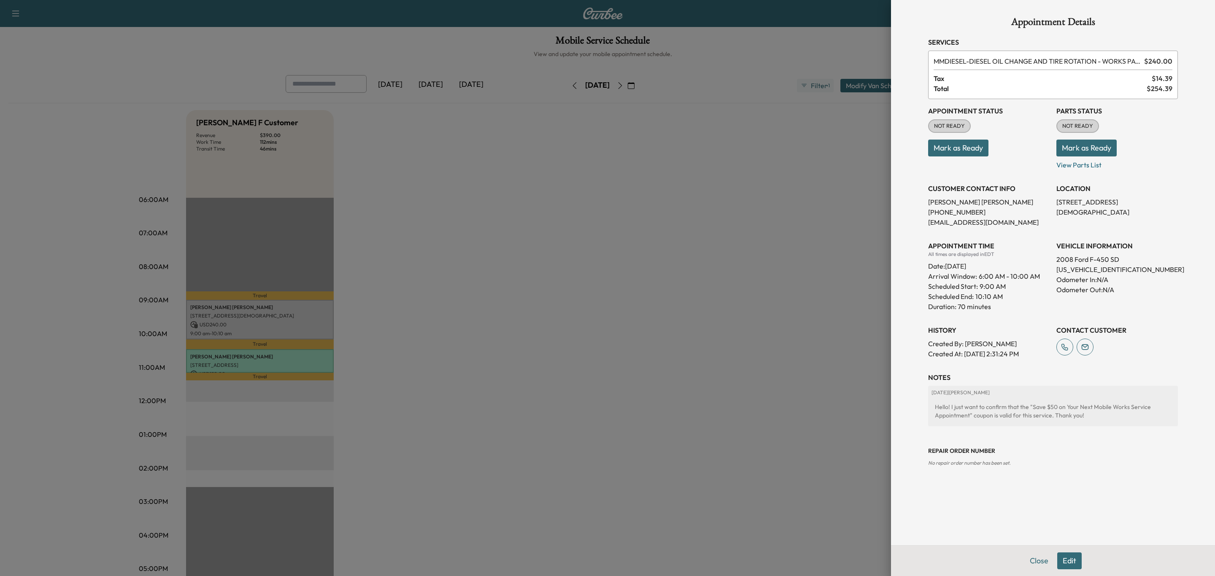
click at [1085, 275] on p "Odometer In: N/A" at bounding box center [1116, 280] width 121 height 10
click at [1087, 271] on p "[US_VEHICLE_IDENTIFICATION_NUMBER]" at bounding box center [1116, 269] width 121 height 10
copy p "[US_VEHICLE_IDENTIFICATION_NUMBER]"
click at [1077, 148] on button "Mark as Ready" at bounding box center [1086, 148] width 60 height 17
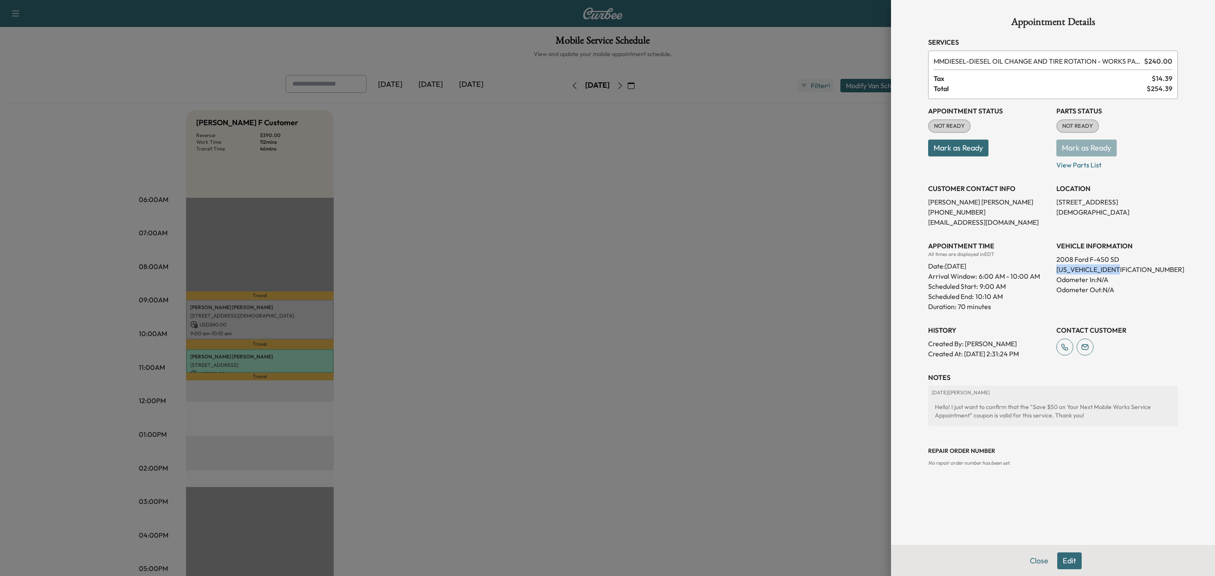
click at [967, 148] on button "Mark as Ready" at bounding box center [958, 148] width 60 height 17
click at [972, 143] on p "Mark as Ready" at bounding box center [988, 145] width 121 height 24
click at [959, 150] on p "Mark as Ready" at bounding box center [988, 145] width 121 height 24
click at [979, 151] on p "Mark as Ready" at bounding box center [988, 145] width 121 height 24
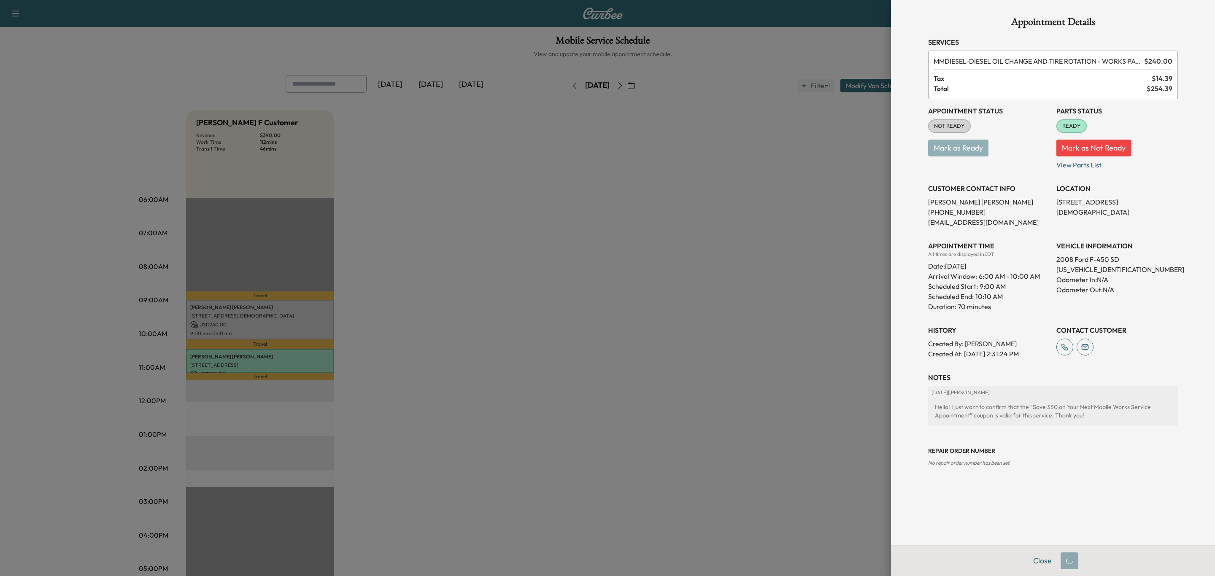
click at [979, 151] on p "Mark as Ready" at bounding box center [988, 145] width 121 height 24
click at [947, 144] on p "Mark as Ready" at bounding box center [988, 145] width 121 height 24
click at [1045, 562] on button "Close" at bounding box center [1042, 561] width 30 height 17
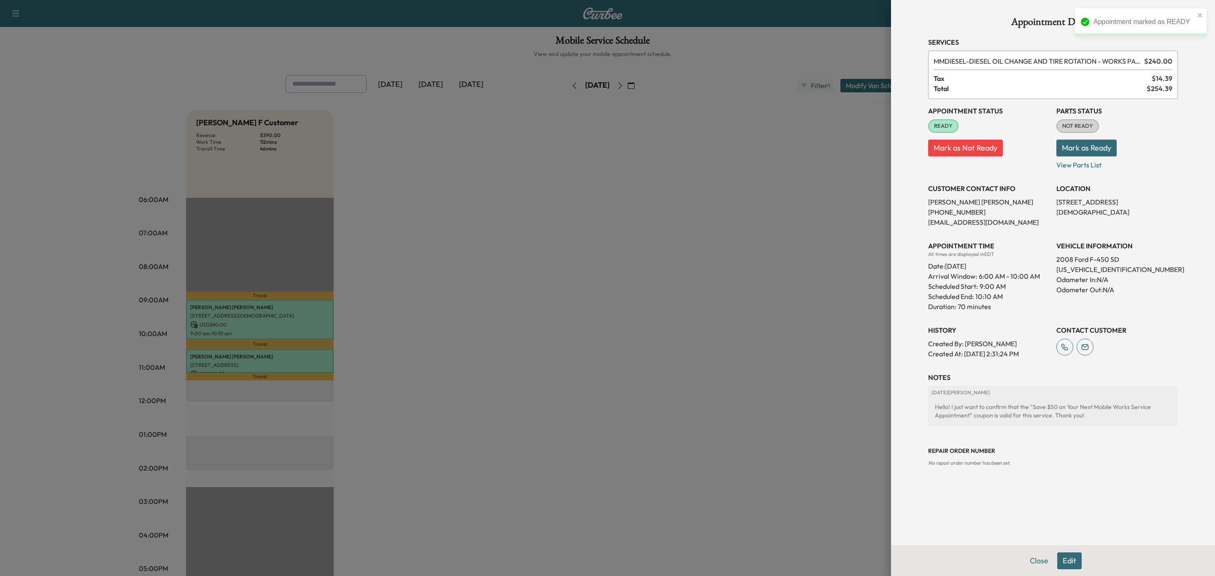
click at [1097, 154] on button "Mark as Ready" at bounding box center [1086, 148] width 60 height 17
click at [1087, 152] on button "Mark as Ready" at bounding box center [1086, 148] width 60 height 17
click at [1024, 557] on button "Close" at bounding box center [1039, 561] width 30 height 17
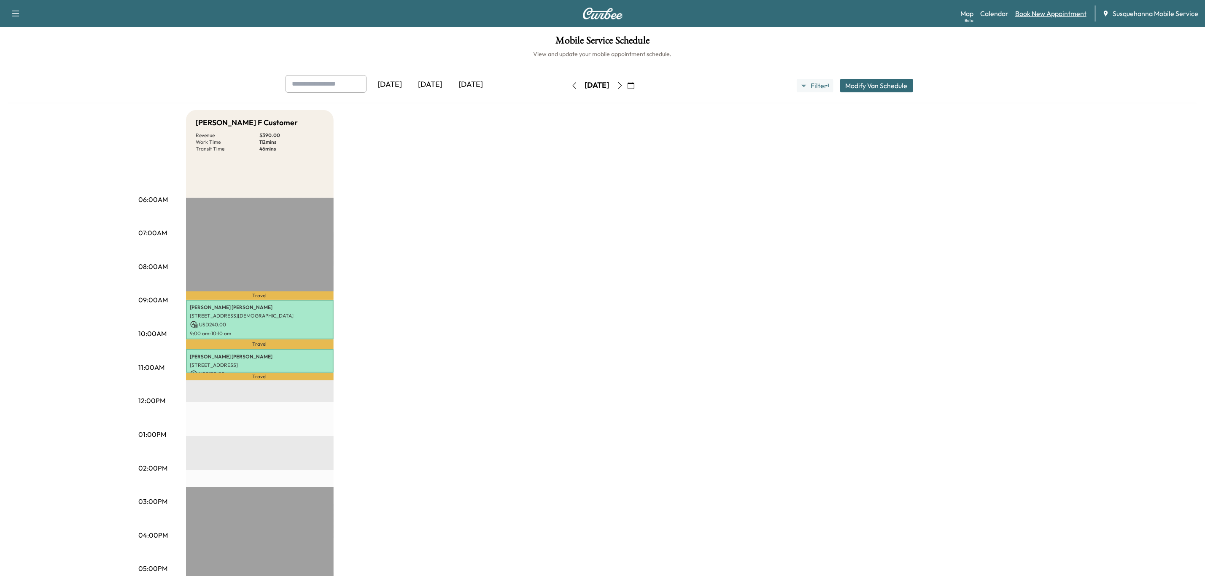
click at [1064, 14] on link "Book New Appointment" at bounding box center [1050, 13] width 71 height 10
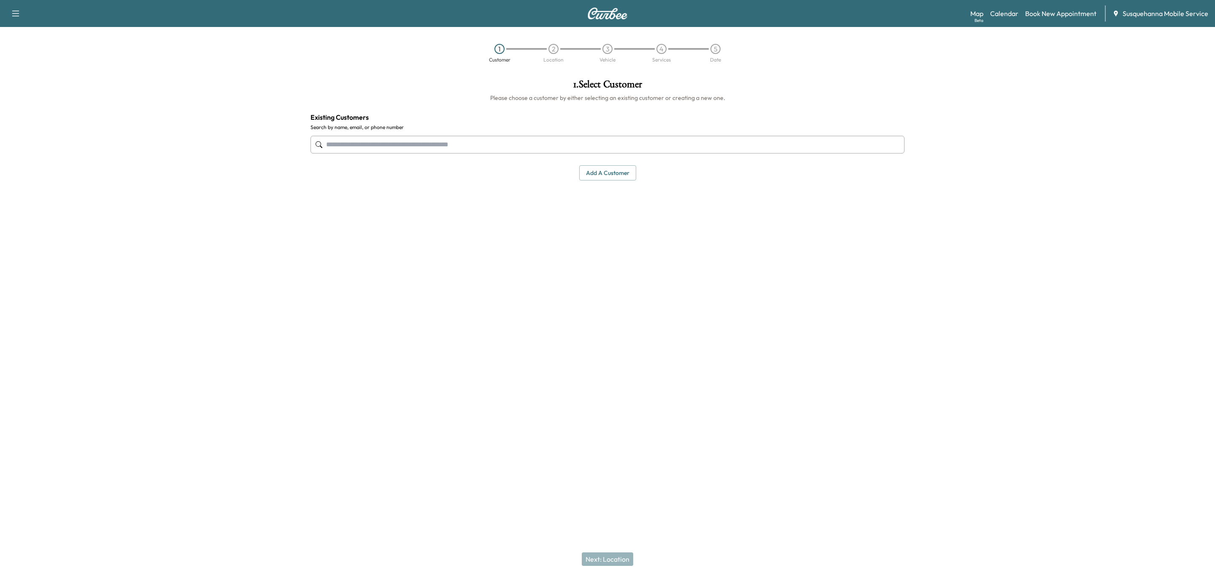
click at [523, 138] on input "text" at bounding box center [607, 145] width 594 height 18
click at [865, 201] on button "Select" at bounding box center [875, 198] width 29 height 16
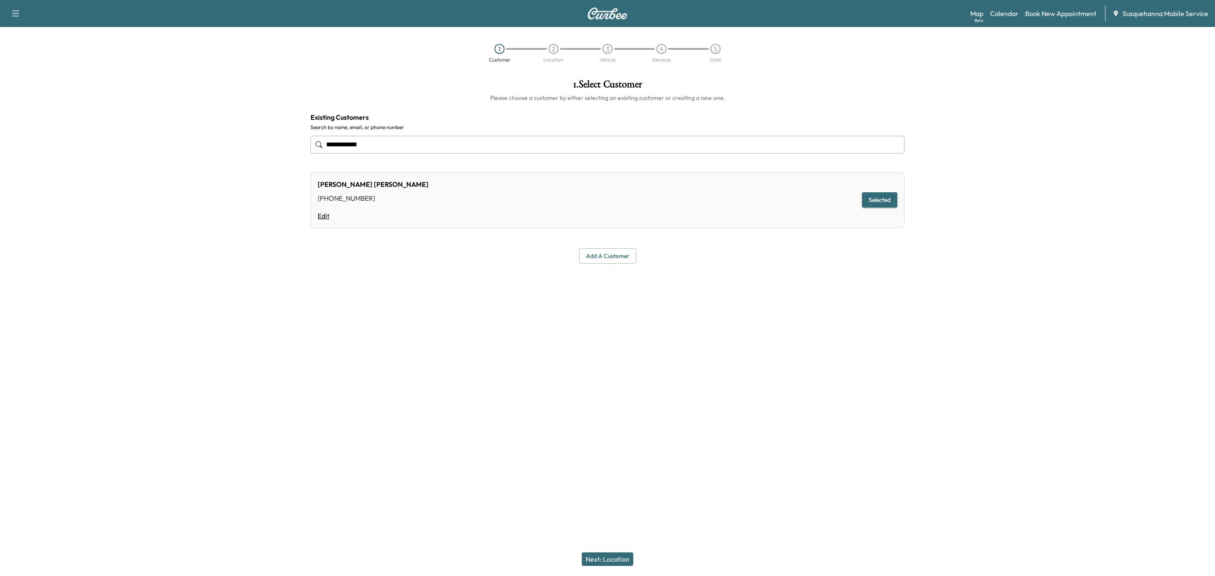
type input "**********"
click at [323, 218] on link "Edit" at bounding box center [373, 216] width 111 height 10
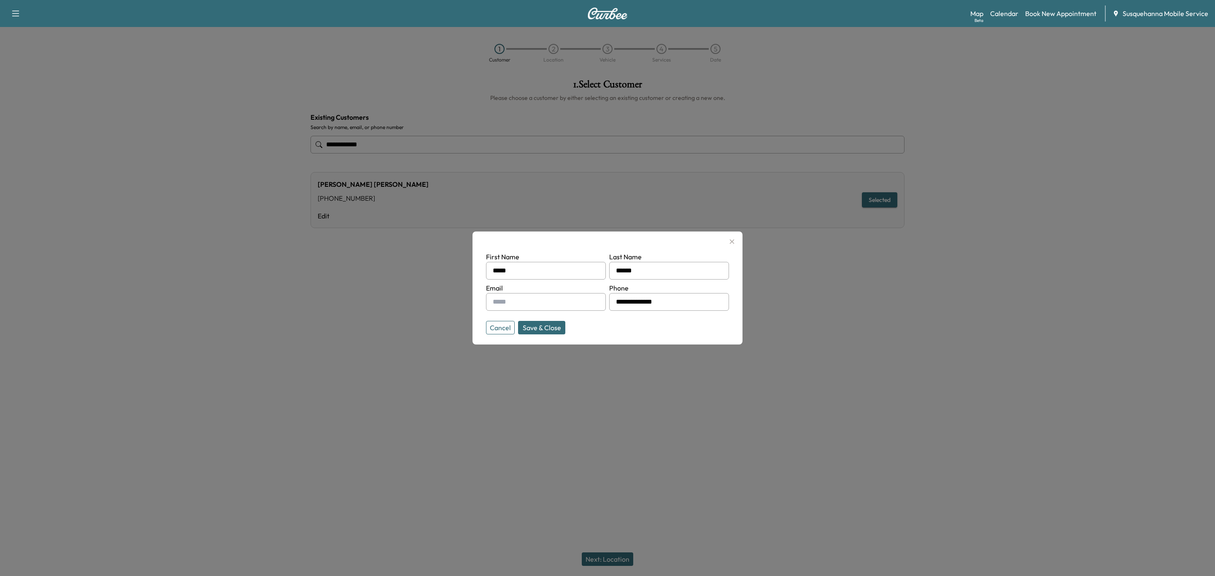
click at [555, 304] on input "text" at bounding box center [546, 302] width 120 height 18
type input "**********"
click at [547, 326] on button "Save & Close" at bounding box center [541, 327] width 47 height 13
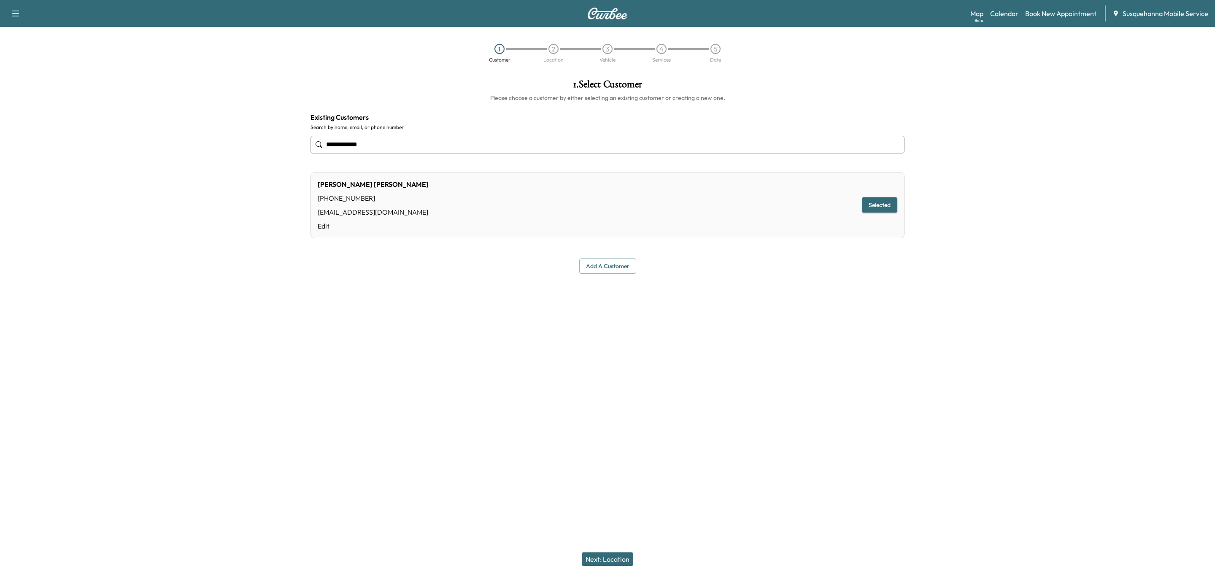
click at [619, 562] on button "Next: Location" at bounding box center [607, 559] width 51 height 13
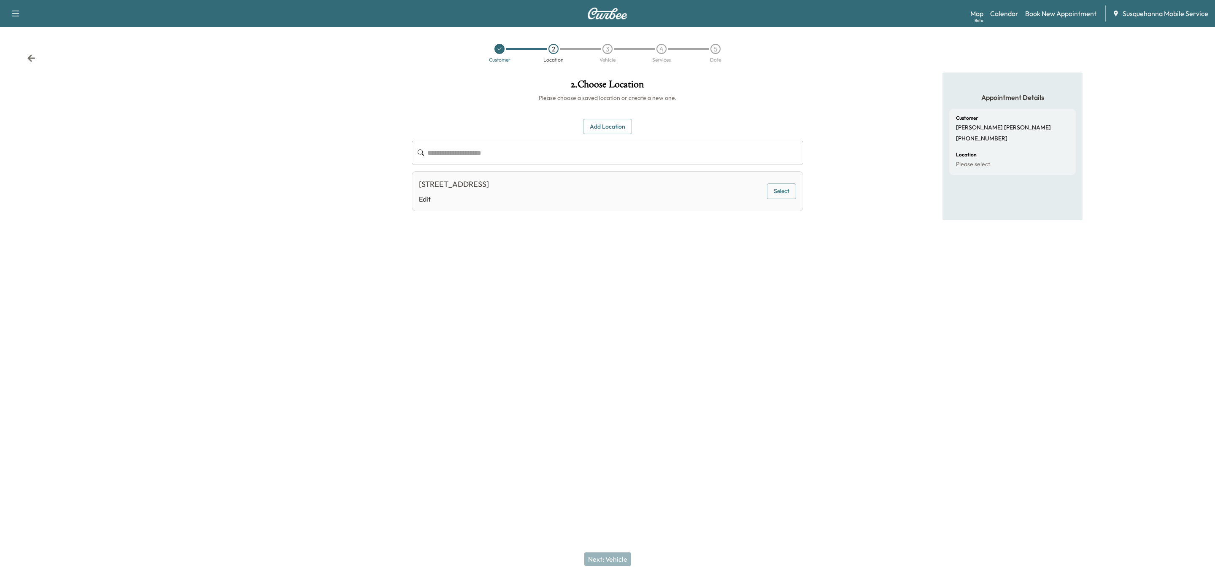
click at [785, 187] on button "Select" at bounding box center [781, 191] width 29 height 16
click at [612, 563] on button "Next: Vehicle" at bounding box center [607, 559] width 47 height 13
click at [782, 189] on button "Select" at bounding box center [781, 194] width 29 height 16
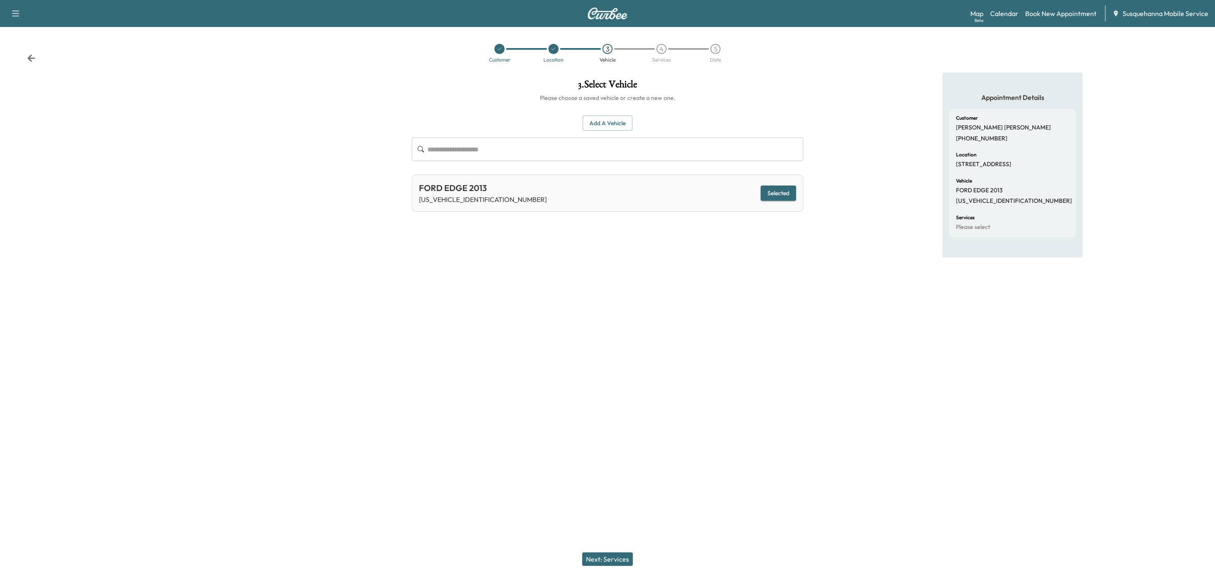
click at [615, 560] on button "Next: Services" at bounding box center [607, 559] width 51 height 13
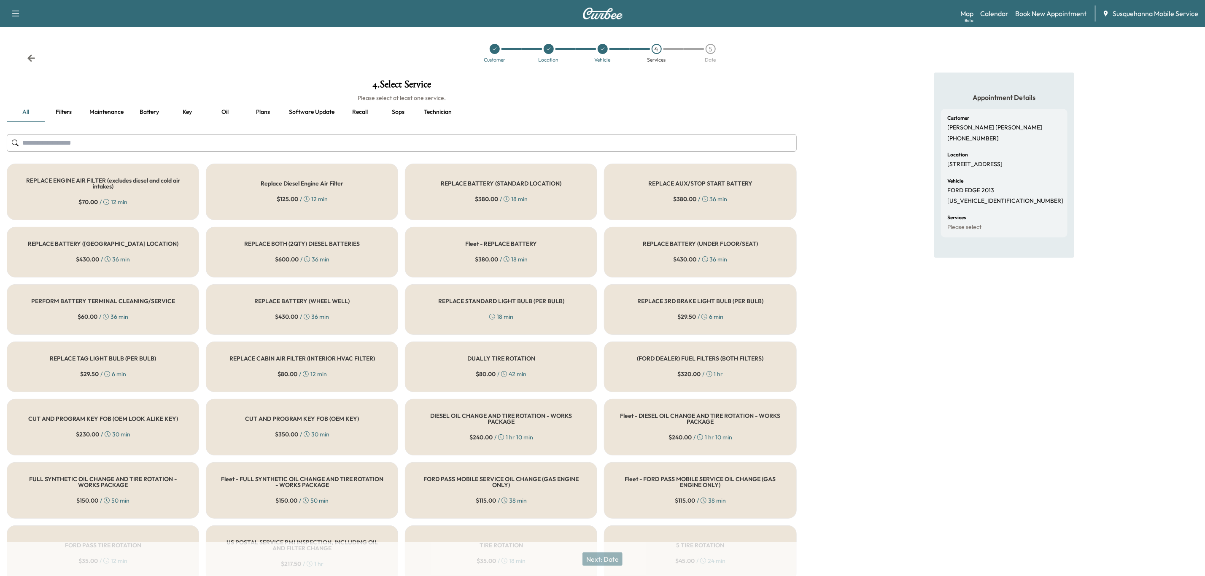
click at [358, 146] on input "text" at bounding box center [402, 143] width 790 height 18
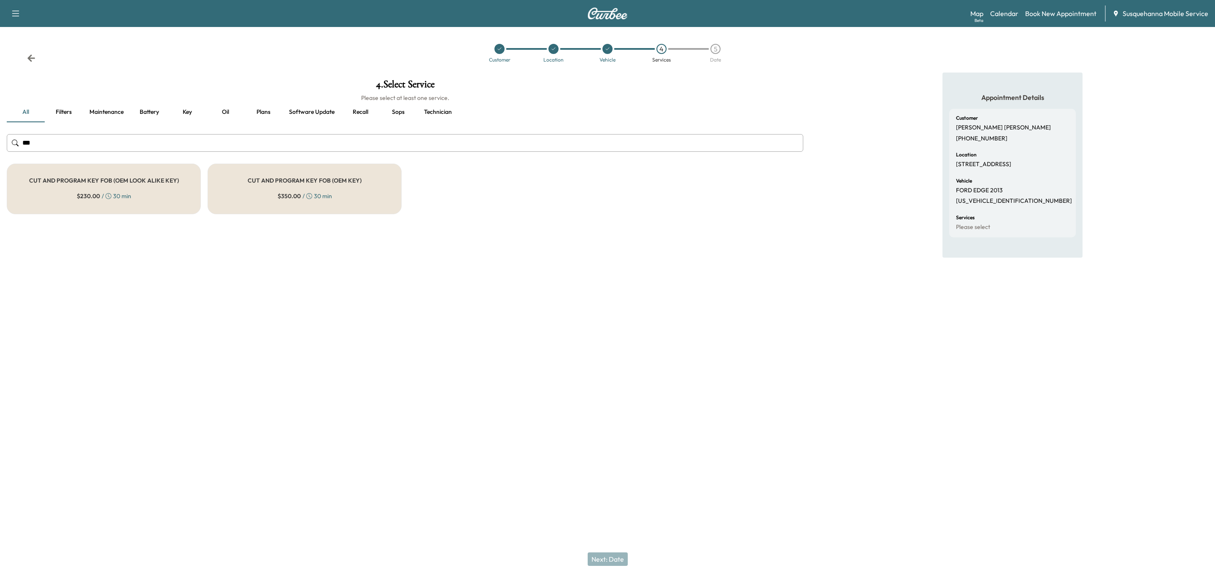
type input "***"
click at [145, 199] on div "CUT AND PROGRAM KEY FOB (OEM LOOK ALIKE KEY) $ 230.00 / 30 min" at bounding box center [104, 189] width 194 height 51
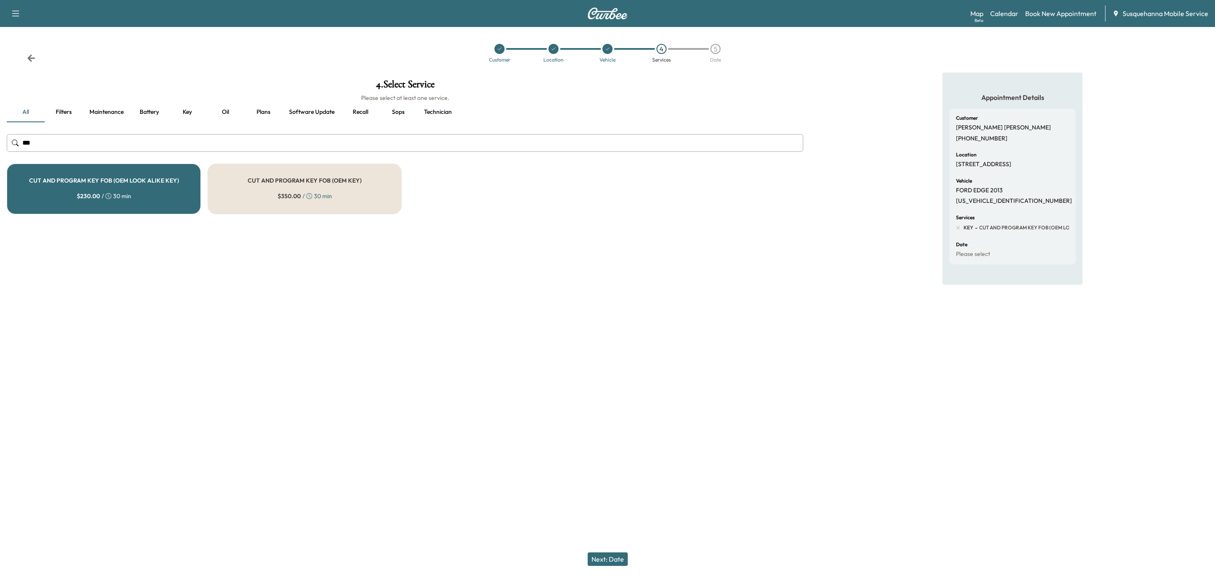
click at [434, 109] on button "Technician" at bounding box center [437, 112] width 41 height 20
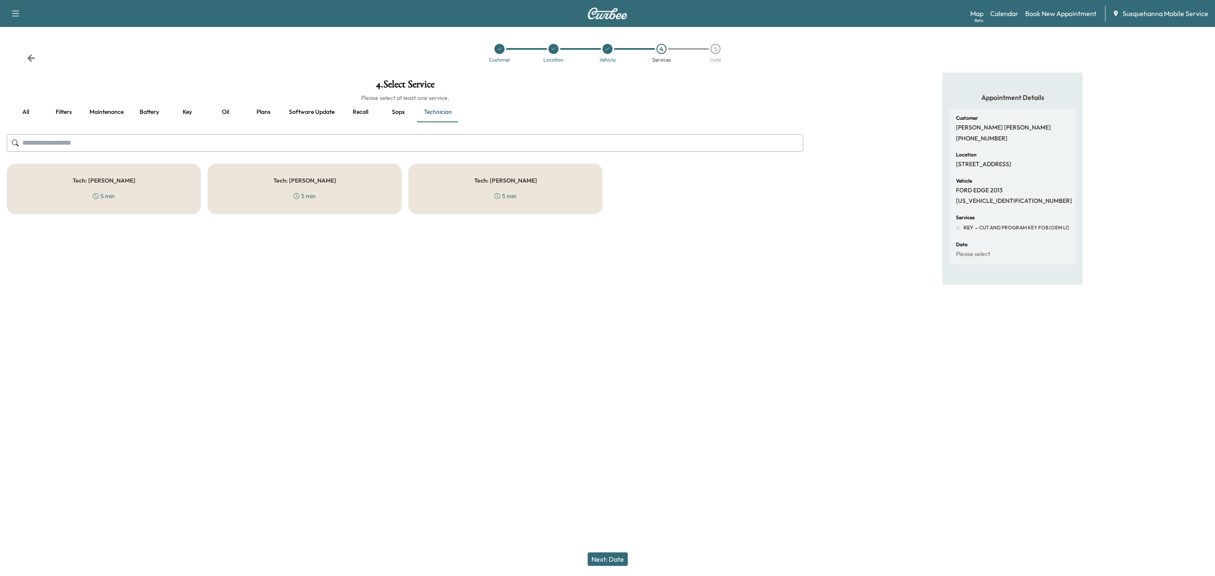
click at [490, 193] on div "Tech: [PERSON_NAME] 5 min" at bounding box center [505, 189] width 194 height 51
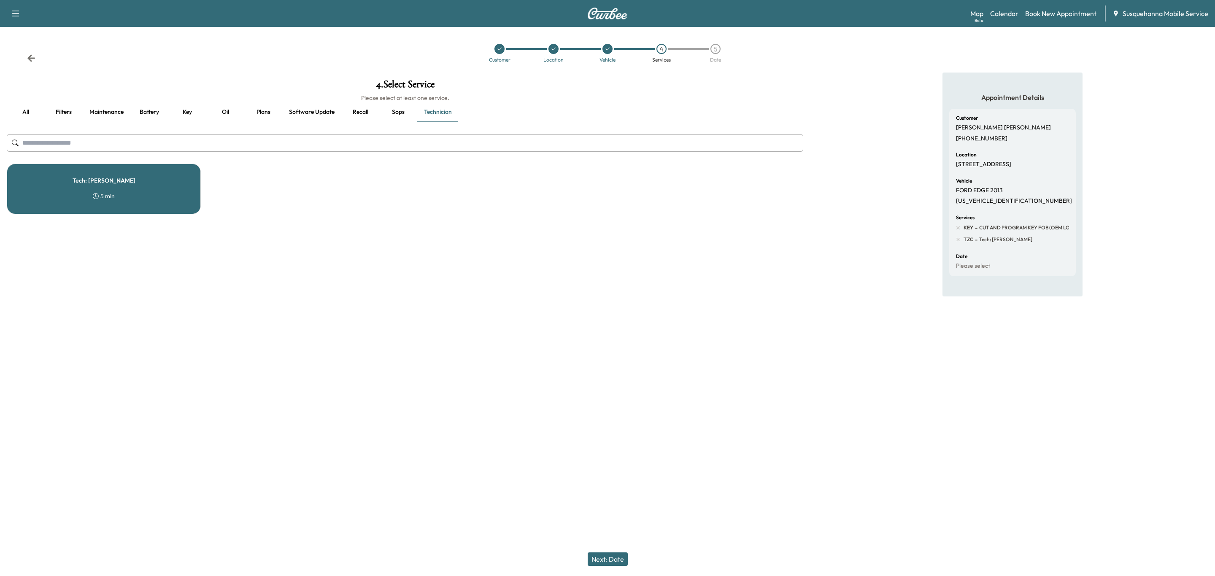
click at [176, 202] on div "Tech: [PERSON_NAME] 5 min" at bounding box center [104, 189] width 194 height 51
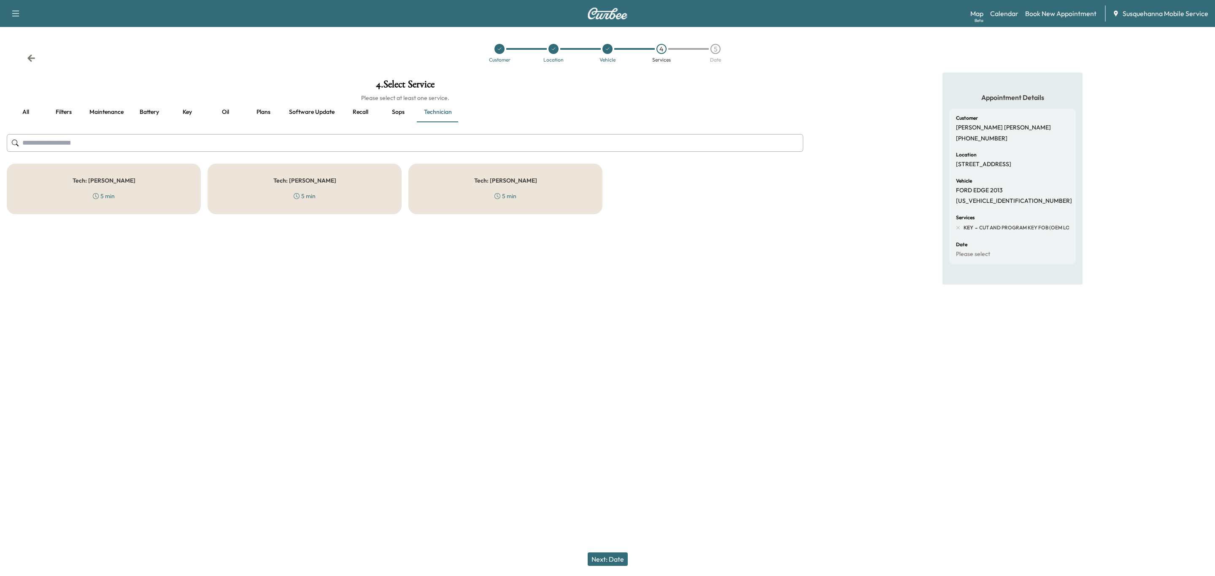
click at [539, 208] on div "Tech: [PERSON_NAME] 5 min" at bounding box center [505, 189] width 194 height 51
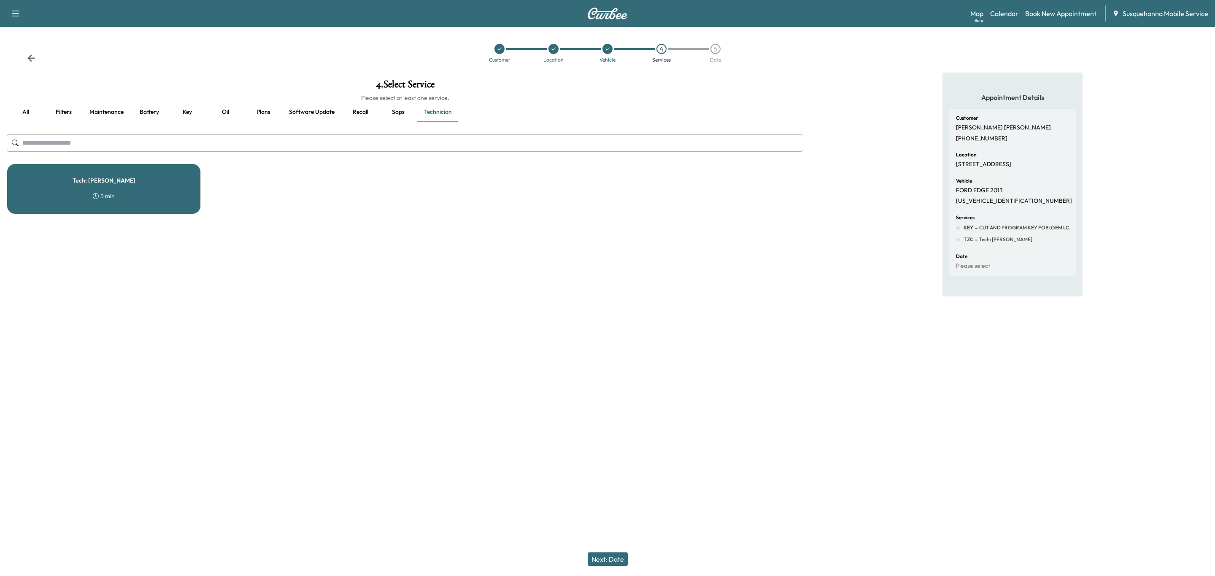
click at [599, 562] on button "Next: Date" at bounding box center [608, 559] width 40 height 13
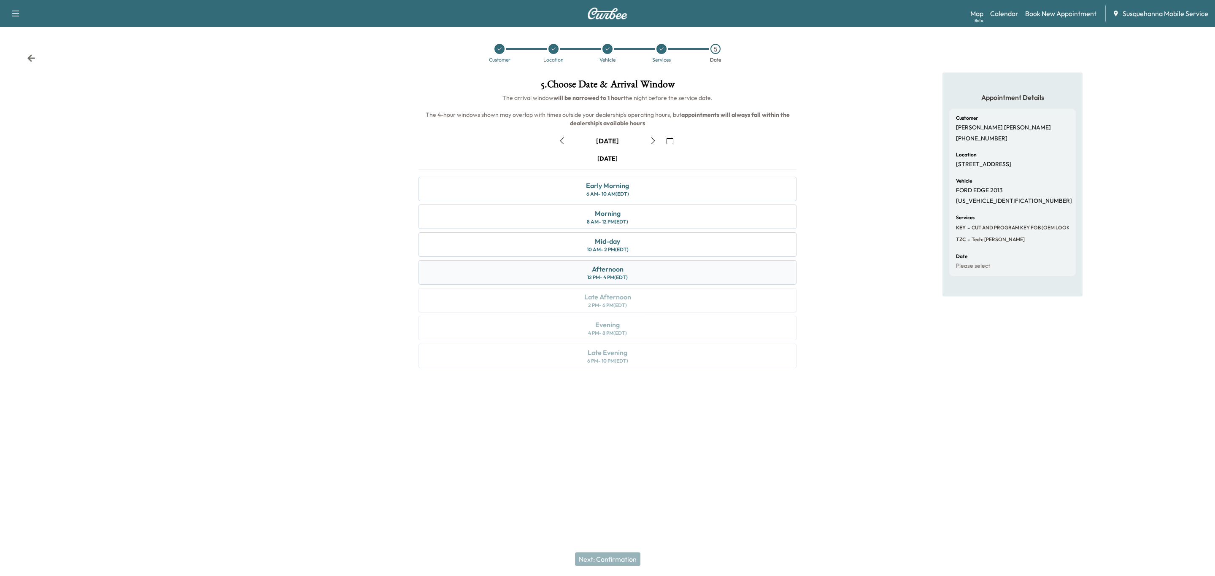
click at [629, 274] on div "Afternoon 12 PM - 4 PM (EDT)" at bounding box center [607, 272] width 378 height 24
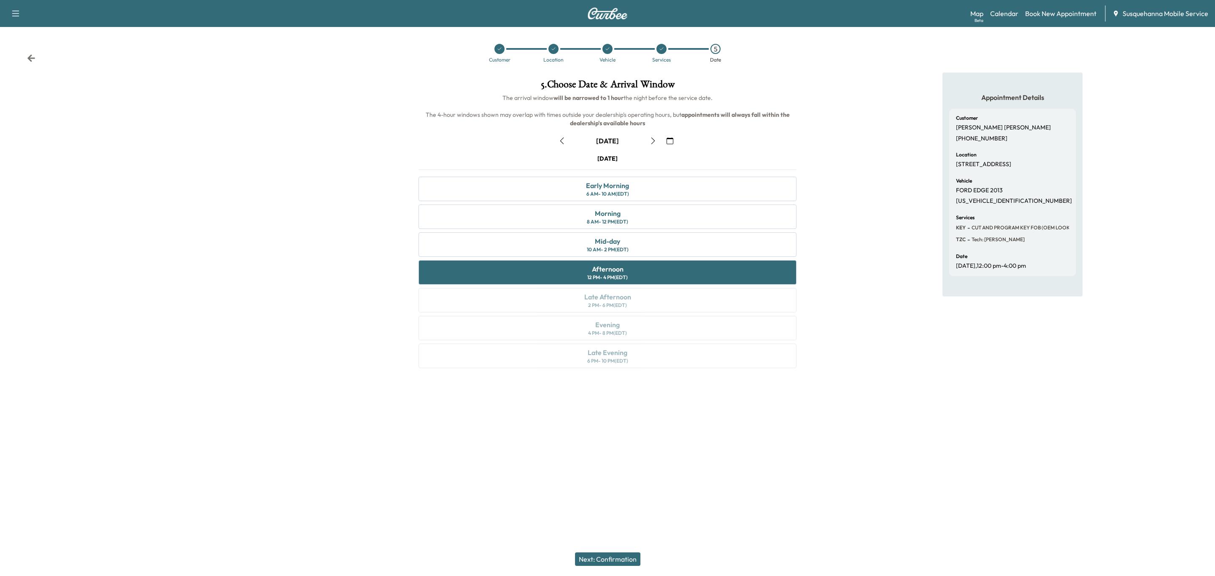
click at [672, 143] on icon "button" at bounding box center [669, 140] width 7 height 7
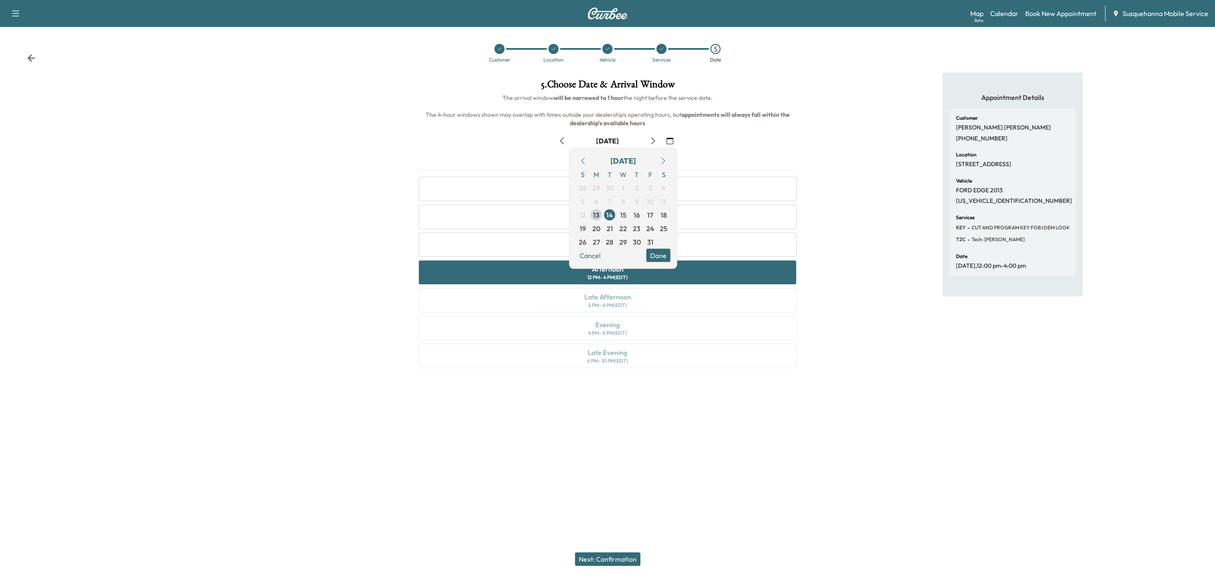
click at [662, 251] on button "Done" at bounding box center [658, 255] width 24 height 13
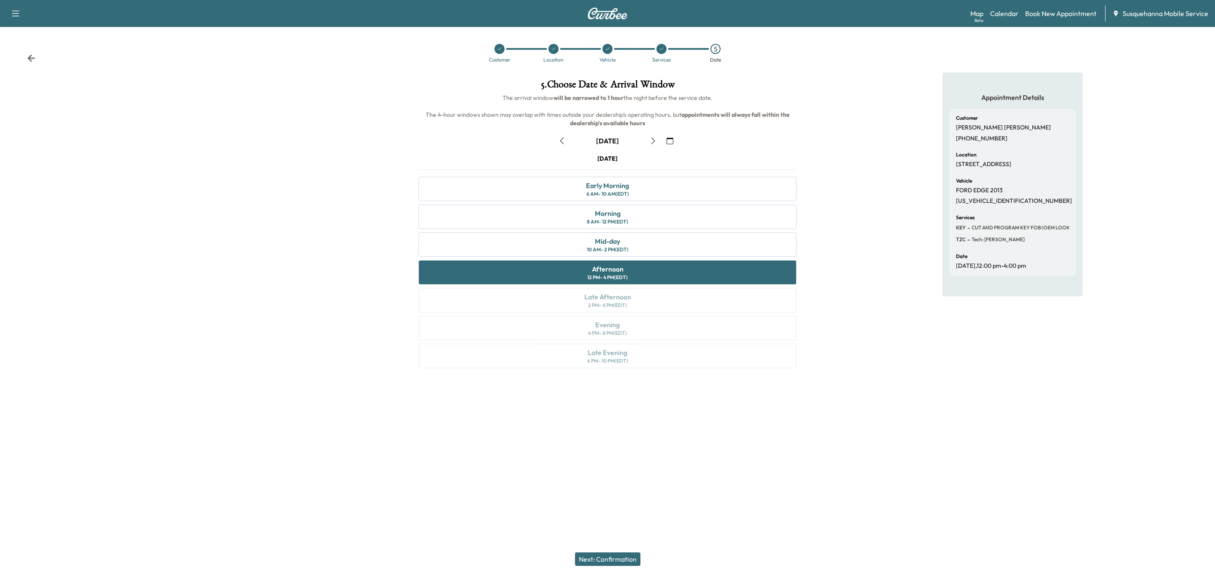
click at [598, 555] on button "Next: Confirmation" at bounding box center [607, 559] width 65 height 13
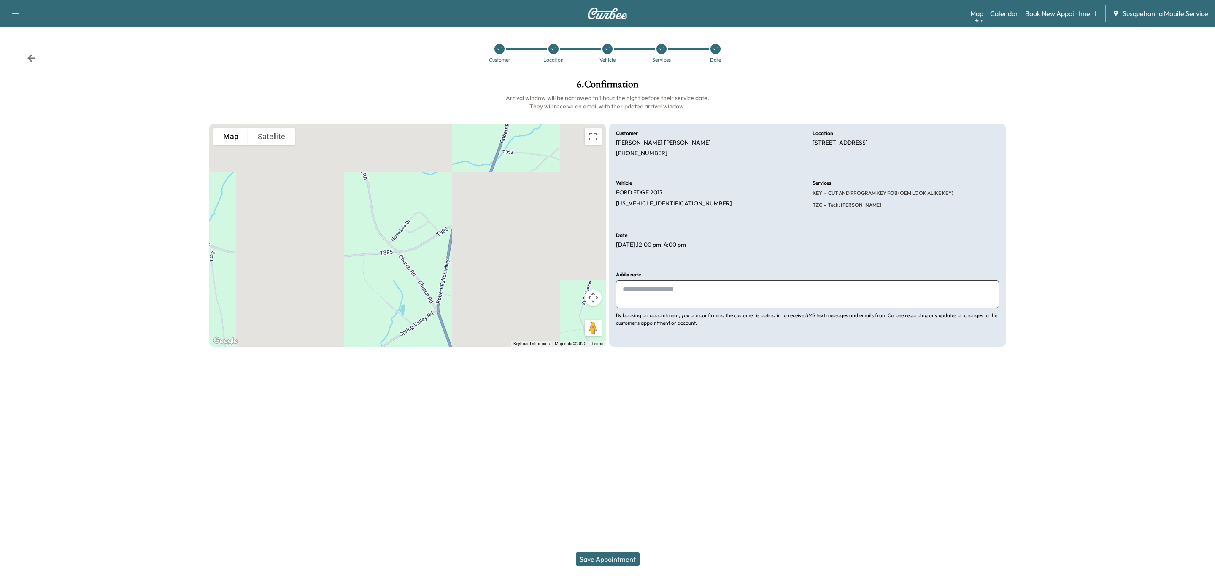
click at [743, 302] on textarea at bounding box center [807, 294] width 383 height 28
type textarea "**********"
click at [633, 555] on button "Save Appointment" at bounding box center [608, 559] width 64 height 13
